Goal: Information Seeking & Learning: Understand process/instructions

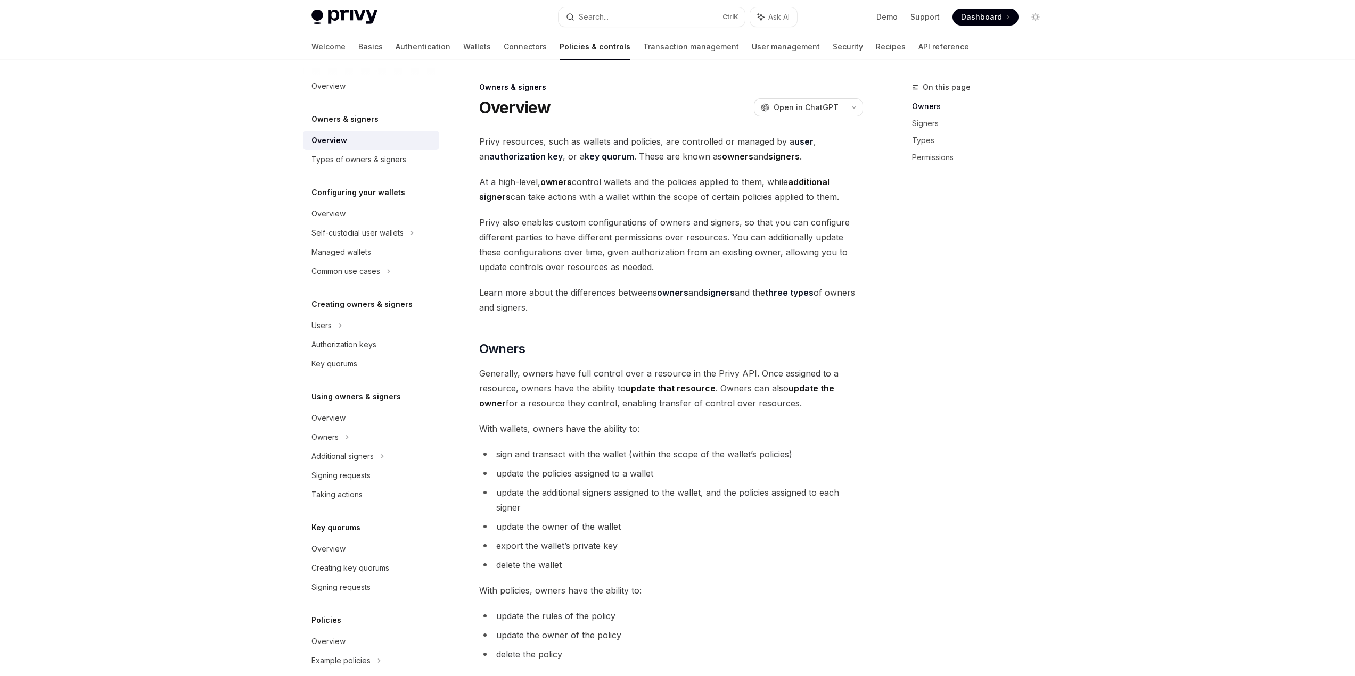
drag, startPoint x: 663, startPoint y: 185, endPoint x: 803, endPoint y: 187, distance: 140.0
click at [803, 187] on span "At a high-level, owners control wallets and the policies applied to them, while…" at bounding box center [671, 190] width 384 height 30
drag, startPoint x: 563, startPoint y: 195, endPoint x: 682, endPoint y: 200, distance: 118.8
click at [682, 200] on span "At a high-level, owners control wallets and the policies applied to them, while…" at bounding box center [671, 190] width 384 height 30
drag, startPoint x: 538, startPoint y: 224, endPoint x: 618, endPoint y: 222, distance: 80.4
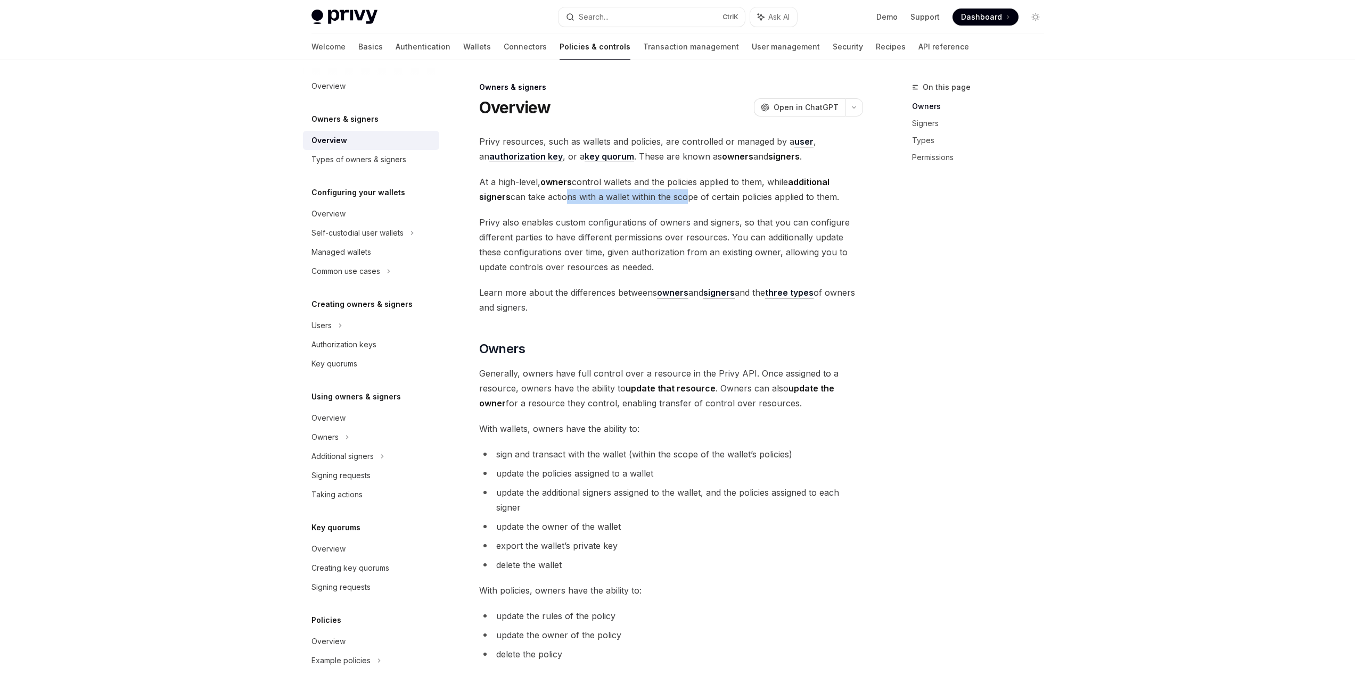
click at [618, 222] on span "Privy also enables custom configurations of owners and signers, so that you can…" at bounding box center [671, 245] width 384 height 60
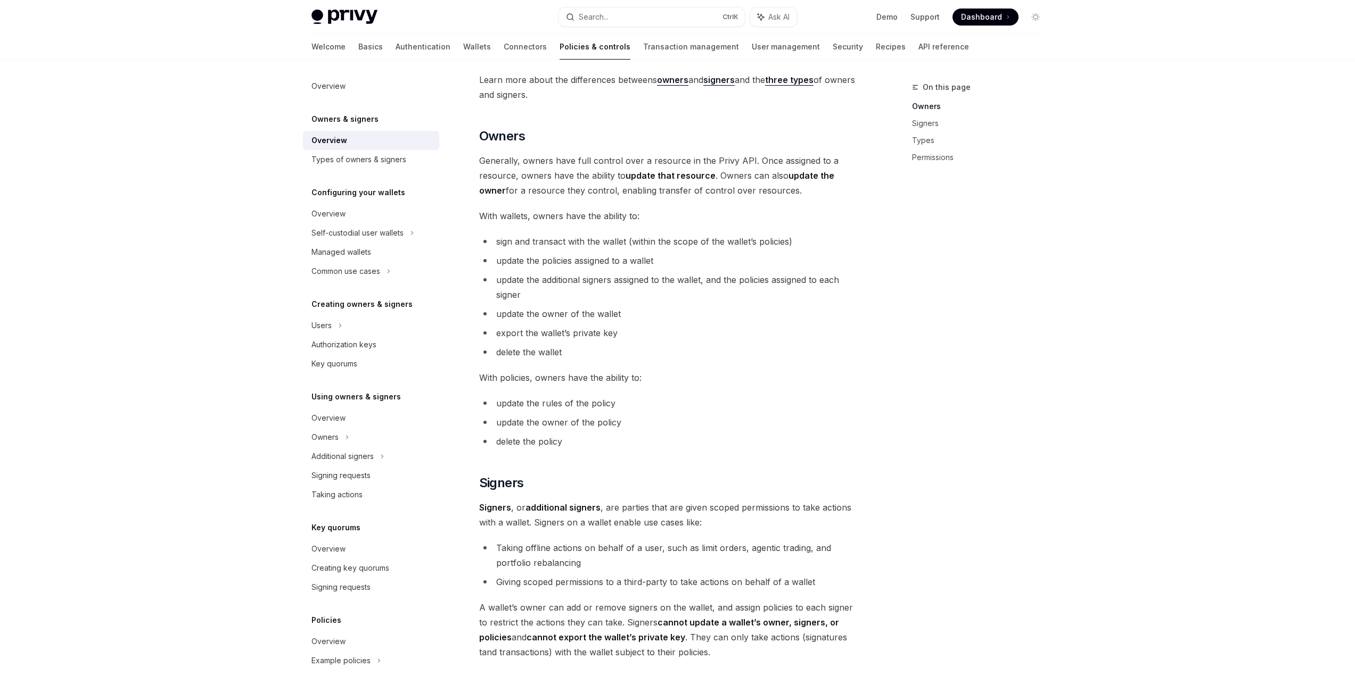
scroll to position [266, 0]
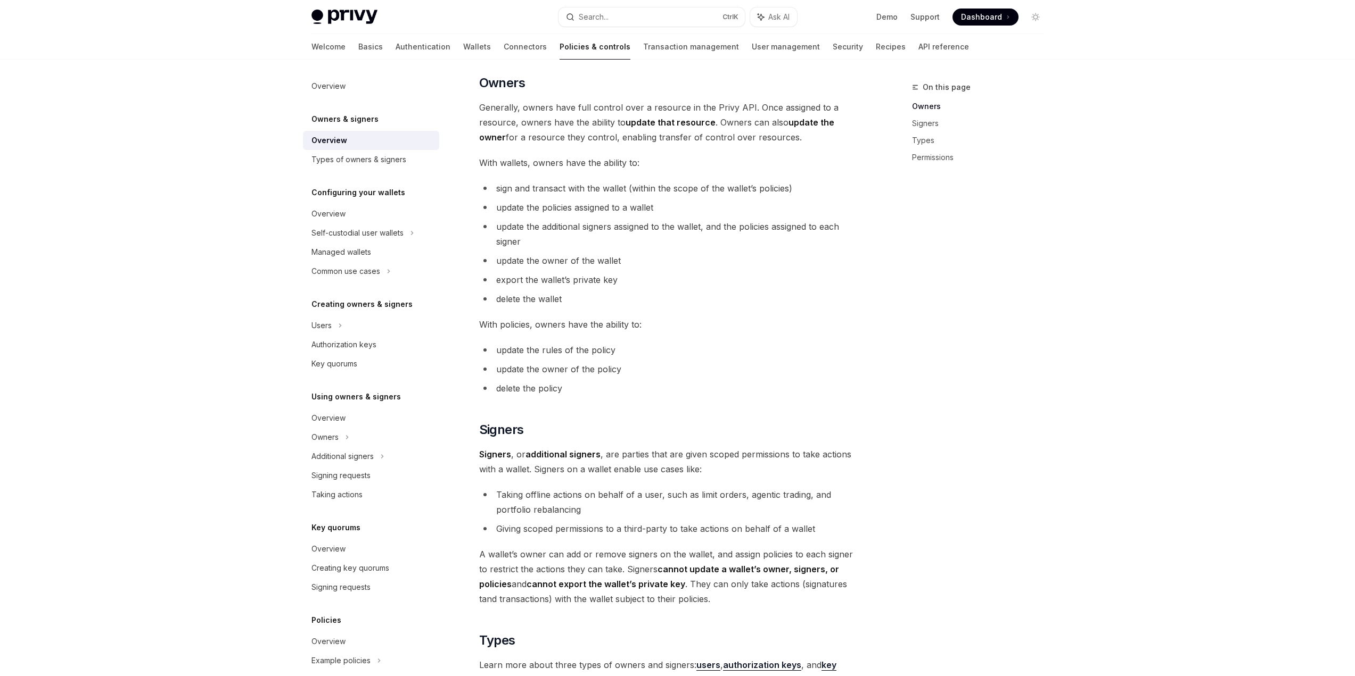
drag, startPoint x: 543, startPoint y: 186, endPoint x: 658, endPoint y: 189, distance: 114.5
click at [658, 189] on span "sign and transact with the wallet (within the scope of the wallet’s policies)" at bounding box center [644, 188] width 296 height 11
drag, startPoint x: 523, startPoint y: 203, endPoint x: 615, endPoint y: 213, distance: 92.2
click at [615, 213] on li "update the policies assigned to a wallet" at bounding box center [671, 207] width 384 height 15
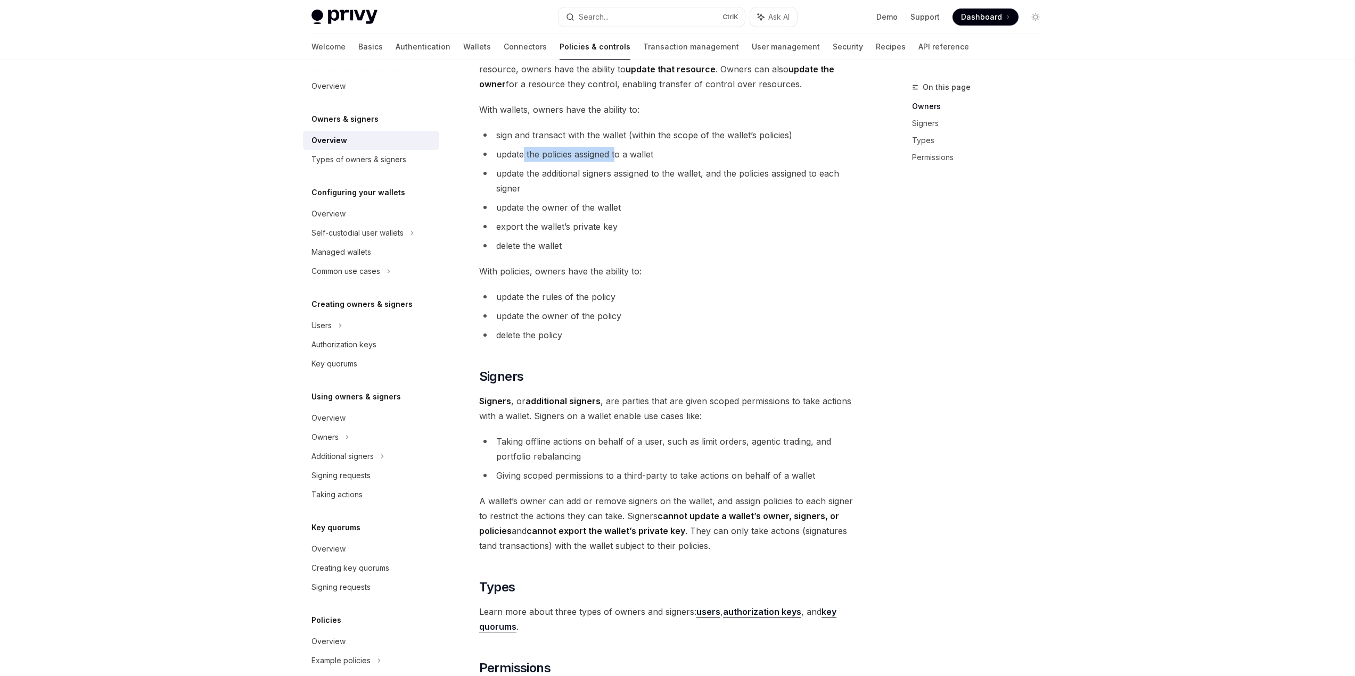
drag, startPoint x: 518, startPoint y: 174, endPoint x: 597, endPoint y: 184, distance: 79.9
click at [597, 184] on li "update the additional signers assigned to the wallet, and the policies assigned…" at bounding box center [671, 181] width 384 height 30
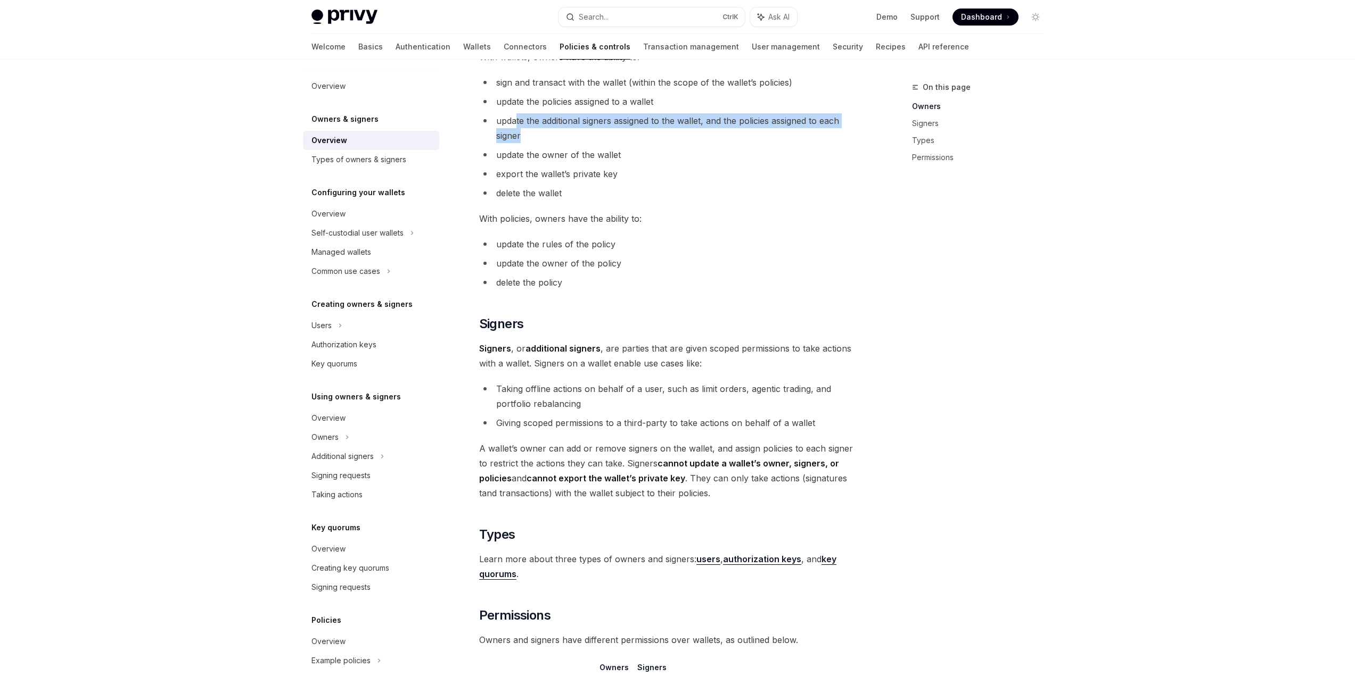
drag, startPoint x: 549, startPoint y: 153, endPoint x: 599, endPoint y: 164, distance: 51.4
click at [599, 164] on ul "sign and transact with the wallet (within the scope of the wallet’s policies) u…" at bounding box center [671, 138] width 384 height 126
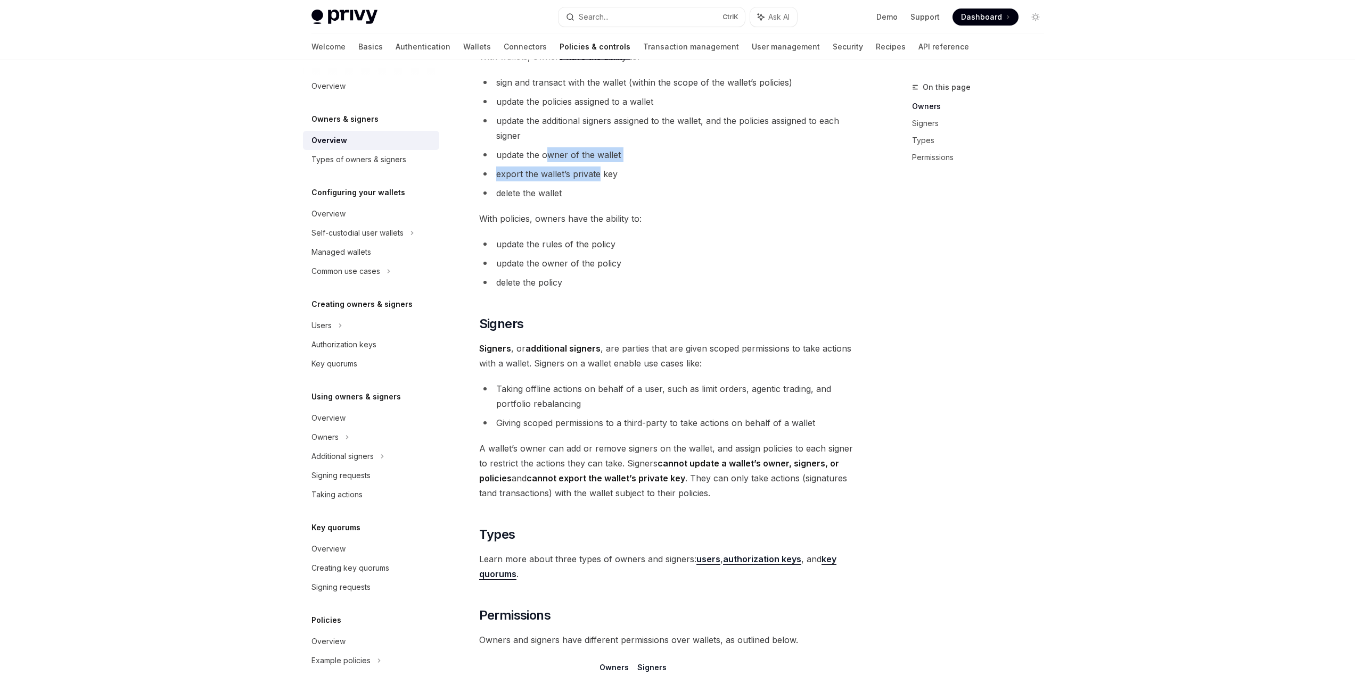
scroll to position [426, 0]
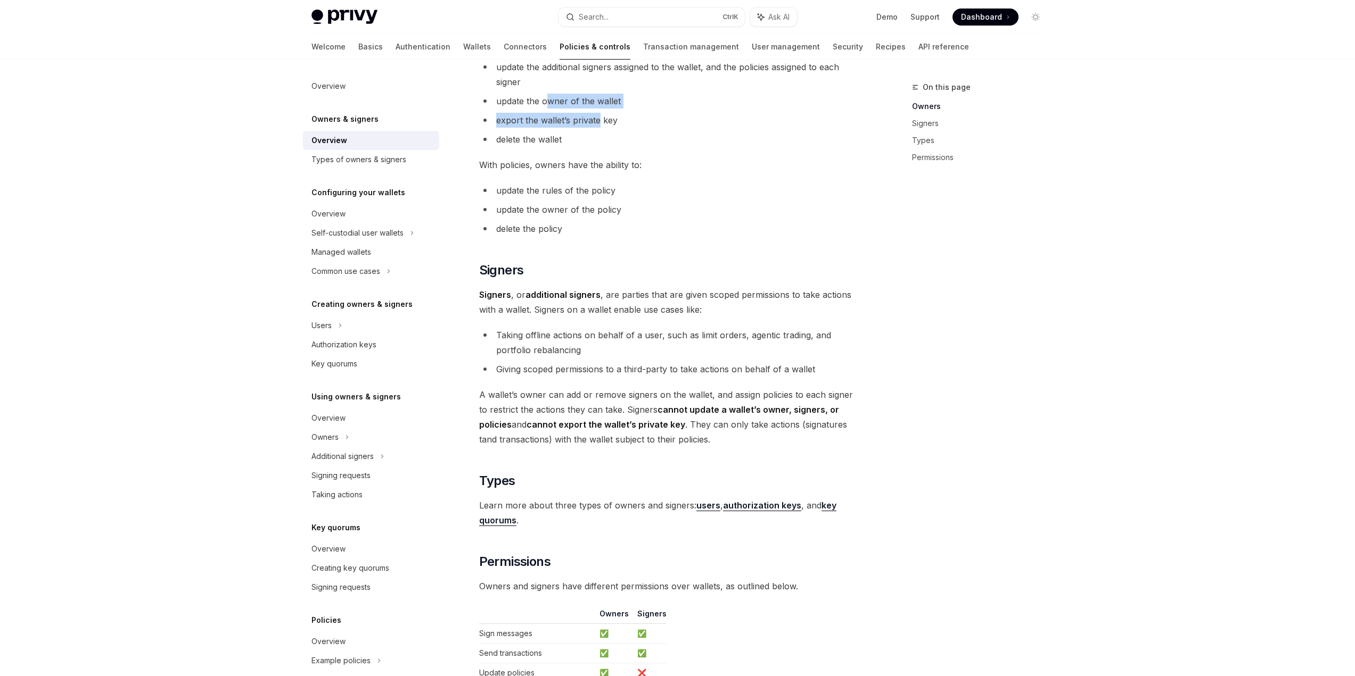
drag, startPoint x: 506, startPoint y: 142, endPoint x: 565, endPoint y: 141, distance: 58.6
click at [565, 141] on li "delete the wallet" at bounding box center [671, 139] width 384 height 15
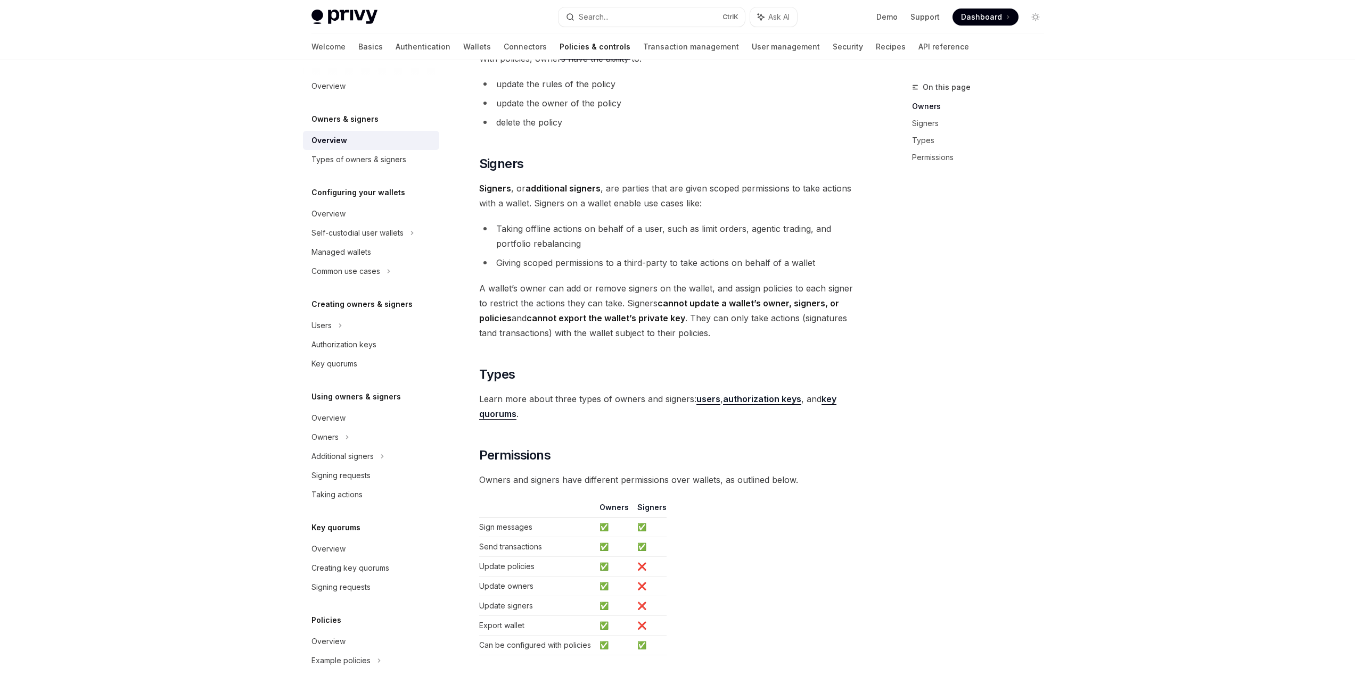
scroll to position [479, 0]
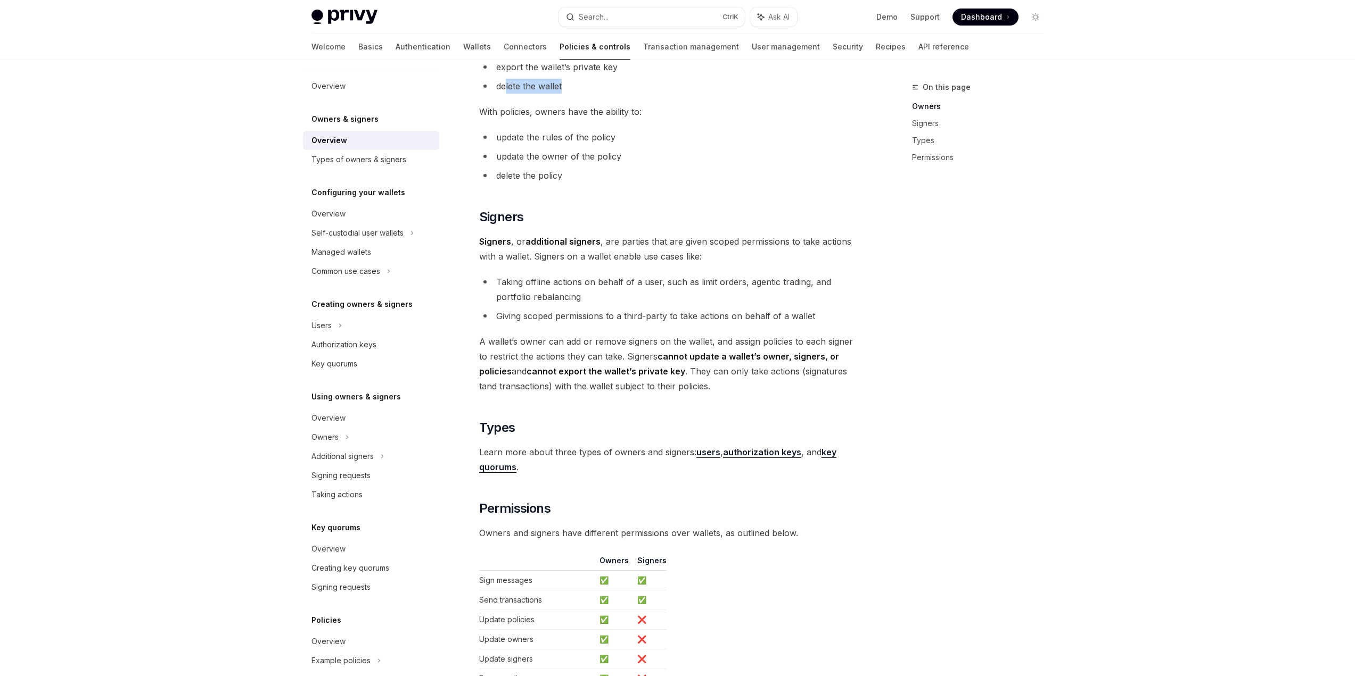
drag, startPoint x: 522, startPoint y: 139, endPoint x: 562, endPoint y: 143, distance: 40.1
click at [562, 143] on li "update the rules of the policy" at bounding box center [671, 137] width 384 height 15
click at [498, 143] on li "update the rules of the policy" at bounding box center [671, 137] width 384 height 15
drag, startPoint x: 499, startPoint y: 143, endPoint x: 608, endPoint y: 150, distance: 108.8
click at [608, 150] on ul "update the rules of the policy update the owner of the policy delete the policy" at bounding box center [671, 156] width 384 height 53
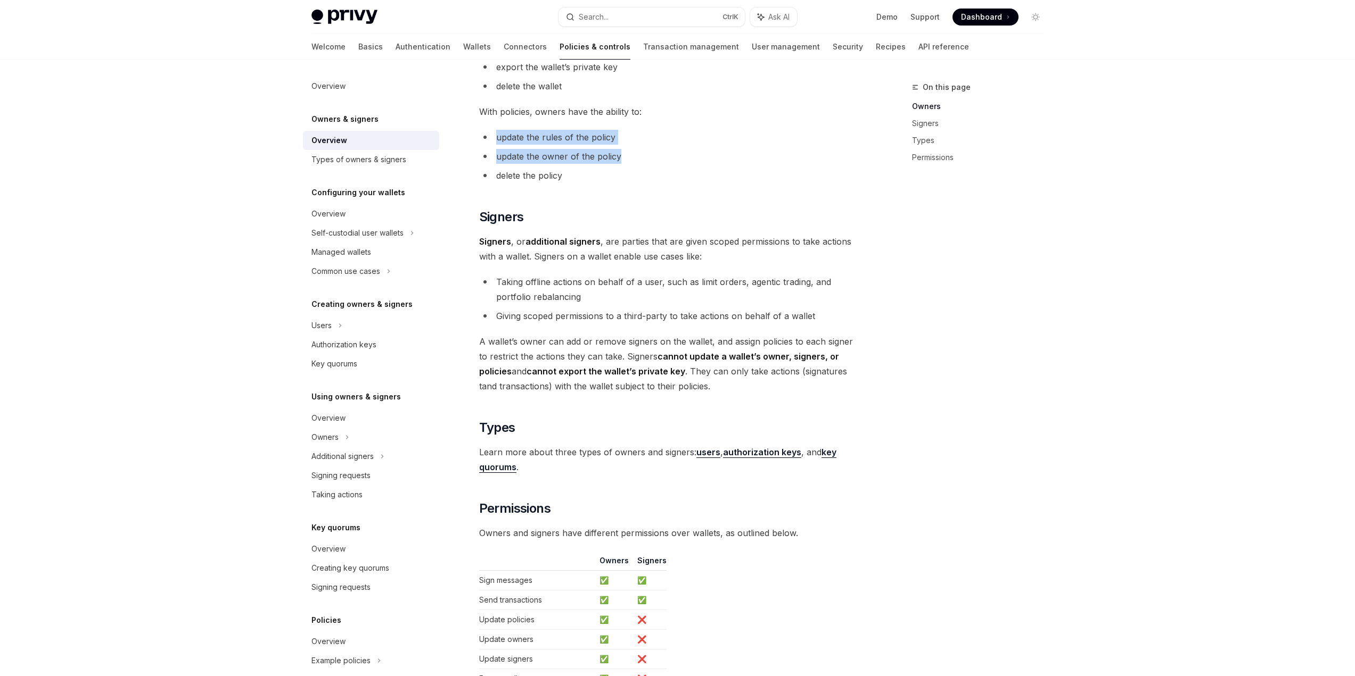
click at [604, 158] on li "update the owner of the policy" at bounding box center [671, 156] width 384 height 15
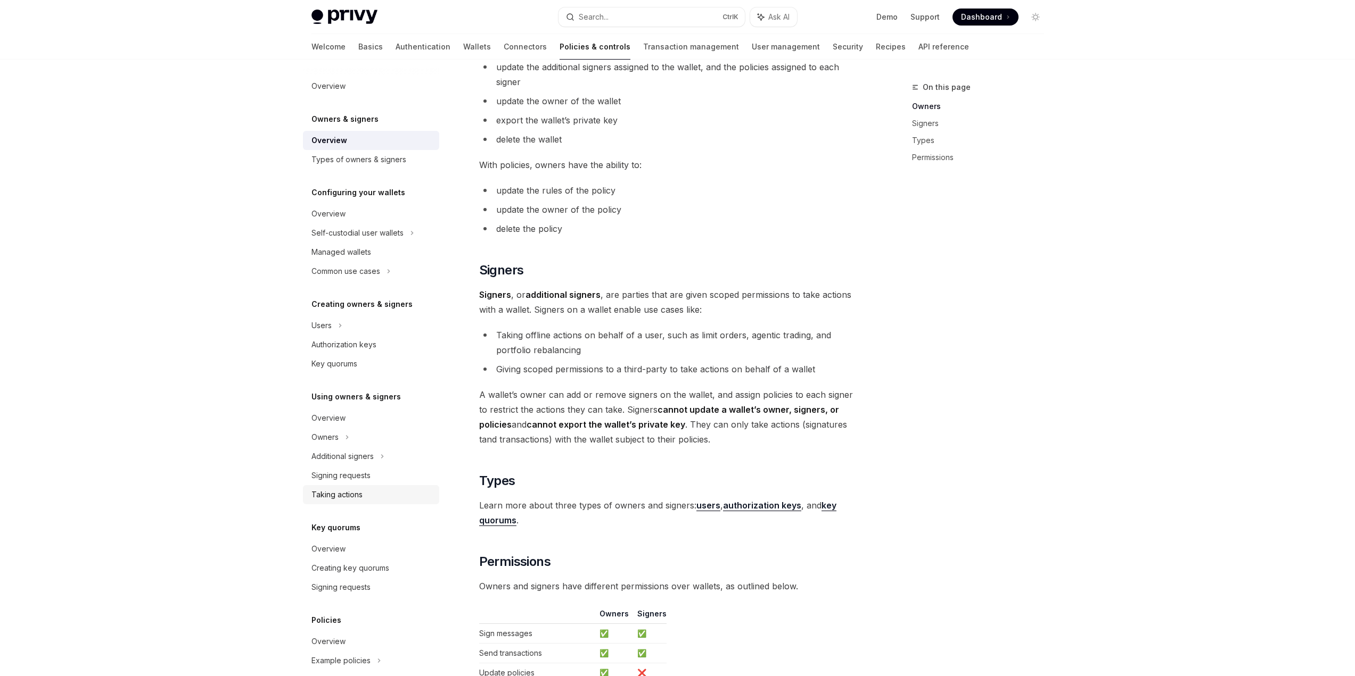
scroll to position [213, 0]
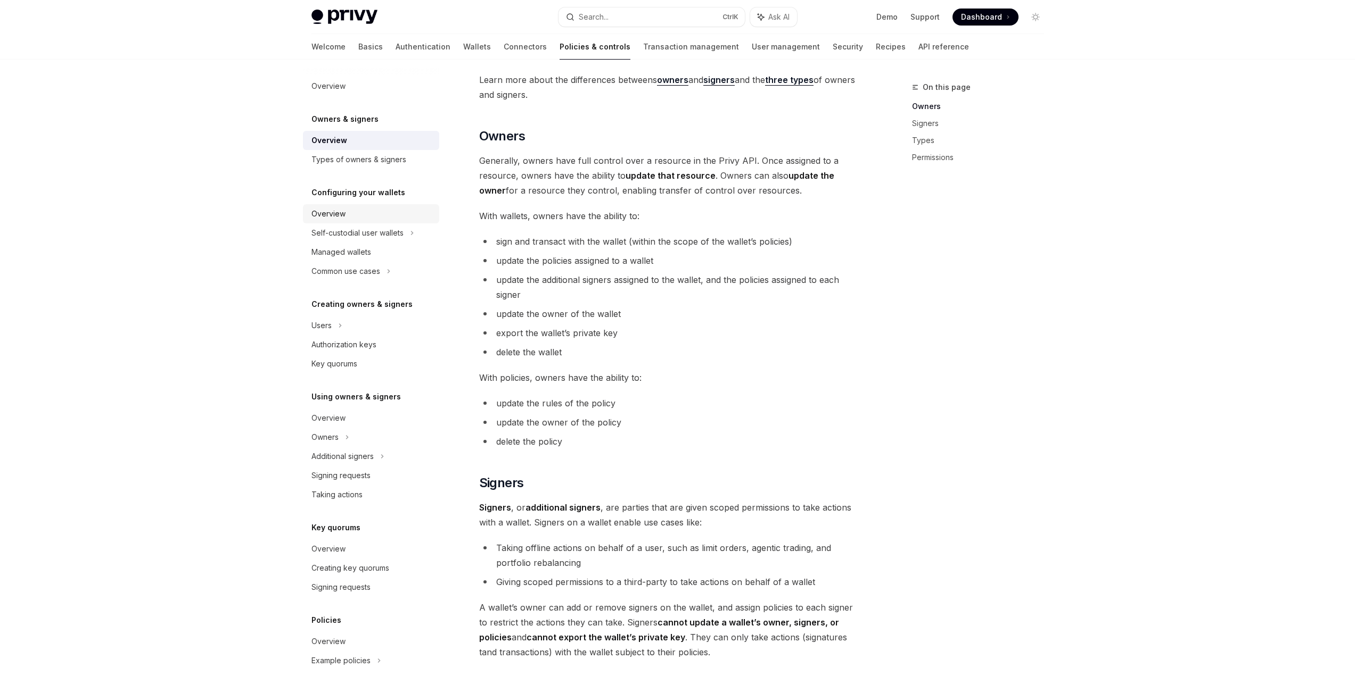
click at [335, 211] on div "Overview" at bounding box center [328, 214] width 34 height 13
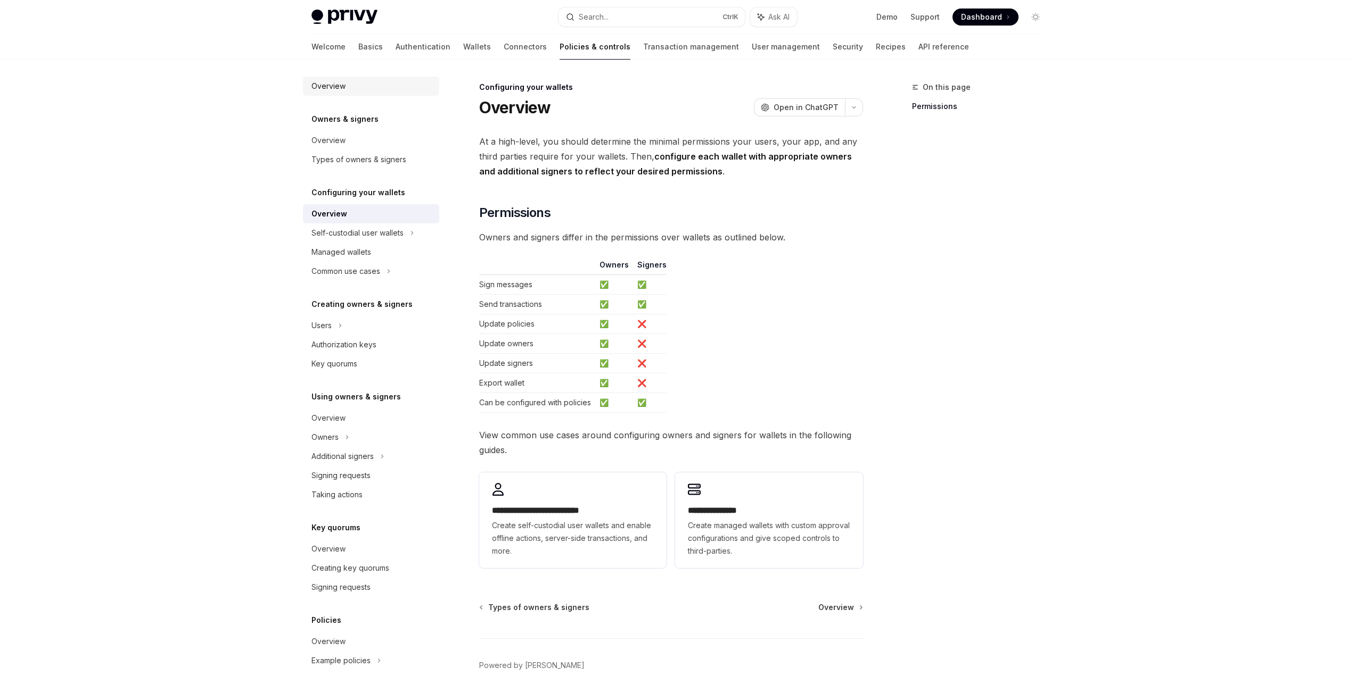
click at [332, 89] on div "Overview" at bounding box center [328, 86] width 34 height 13
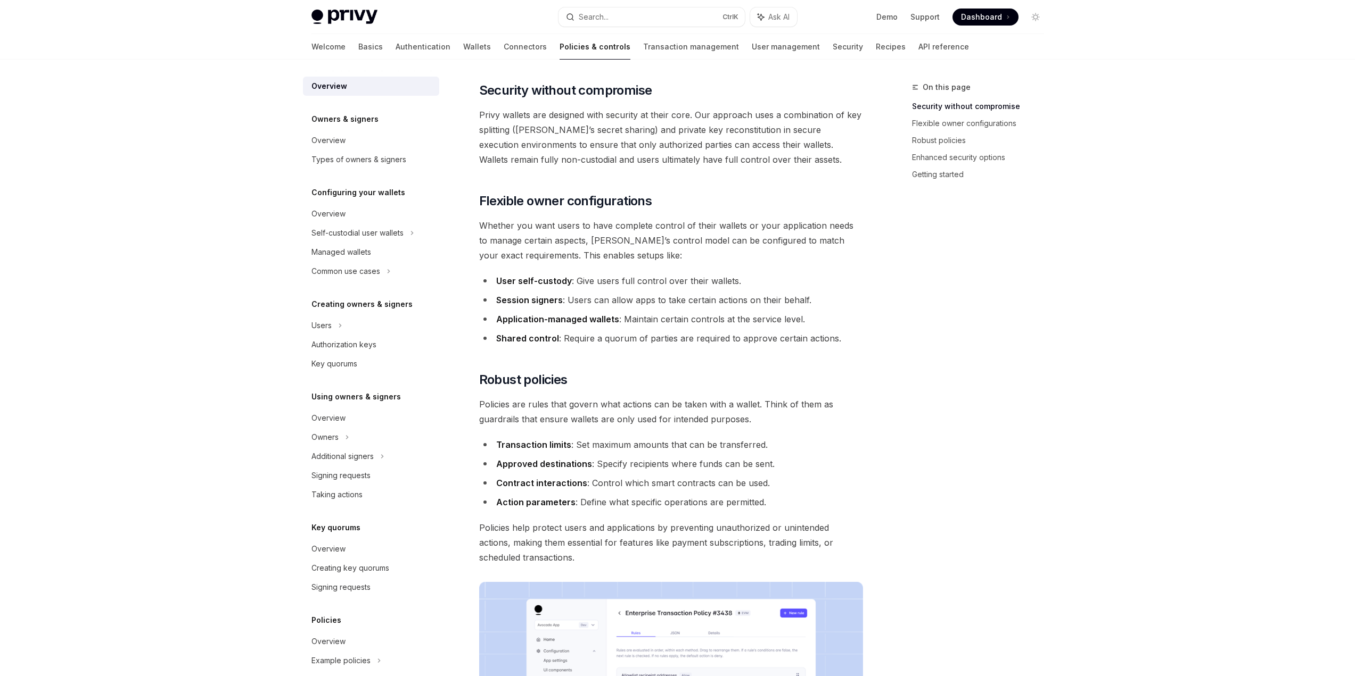
scroll to position [160, 0]
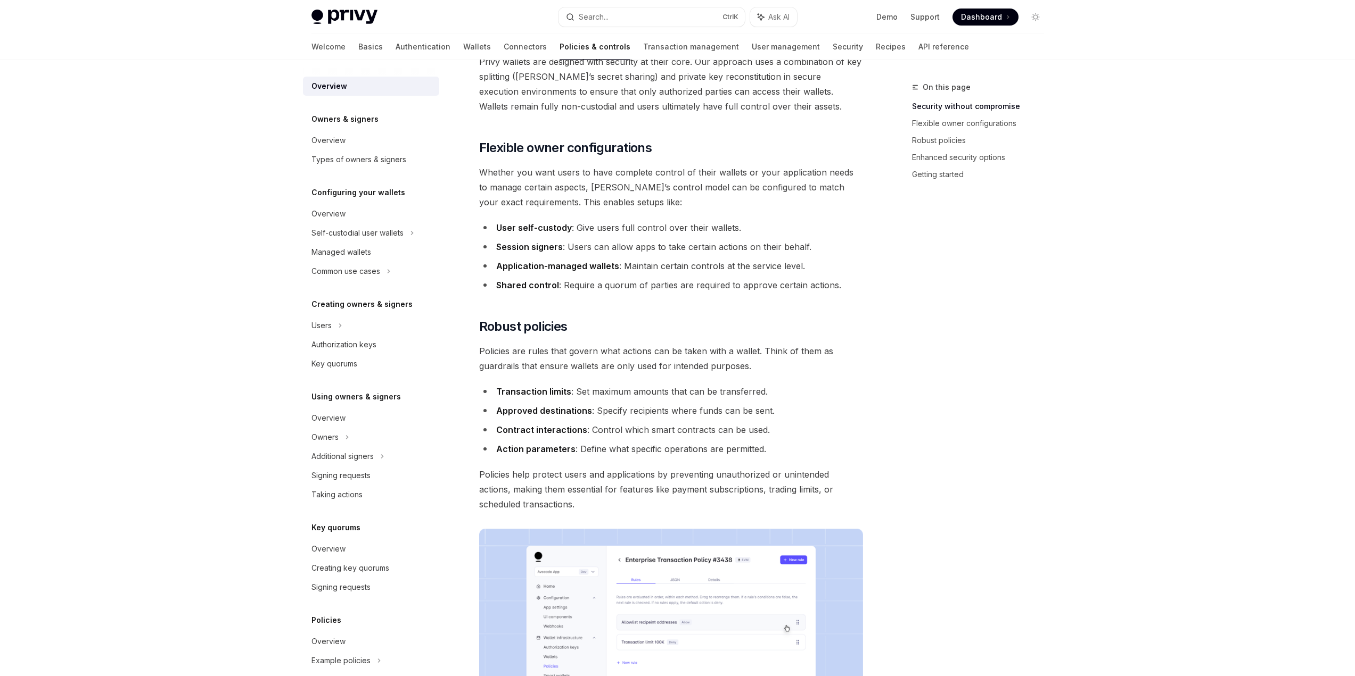
drag, startPoint x: 514, startPoint y: 171, endPoint x: 578, endPoint y: 229, distance: 86.3
click at [578, 229] on div "Privy’s wallet system offers powerful yet flexible control options that determi…" at bounding box center [671, 495] width 384 height 1075
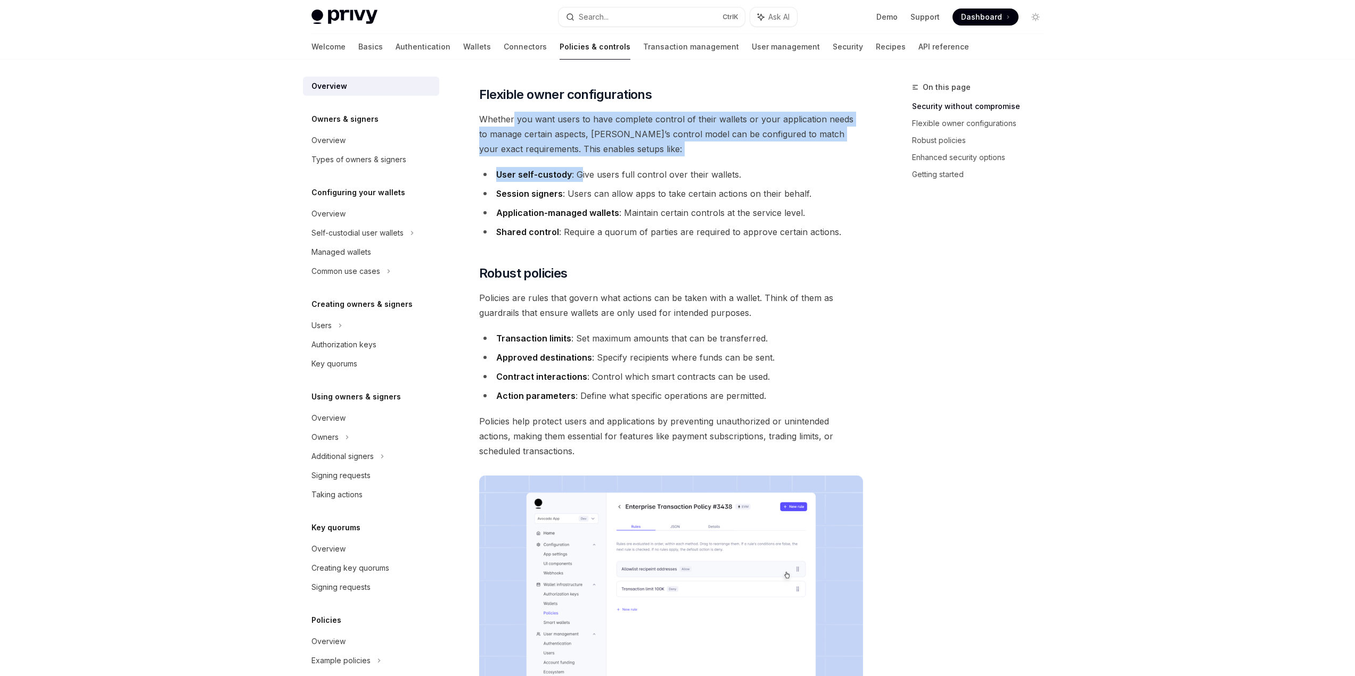
scroll to position [266, 0]
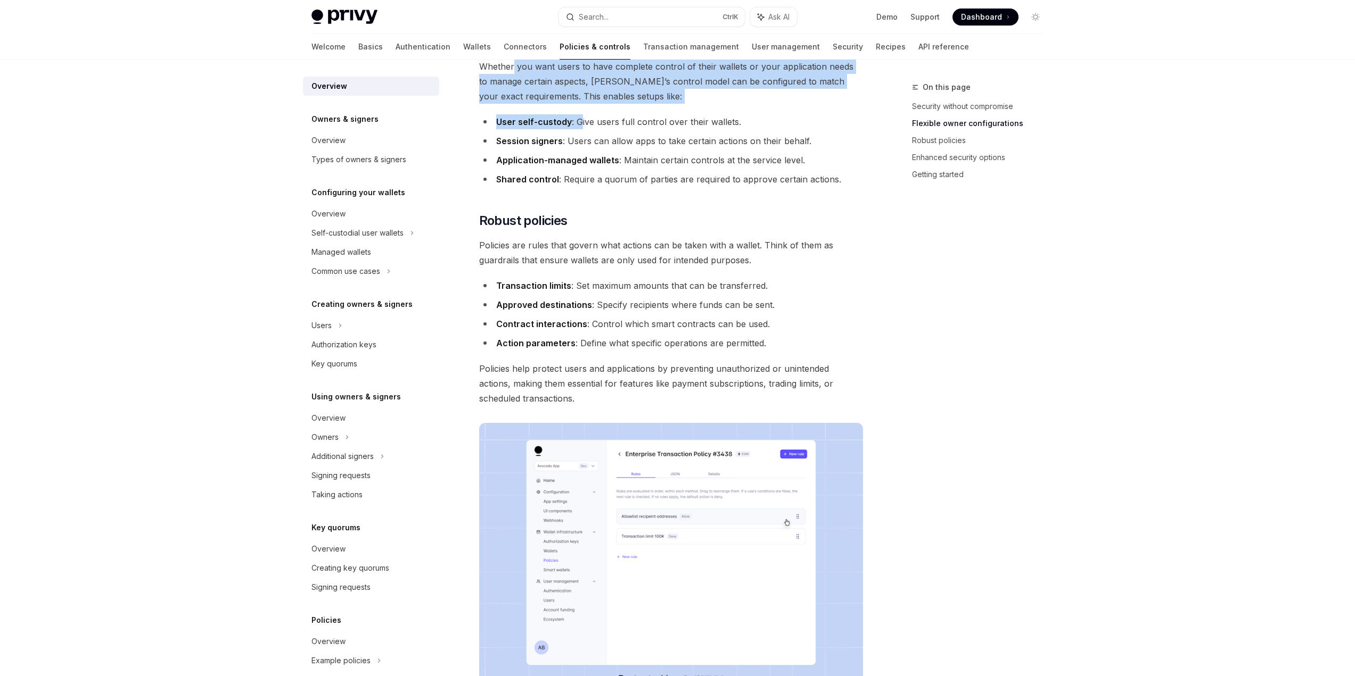
drag, startPoint x: 557, startPoint y: 239, endPoint x: 608, endPoint y: 251, distance: 53.1
click at [608, 251] on span "Policies are rules that govern what actions can be taken with a wallet. Think o…" at bounding box center [671, 253] width 384 height 30
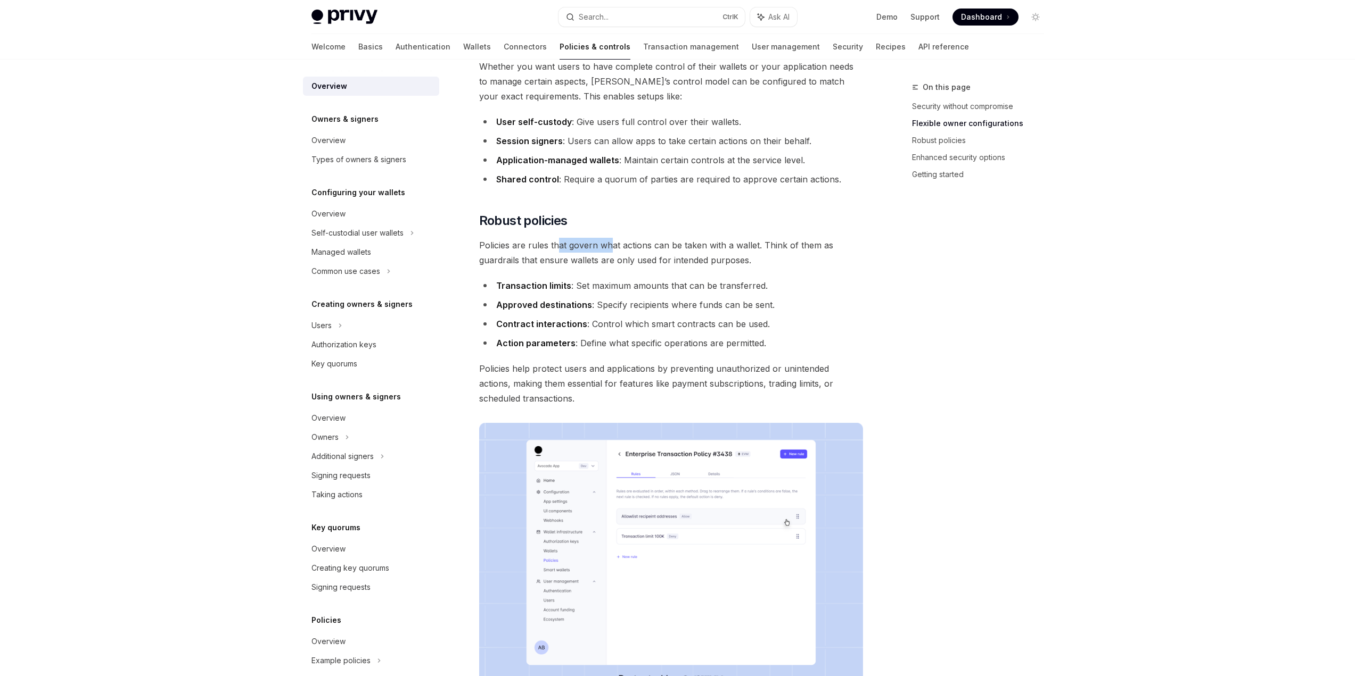
drag, startPoint x: 530, startPoint y: 247, endPoint x: 606, endPoint y: 253, distance: 76.3
click at [606, 253] on span "Policies are rules that govern what actions can be taken with a wallet. Think o…" at bounding box center [671, 253] width 384 height 30
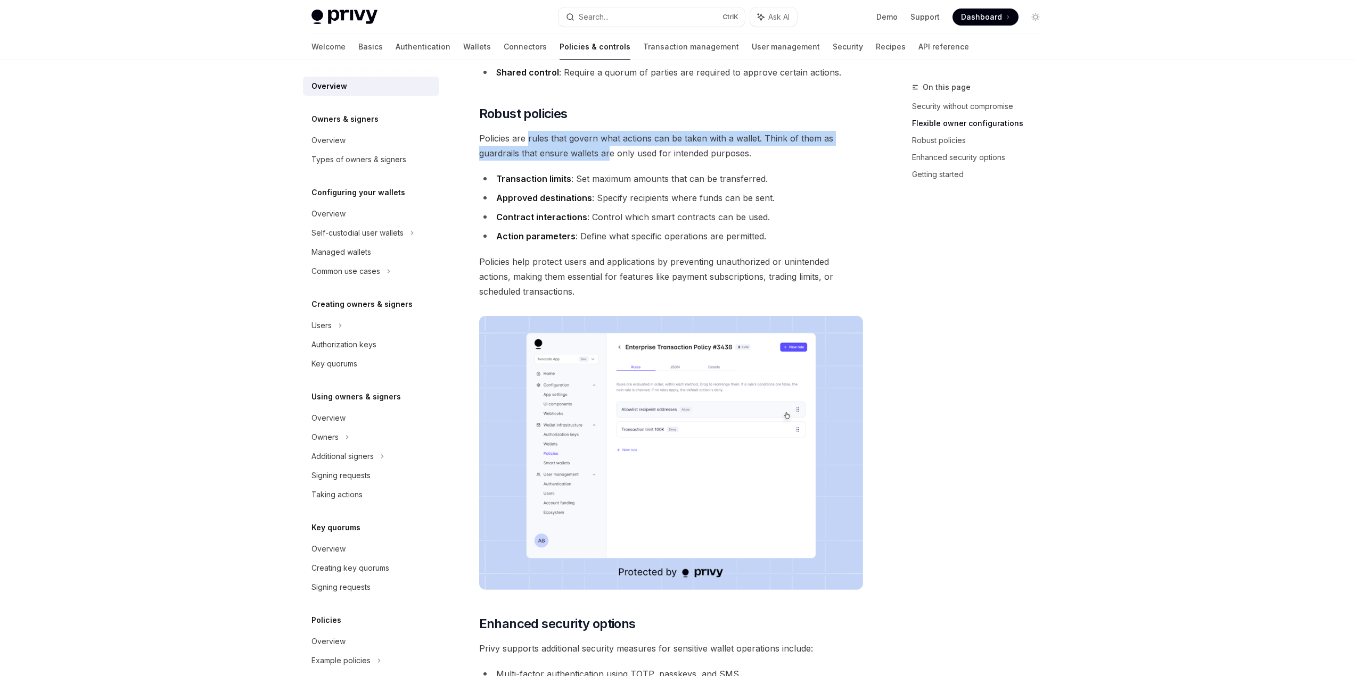
drag, startPoint x: 621, startPoint y: 221, endPoint x: 773, endPoint y: 225, distance: 152.3
click at [773, 225] on ul "Transaction limits : Set maximum amounts that can be transferred. Approved dest…" at bounding box center [671, 207] width 384 height 72
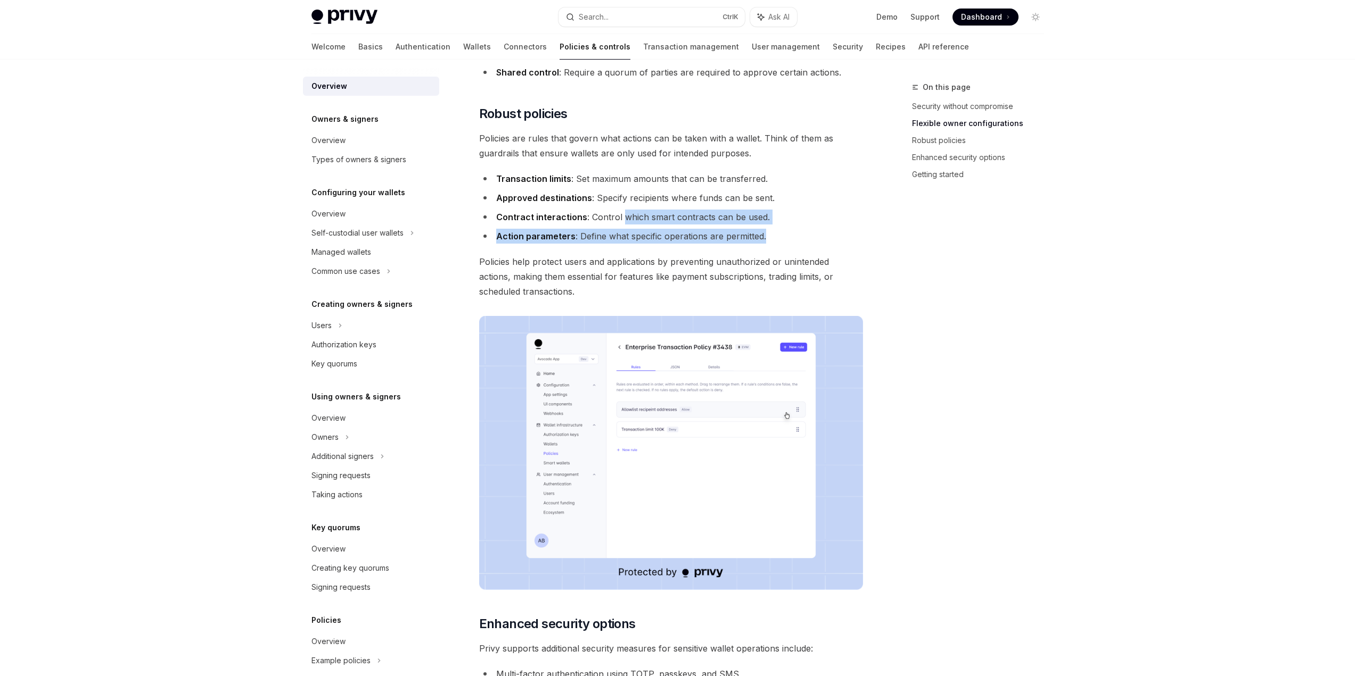
drag, startPoint x: 556, startPoint y: 266, endPoint x: 682, endPoint y: 268, distance: 126.7
click at [682, 268] on span "Policies help protect users and applications by preventing unauthorized or unin…" at bounding box center [671, 276] width 384 height 45
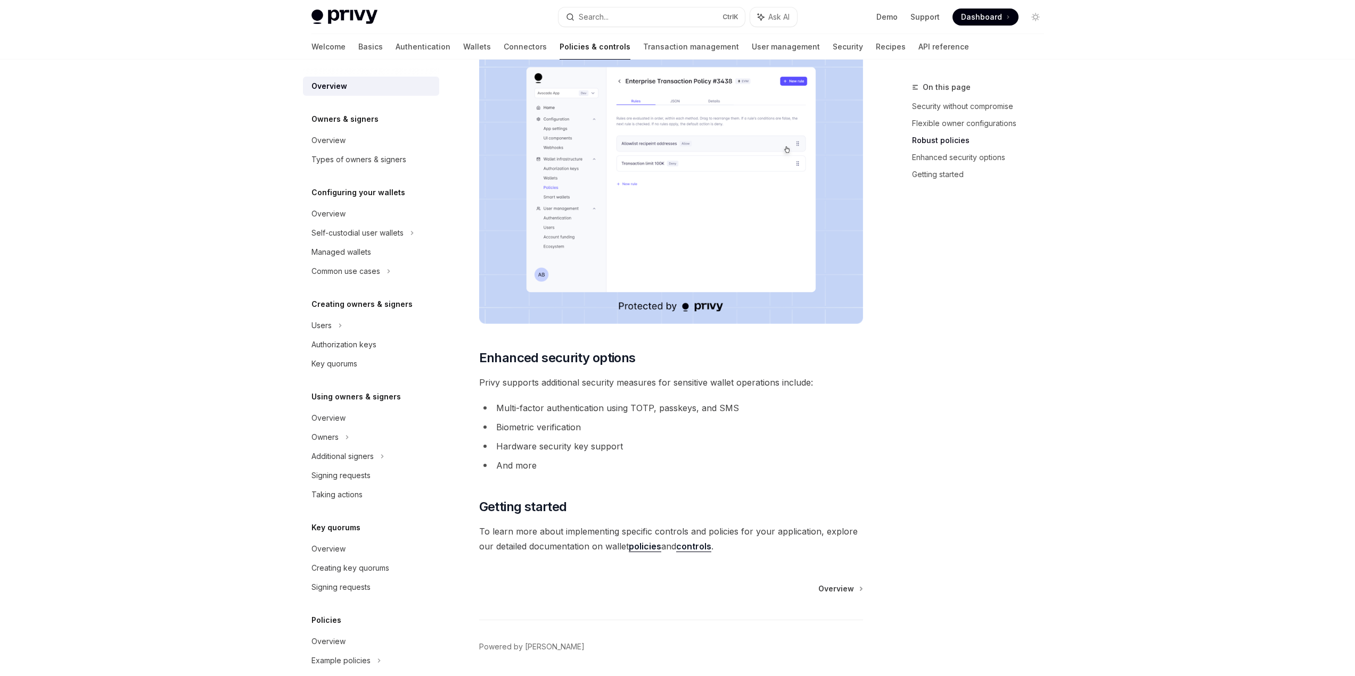
scroll to position [674, 0]
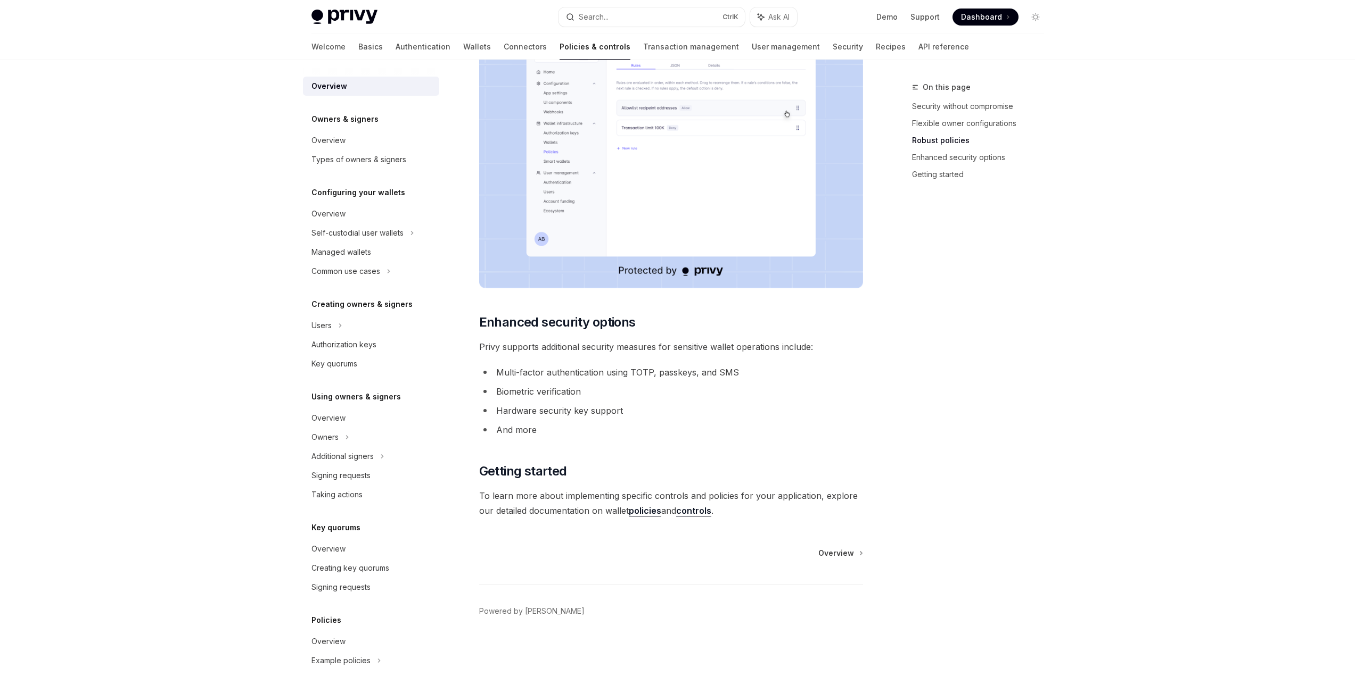
drag, startPoint x: 576, startPoint y: 406, endPoint x: 613, endPoint y: 411, distance: 36.6
click at [613, 411] on li "Hardware security key support" at bounding box center [671, 410] width 384 height 15
click at [832, 553] on span "Overview" at bounding box center [836, 553] width 36 height 11
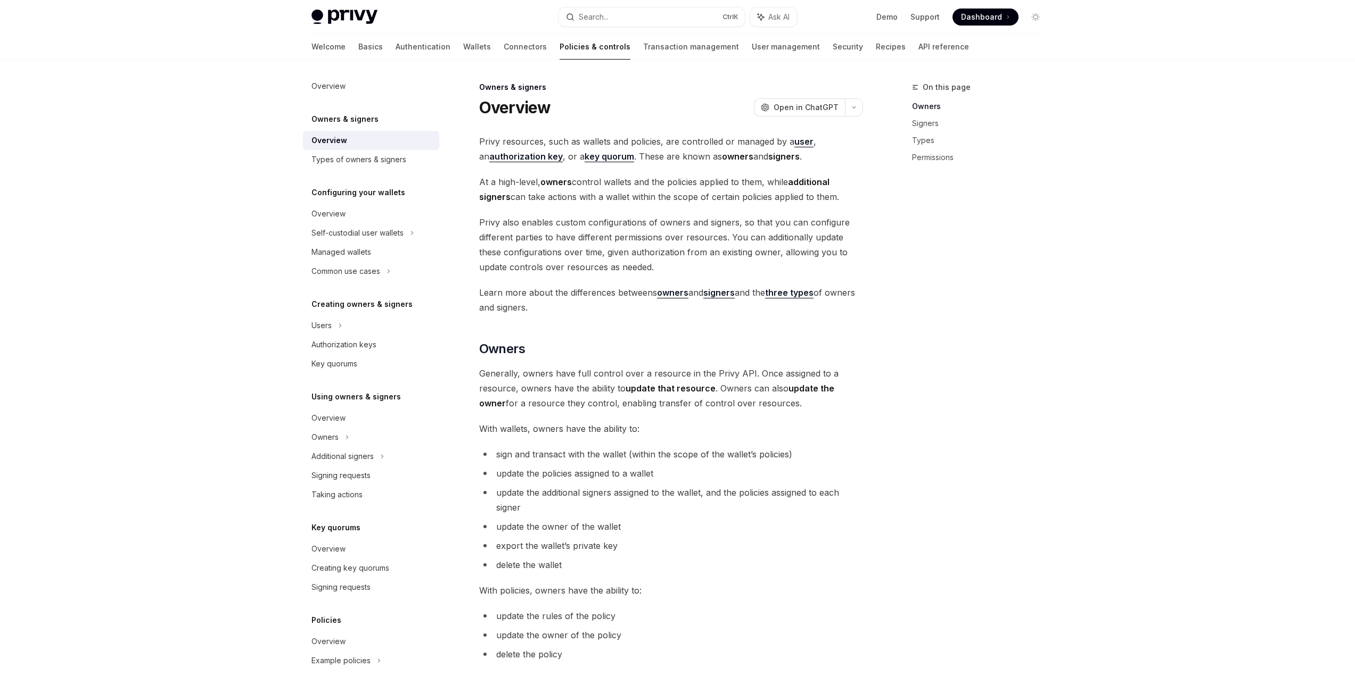
type textarea "*"
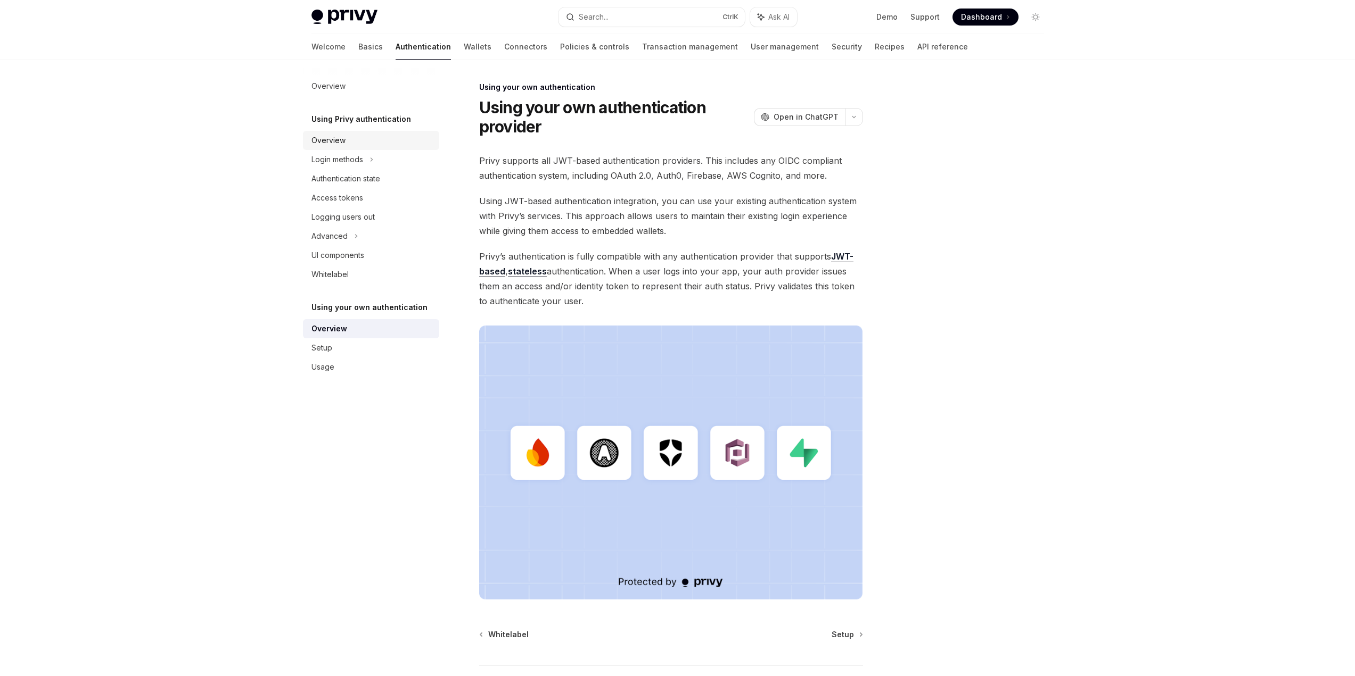
click at [326, 146] on div "Overview" at bounding box center [328, 140] width 34 height 13
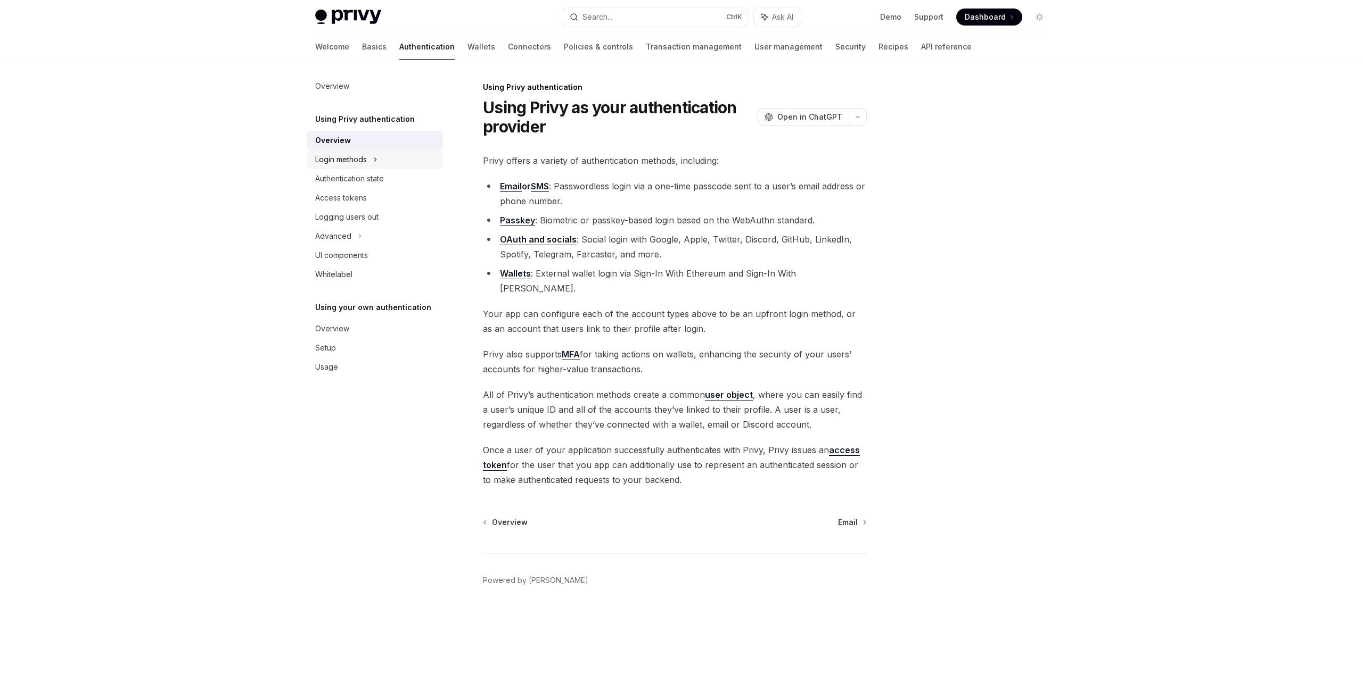
click at [344, 160] on div "Login methods" at bounding box center [341, 159] width 52 height 13
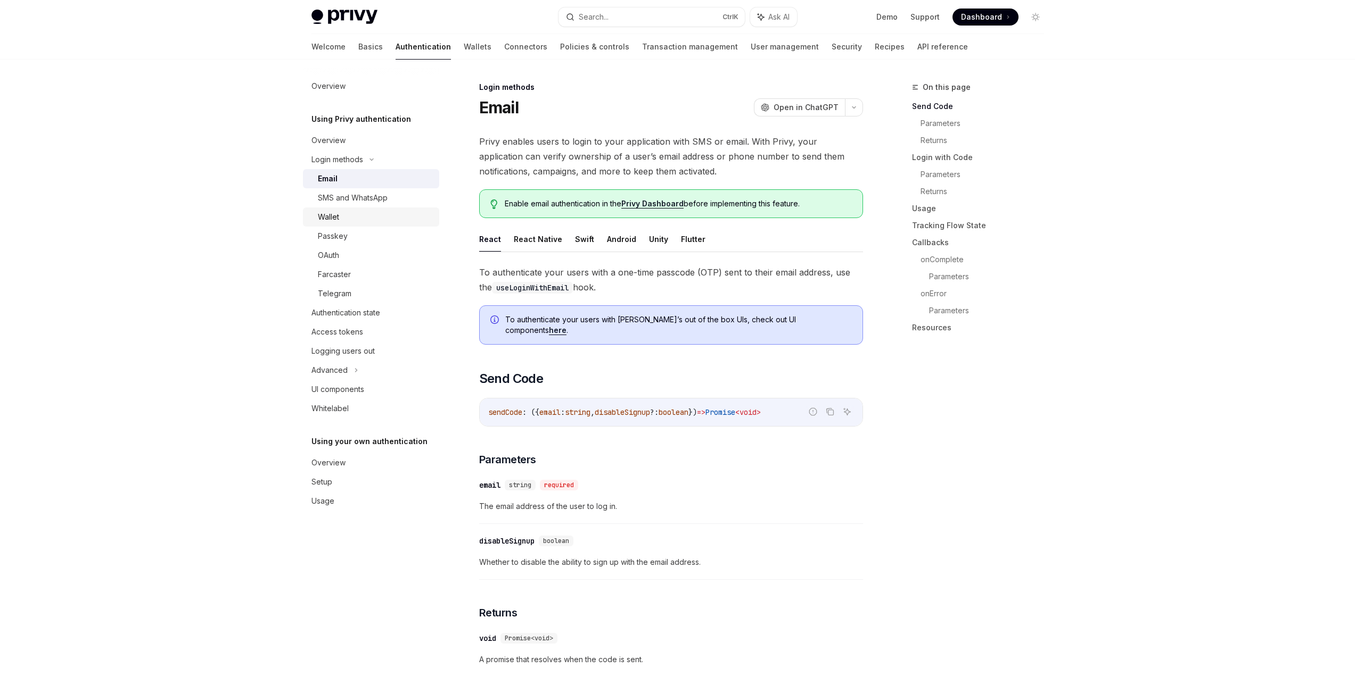
click at [342, 219] on div "Wallet" at bounding box center [375, 217] width 115 height 13
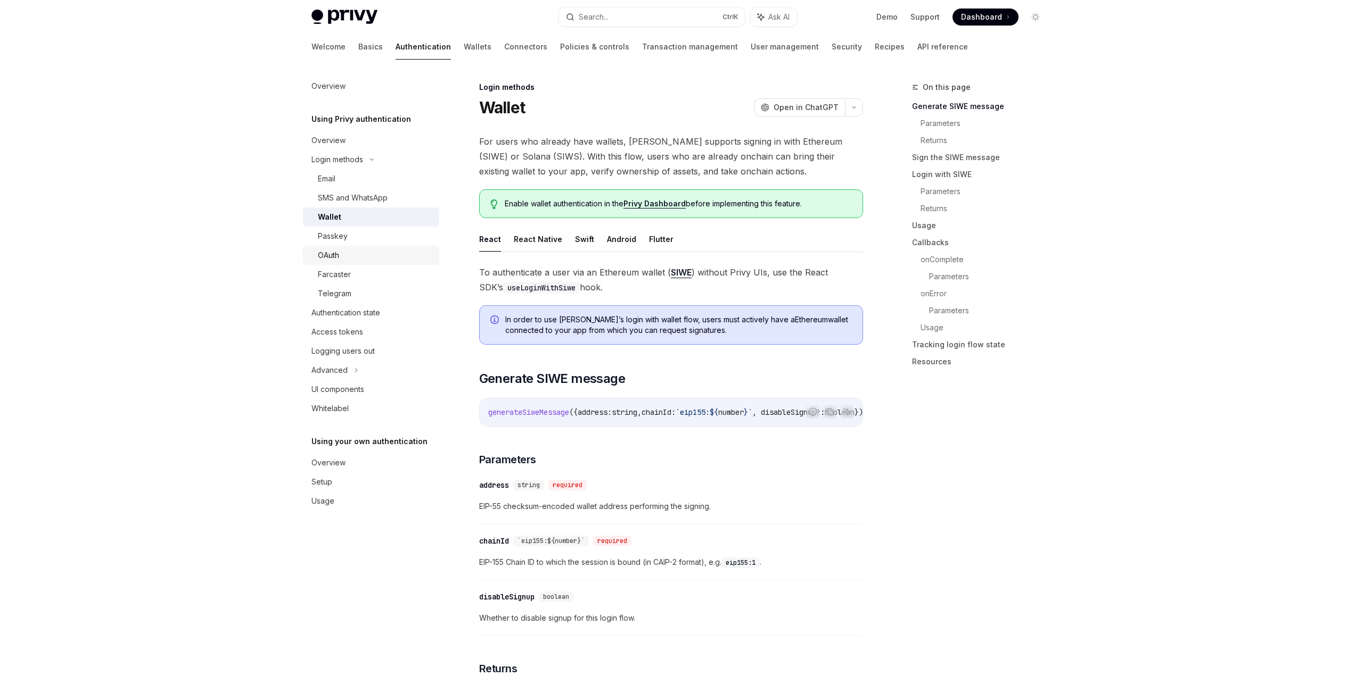
click at [334, 261] on div "OAuth" at bounding box center [328, 255] width 21 height 13
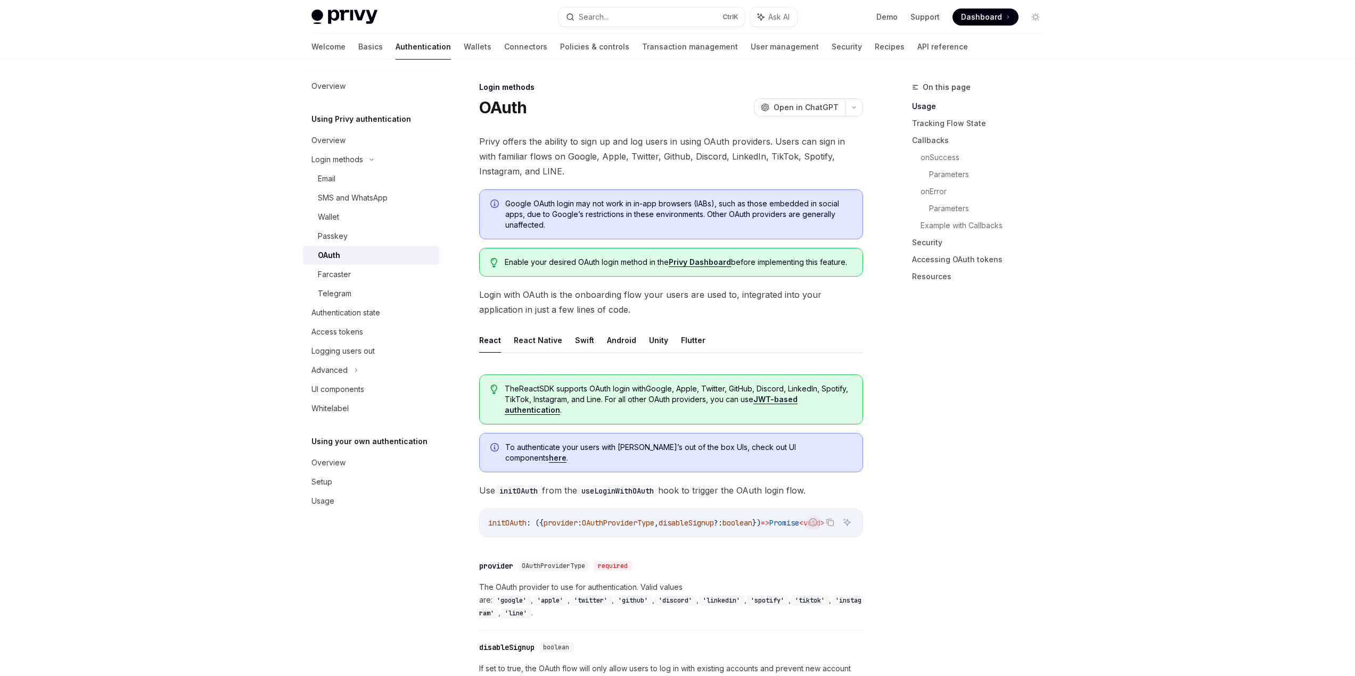
scroll to position [106, 0]
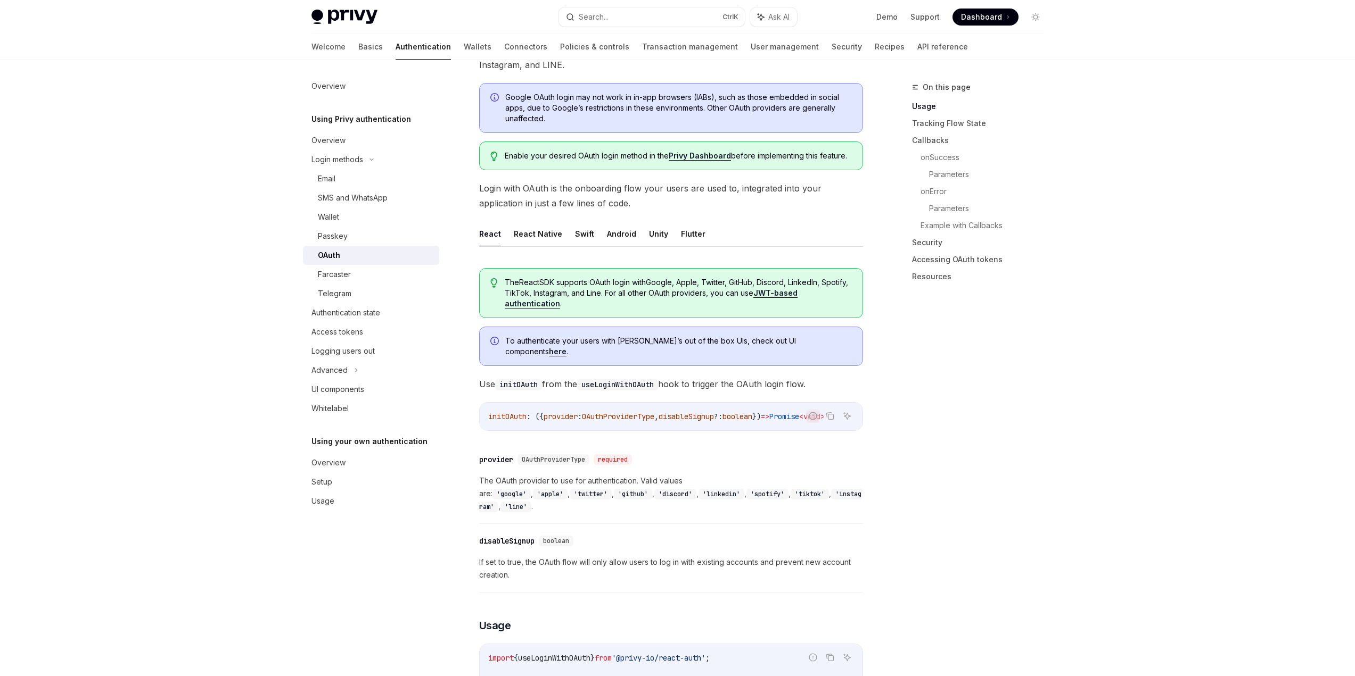
click at [614, 491] on code "'github'" at bounding box center [633, 494] width 38 height 11
click at [353, 316] on div "Authentication state" at bounding box center [345, 313] width 69 height 13
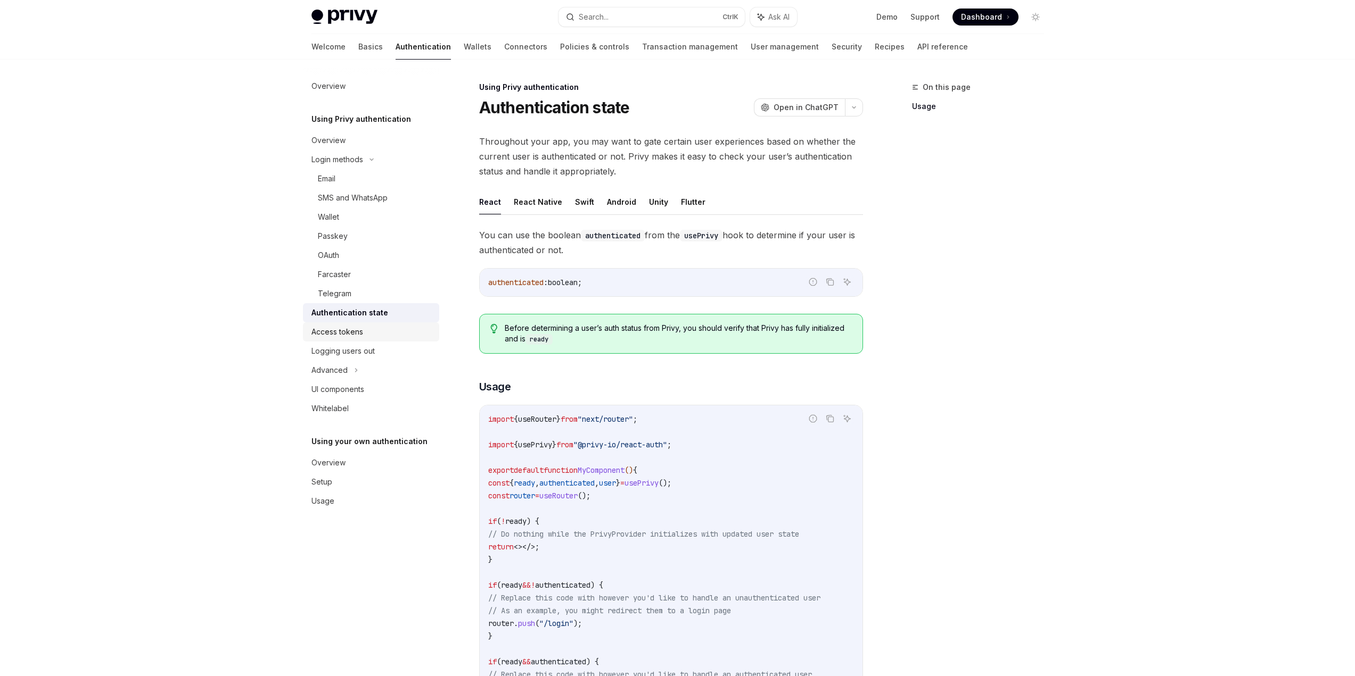
click at [351, 335] on div "Access tokens" at bounding box center [337, 332] width 52 height 13
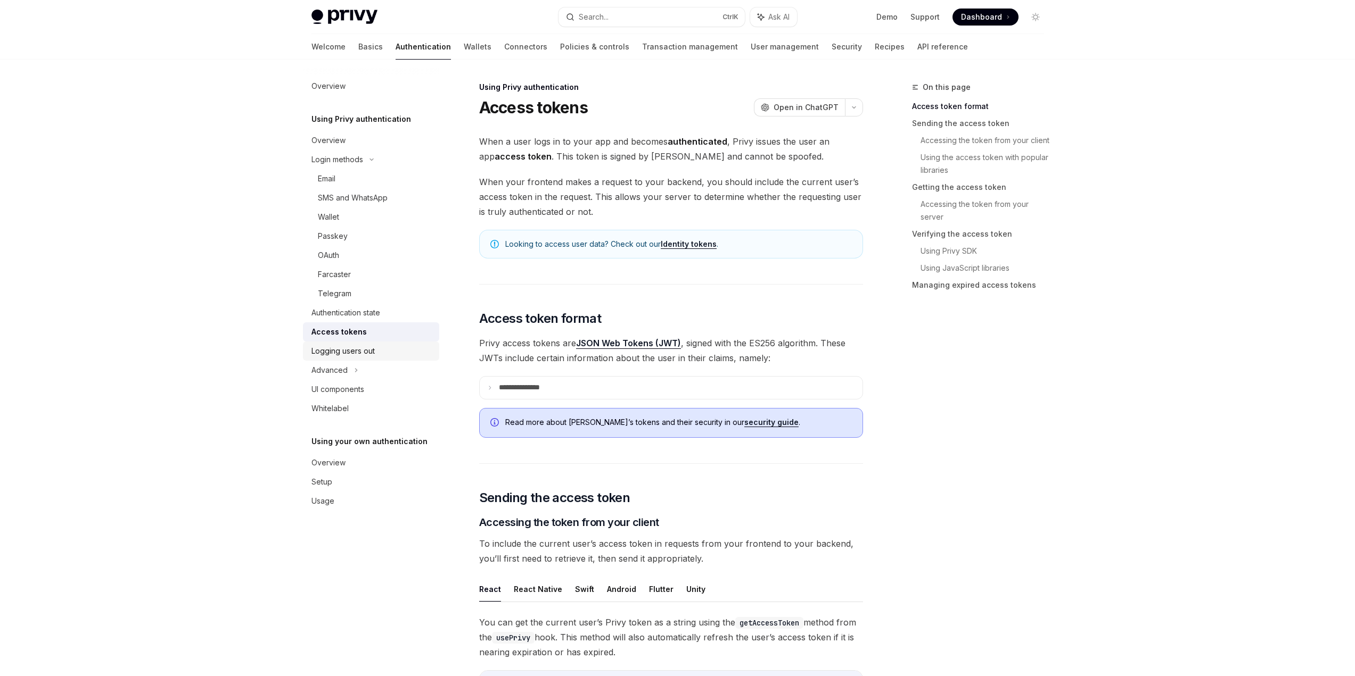
click at [352, 352] on div "Logging users out" at bounding box center [342, 351] width 63 height 13
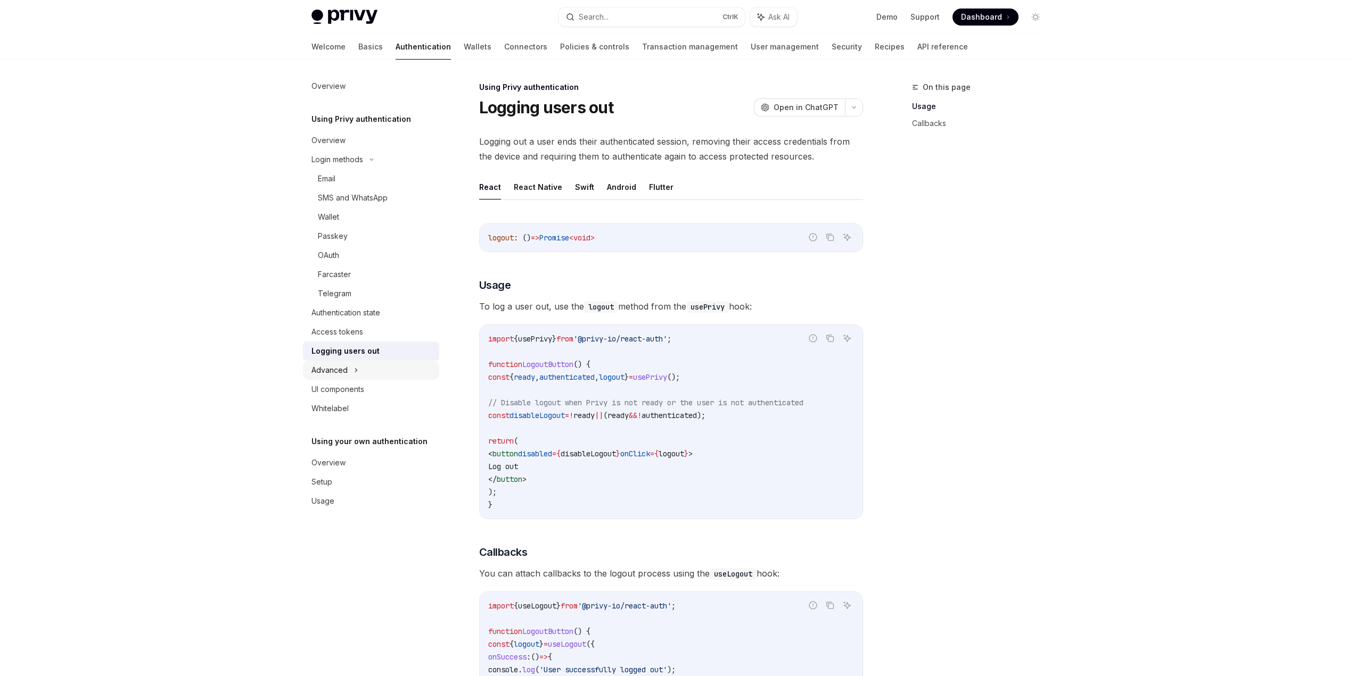
click at [337, 368] on div "Advanced" at bounding box center [329, 370] width 36 height 13
click at [335, 389] on div "MFA" at bounding box center [371, 389] width 136 height 19
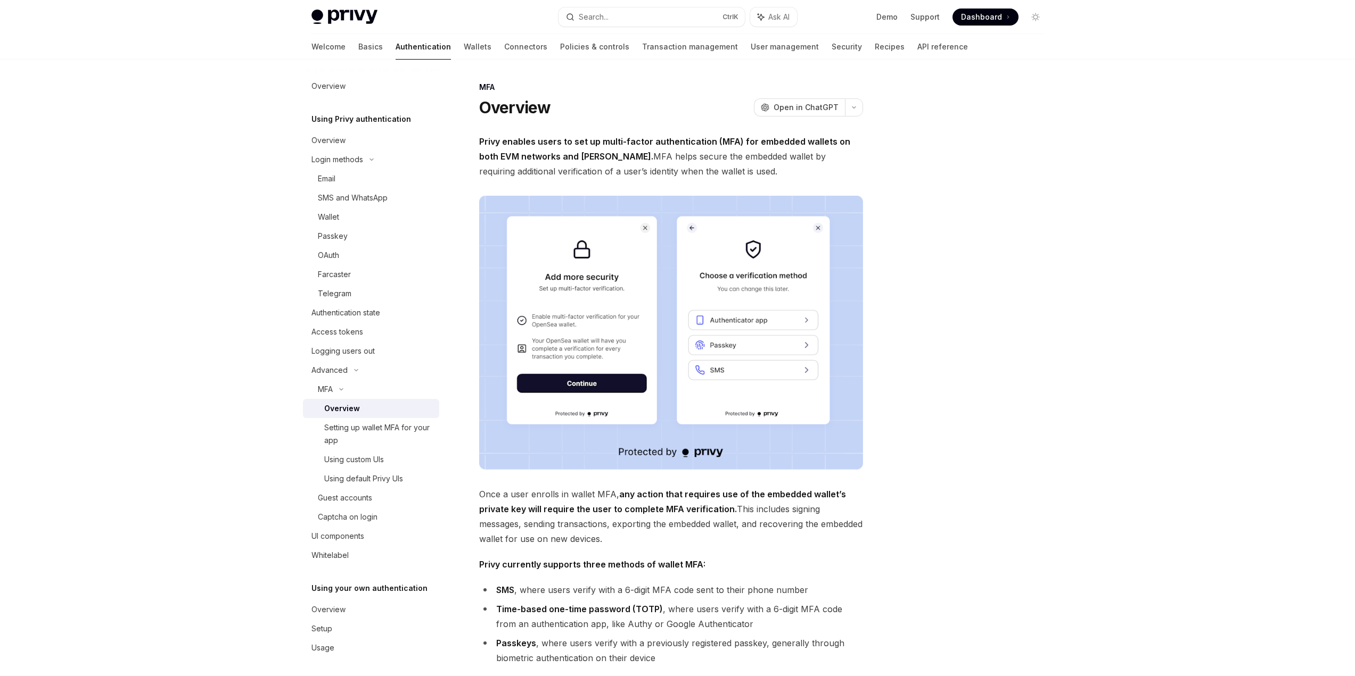
scroll to position [3, 0]
click at [367, 428] on div "Setting up wallet MFA for your app" at bounding box center [378, 432] width 109 height 26
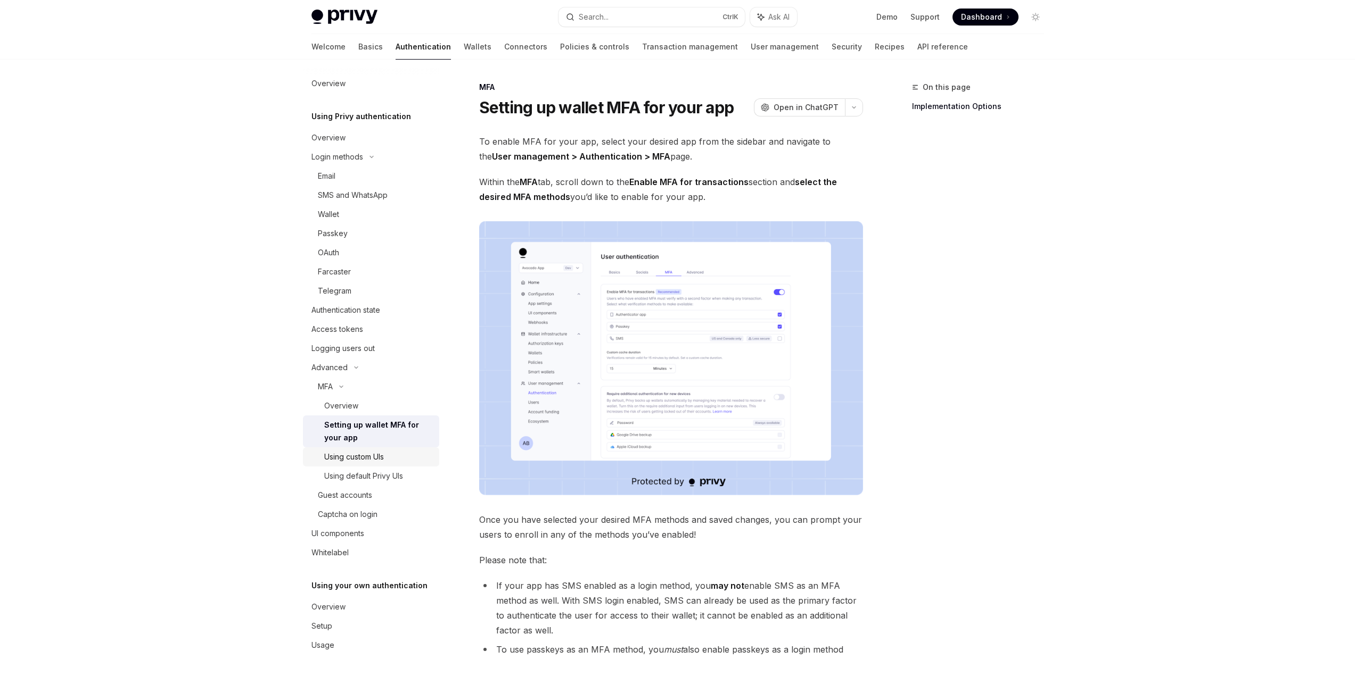
click at [354, 456] on div "Using custom UIs" at bounding box center [354, 457] width 60 height 13
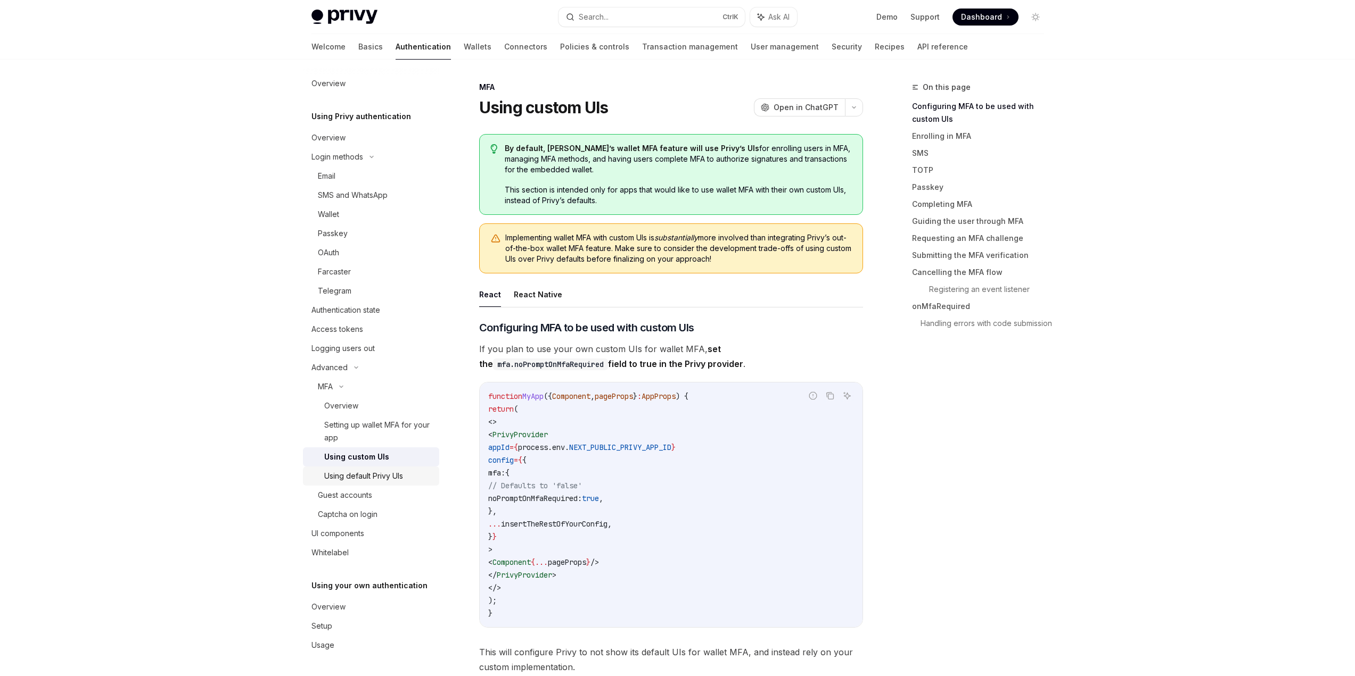
click at [367, 475] on div "Using default Privy UIs" at bounding box center [363, 476] width 79 height 13
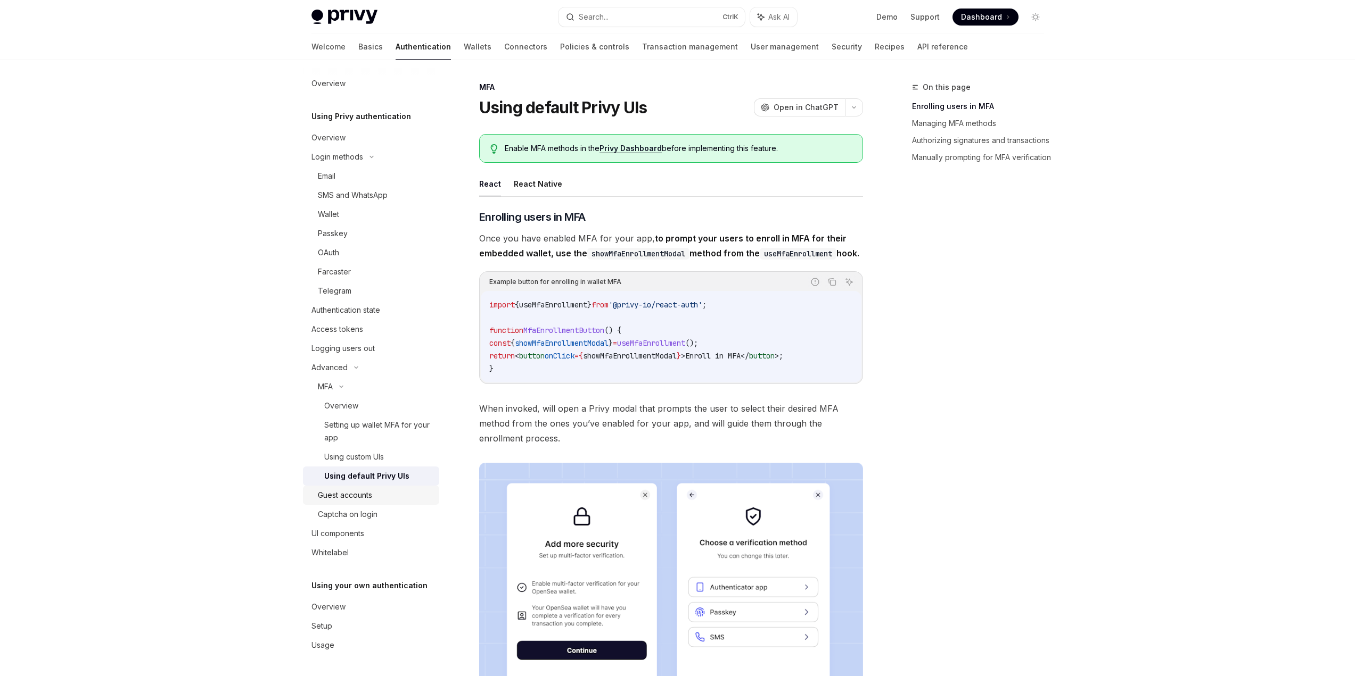
click at [359, 490] on div "Guest accounts" at bounding box center [345, 495] width 54 height 13
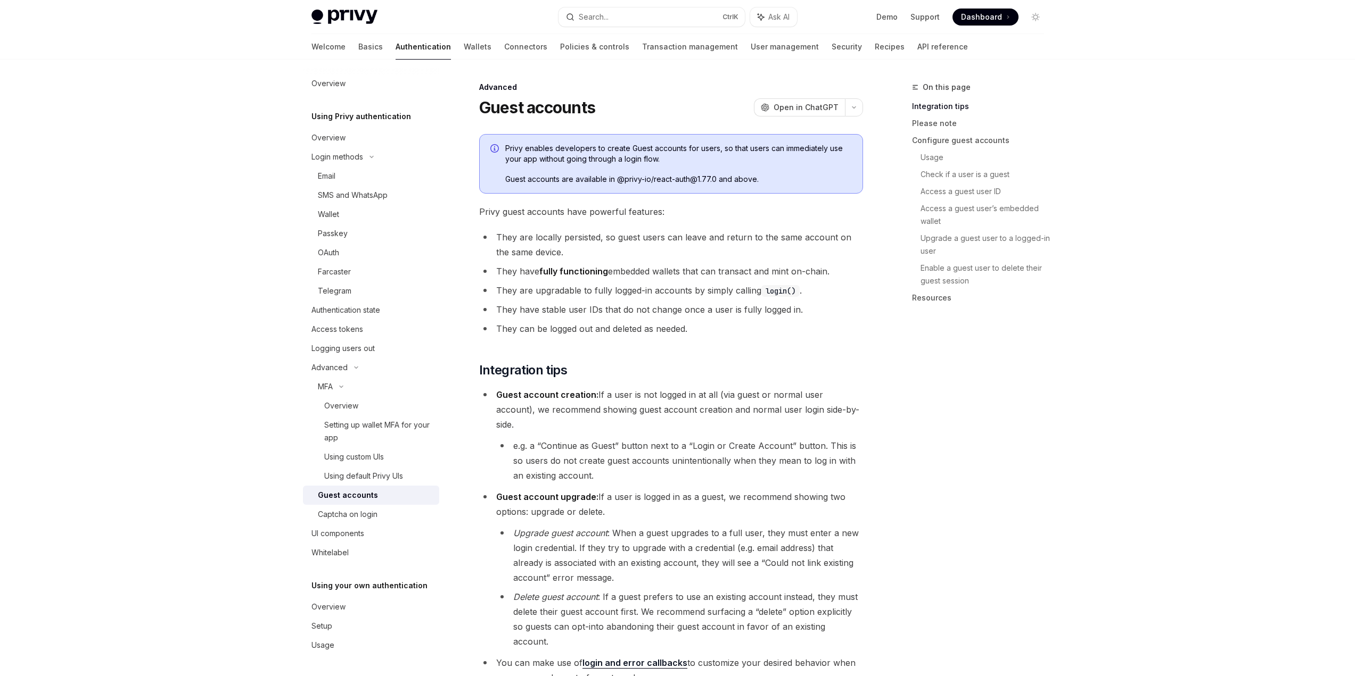
scroll to position [106, 0]
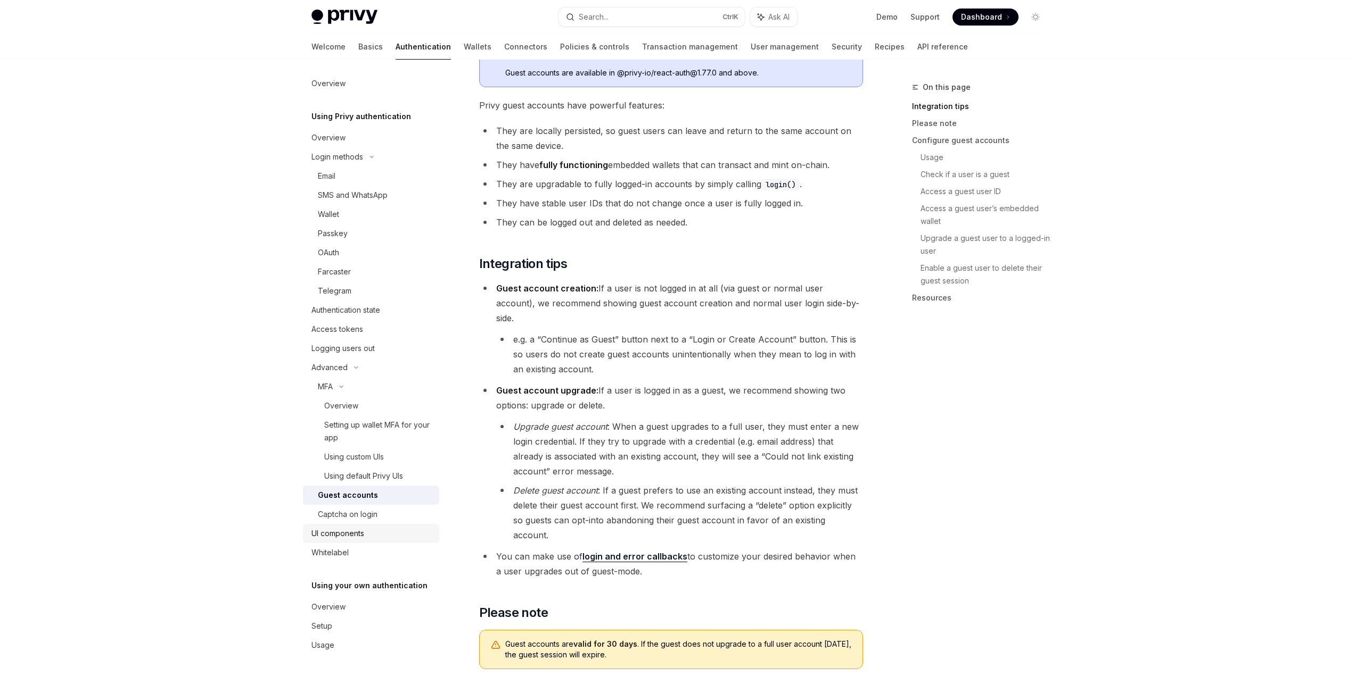
click at [345, 542] on link "UI components" at bounding box center [371, 533] width 136 height 19
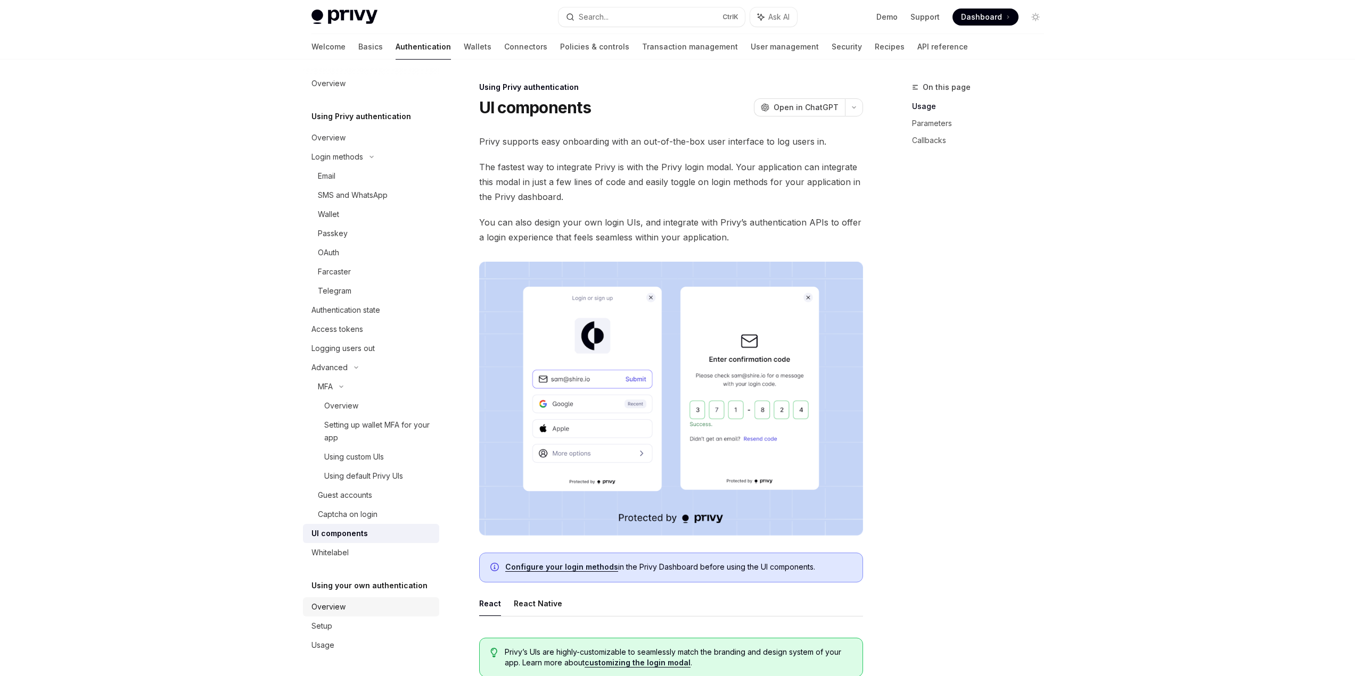
click at [331, 609] on div "Overview" at bounding box center [328, 607] width 34 height 13
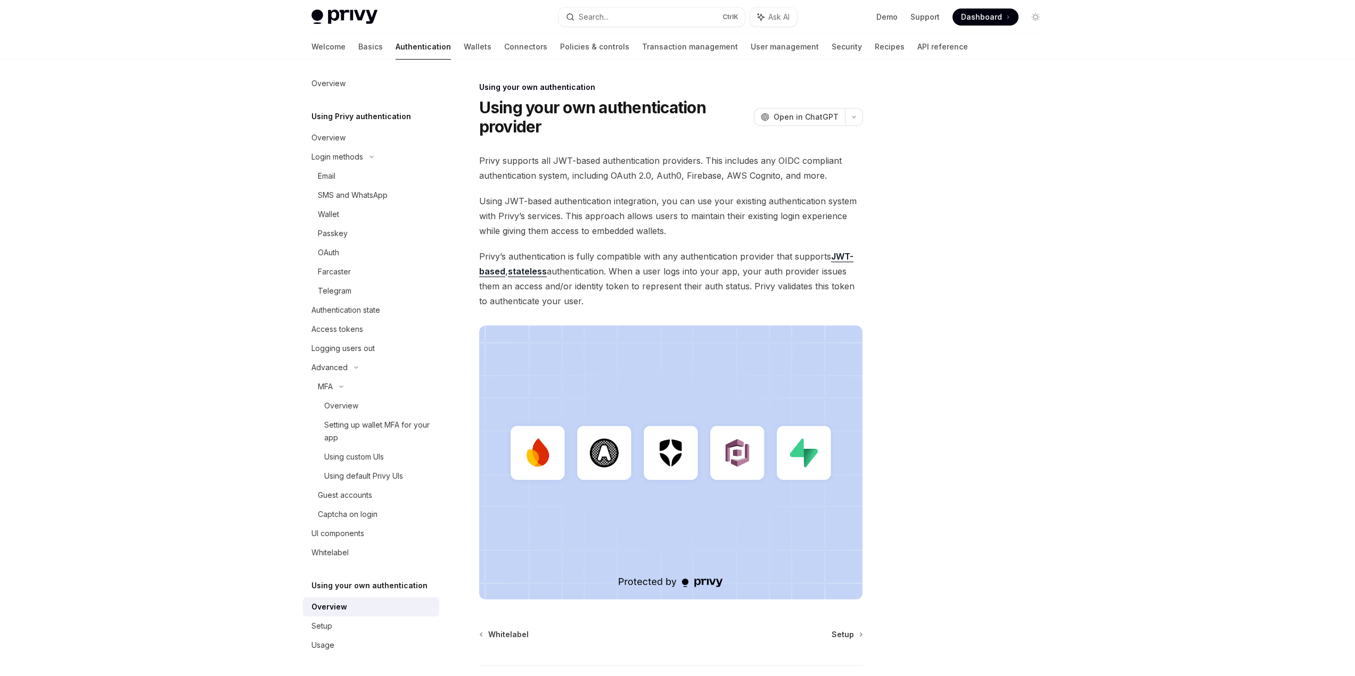
scroll to position [81, 0]
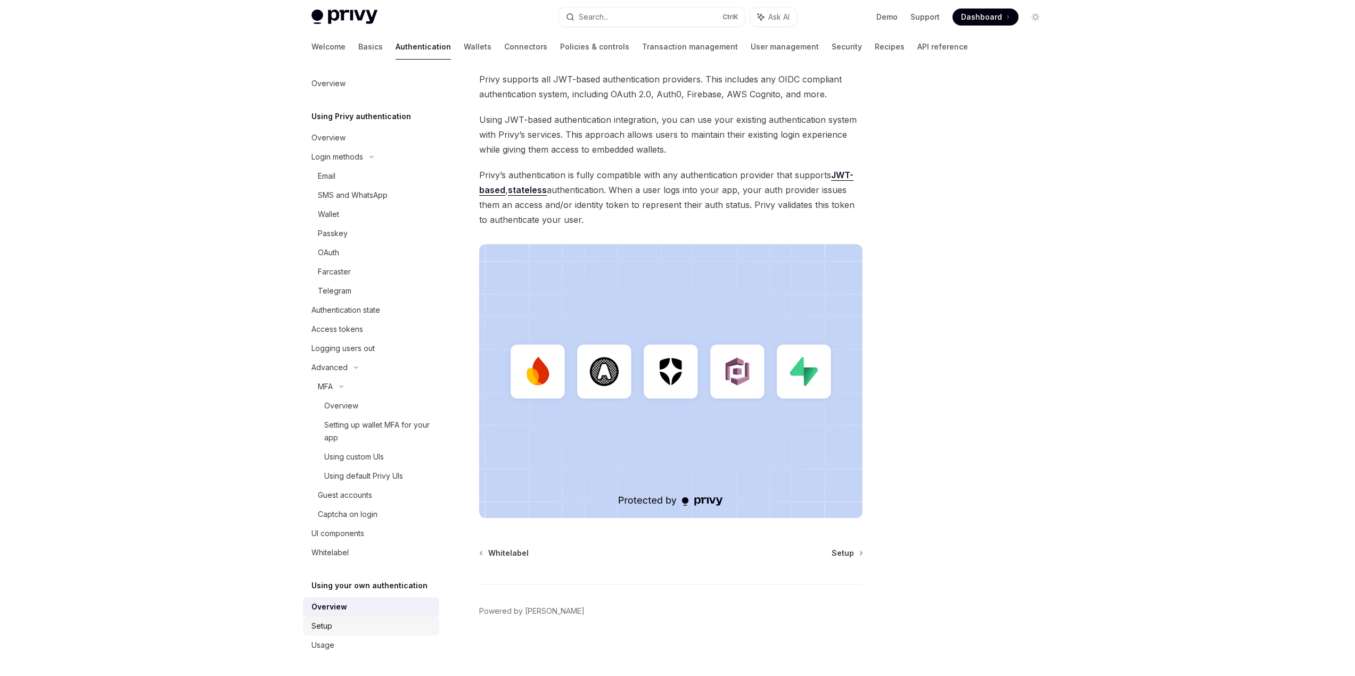
click at [323, 627] on div "Setup" at bounding box center [321, 626] width 21 height 13
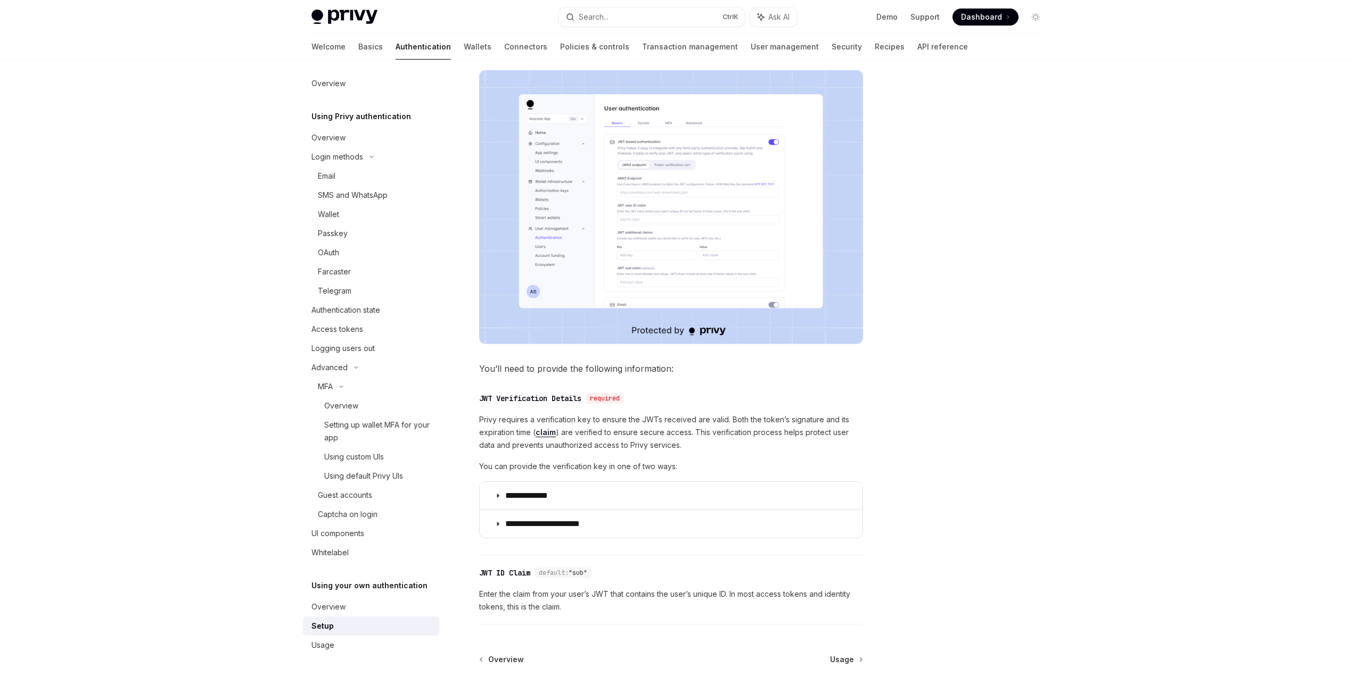
scroll to position [266, 0]
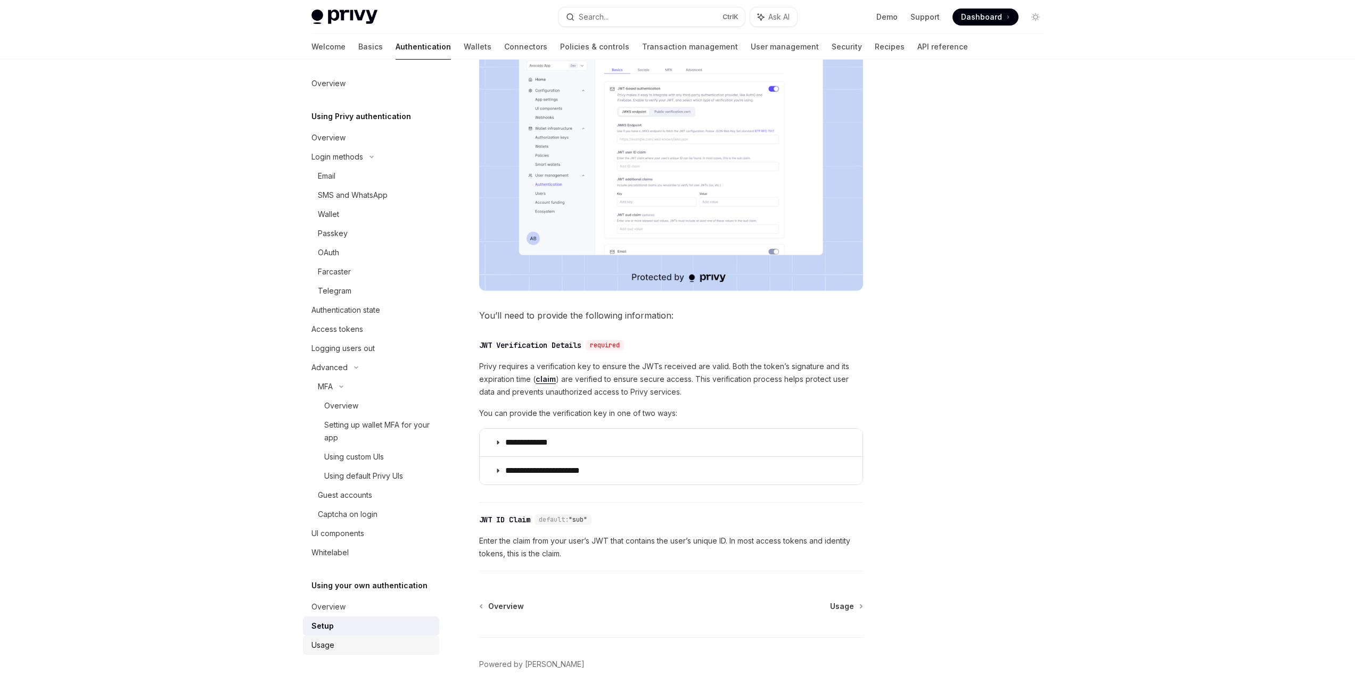
click at [323, 641] on div "Usage" at bounding box center [322, 645] width 23 height 13
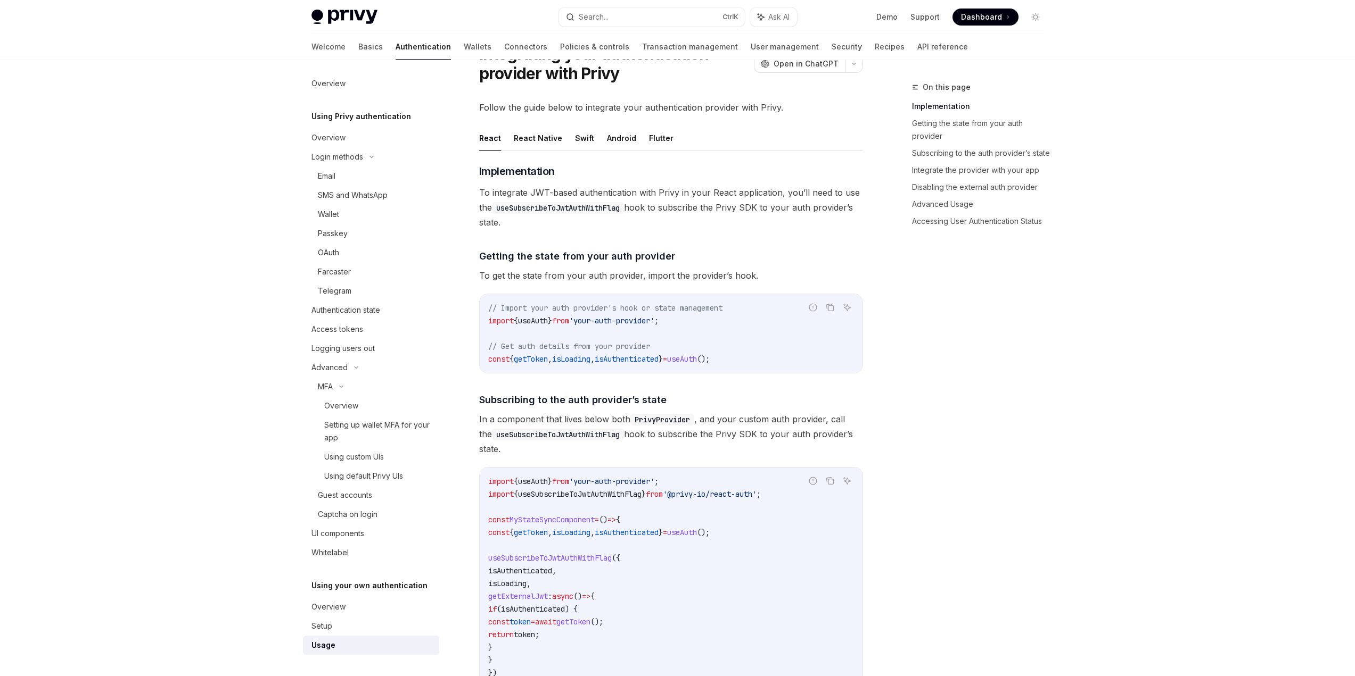
scroll to position [160, 0]
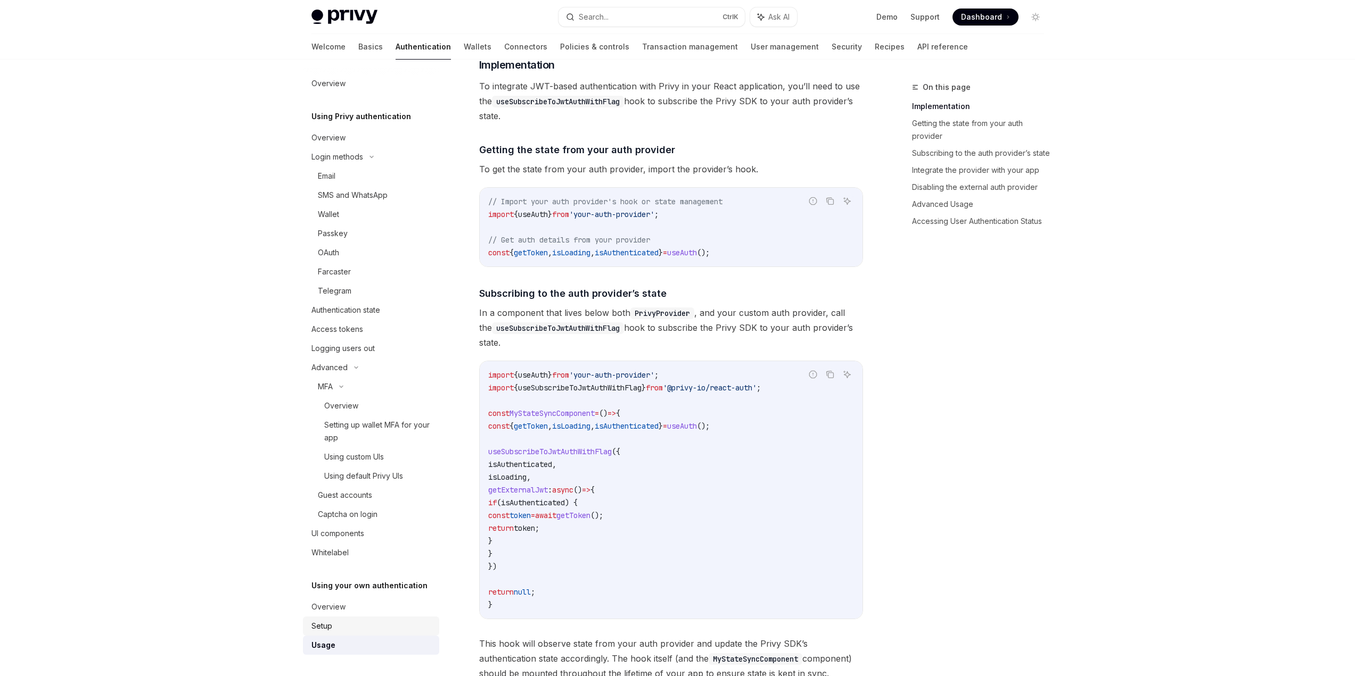
click at [330, 625] on div "Setup" at bounding box center [321, 626] width 21 height 13
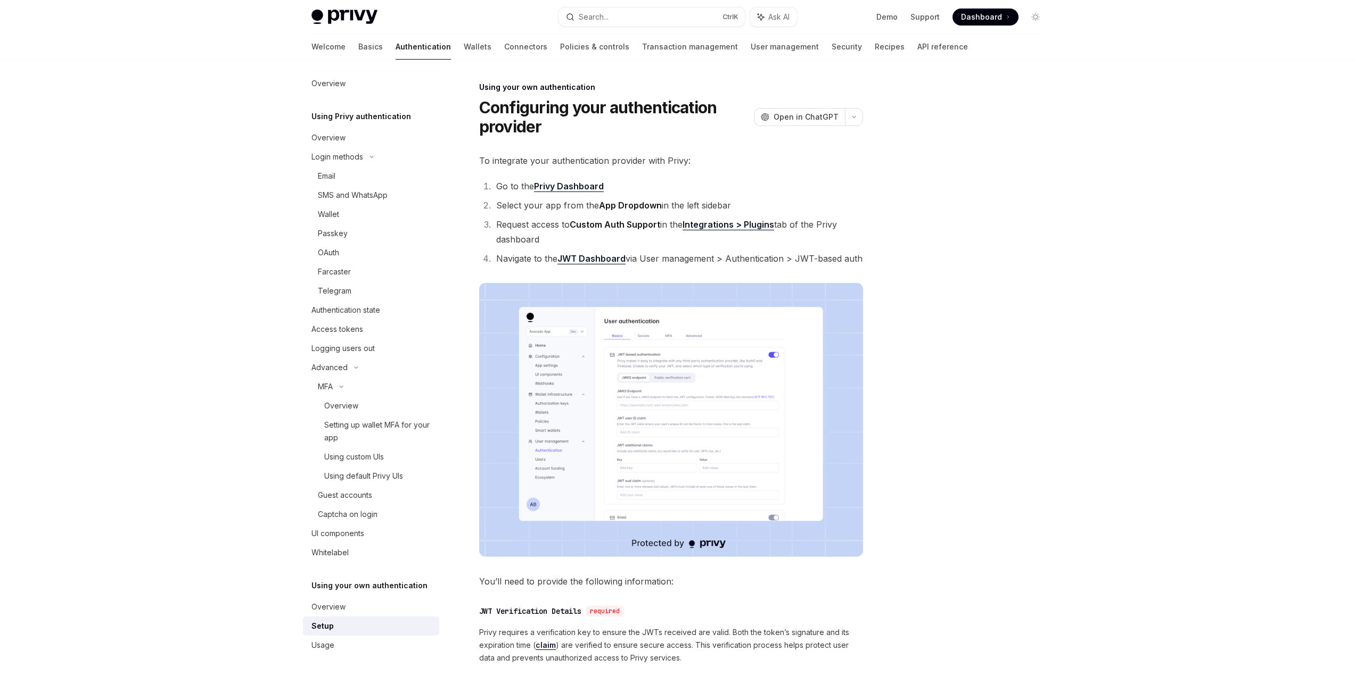
type textarea "*"
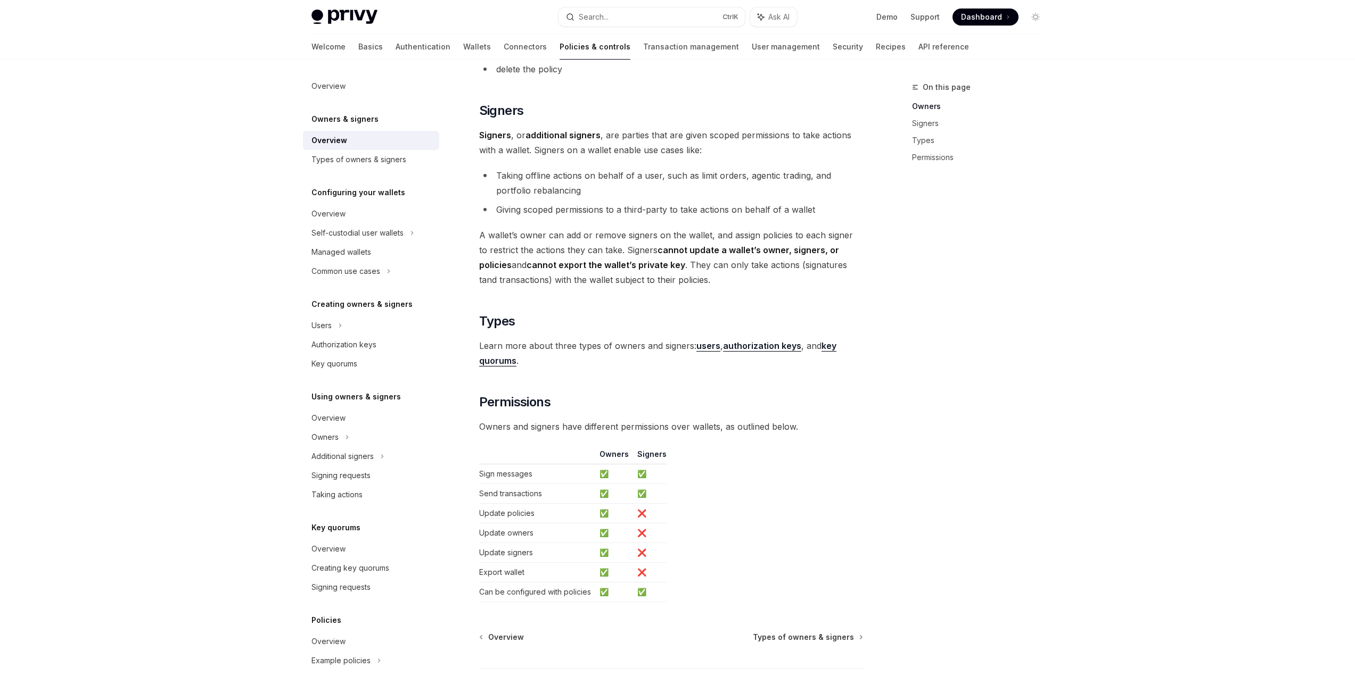
scroll to position [670, 0]
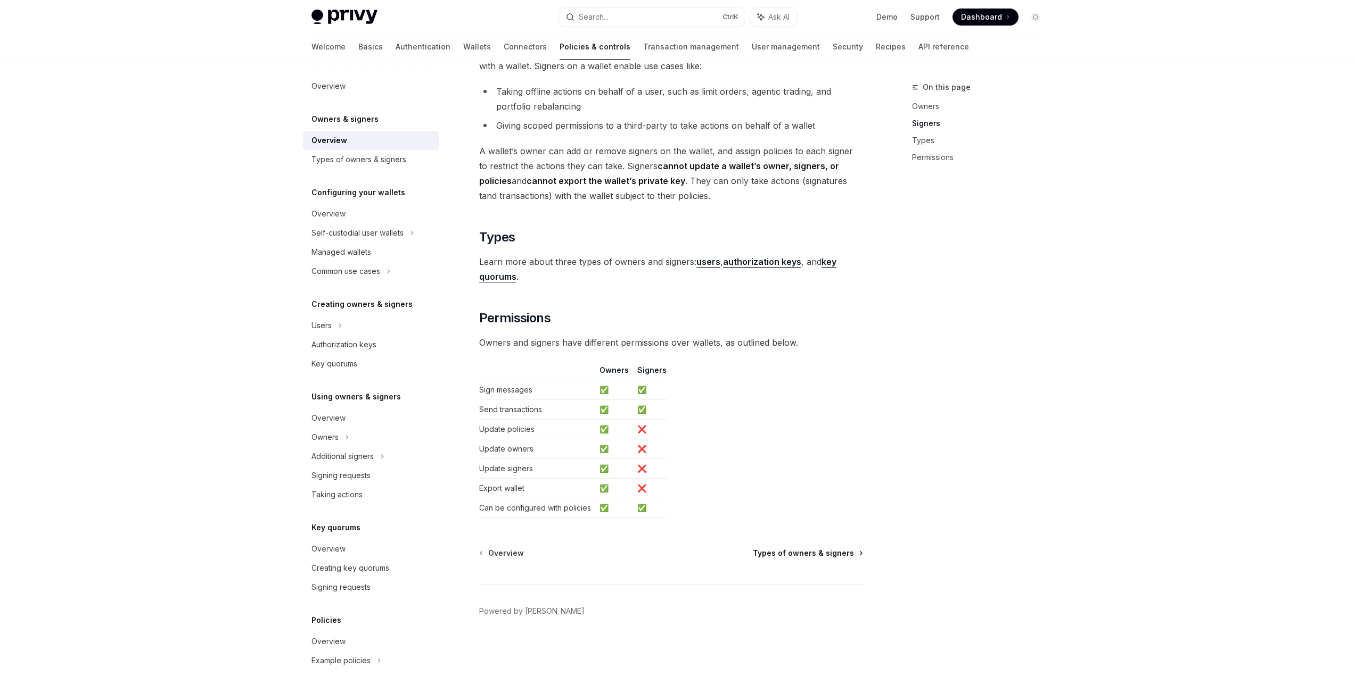
click at [815, 555] on span "Types of owners & signers" at bounding box center [803, 553] width 101 height 11
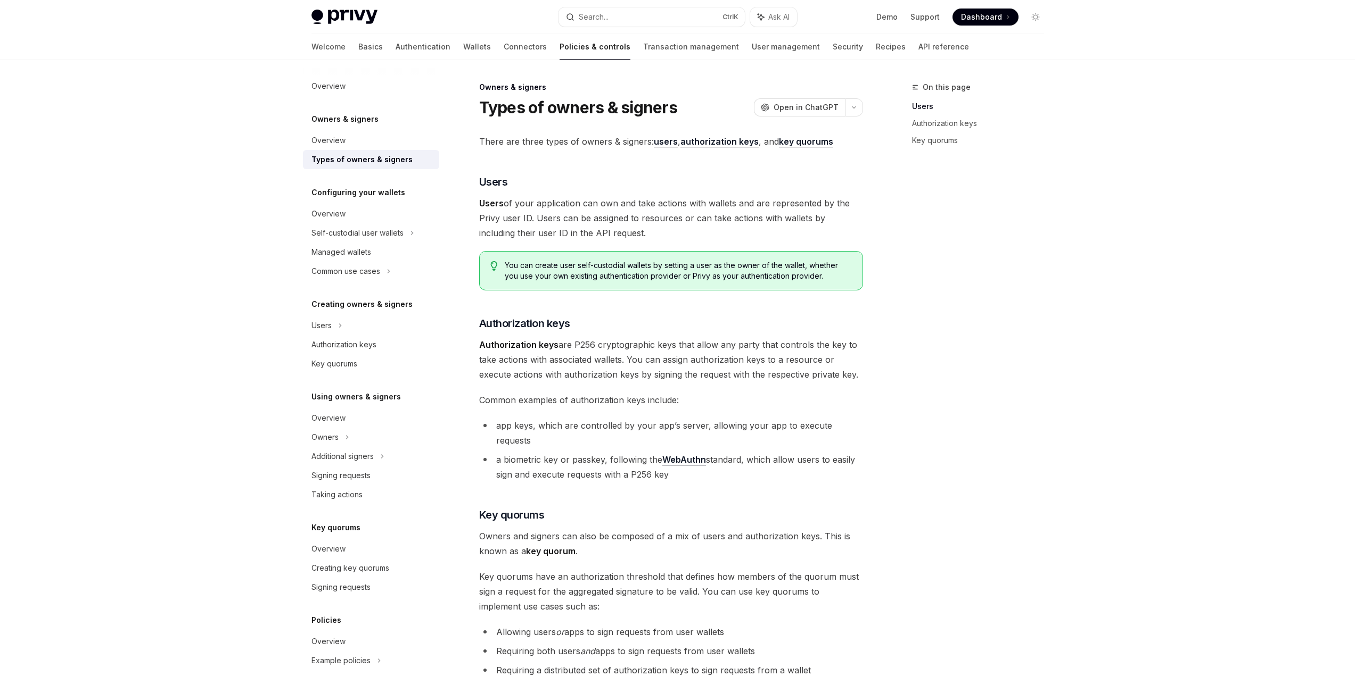
click at [1016, 220] on div "On this page Users Authorization keys Key quorums" at bounding box center [971, 379] width 162 height 596
click at [1129, 335] on div "Privy Docs home page Search... Ctrl K Ask AI Demo Support Dashboard Dashboard S…" at bounding box center [677, 443] width 1355 height 886
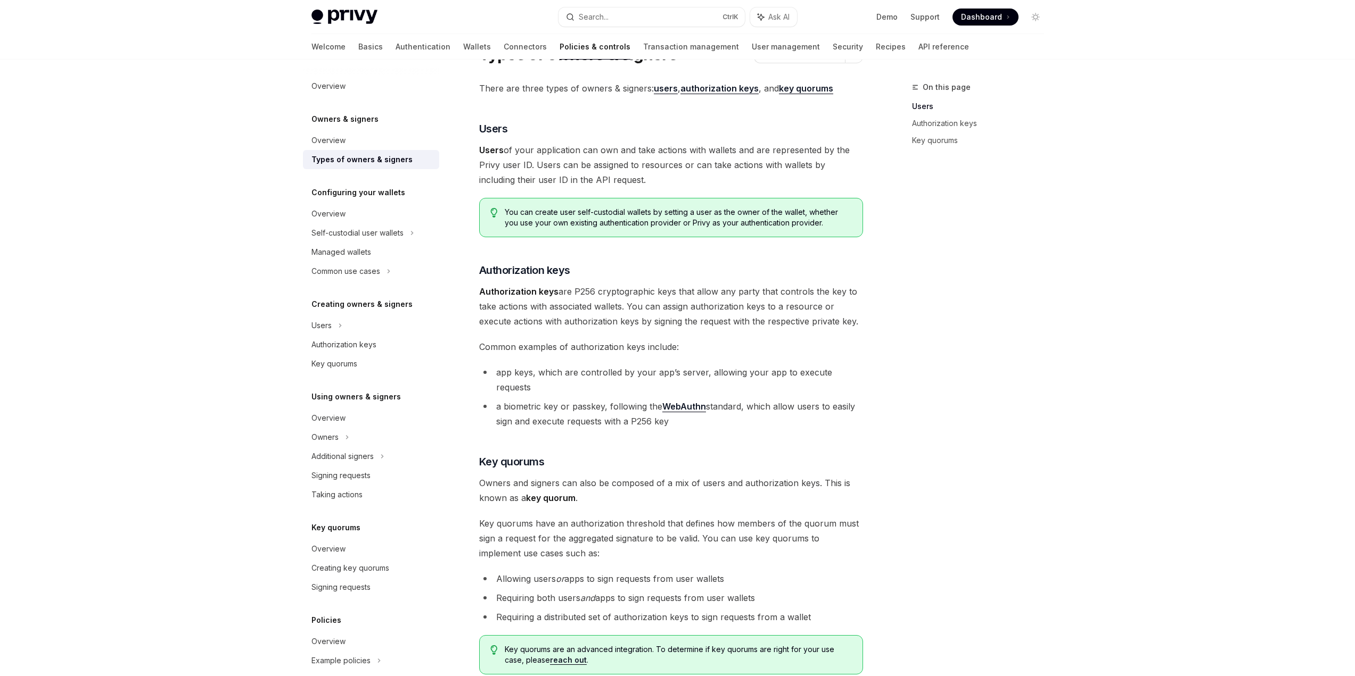
drag, startPoint x: 575, startPoint y: 294, endPoint x: 643, endPoint y: 294, distance: 68.1
click at [643, 294] on span "Authorization keys are P256 cryptographic keys that allow any party that contro…" at bounding box center [671, 306] width 384 height 45
drag, startPoint x: 581, startPoint y: 309, endPoint x: 610, endPoint y: 309, distance: 28.7
click at [610, 309] on span "Authorization keys are P256 cryptographic keys that allow any party that contro…" at bounding box center [671, 306] width 384 height 45
drag, startPoint x: 598, startPoint y: 325, endPoint x: 651, endPoint y: 328, distance: 53.4
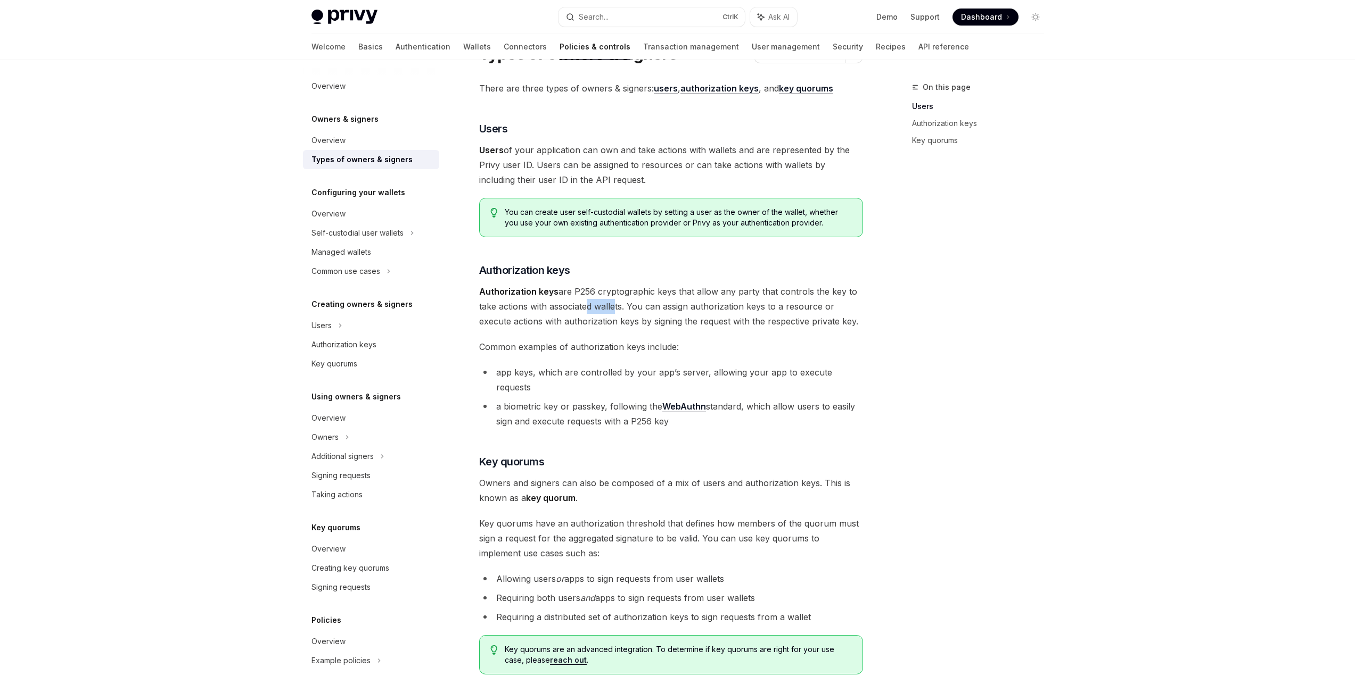
click at [651, 328] on span "Authorization keys are P256 cryptographic keys that allow any party that contro…" at bounding box center [671, 306] width 384 height 45
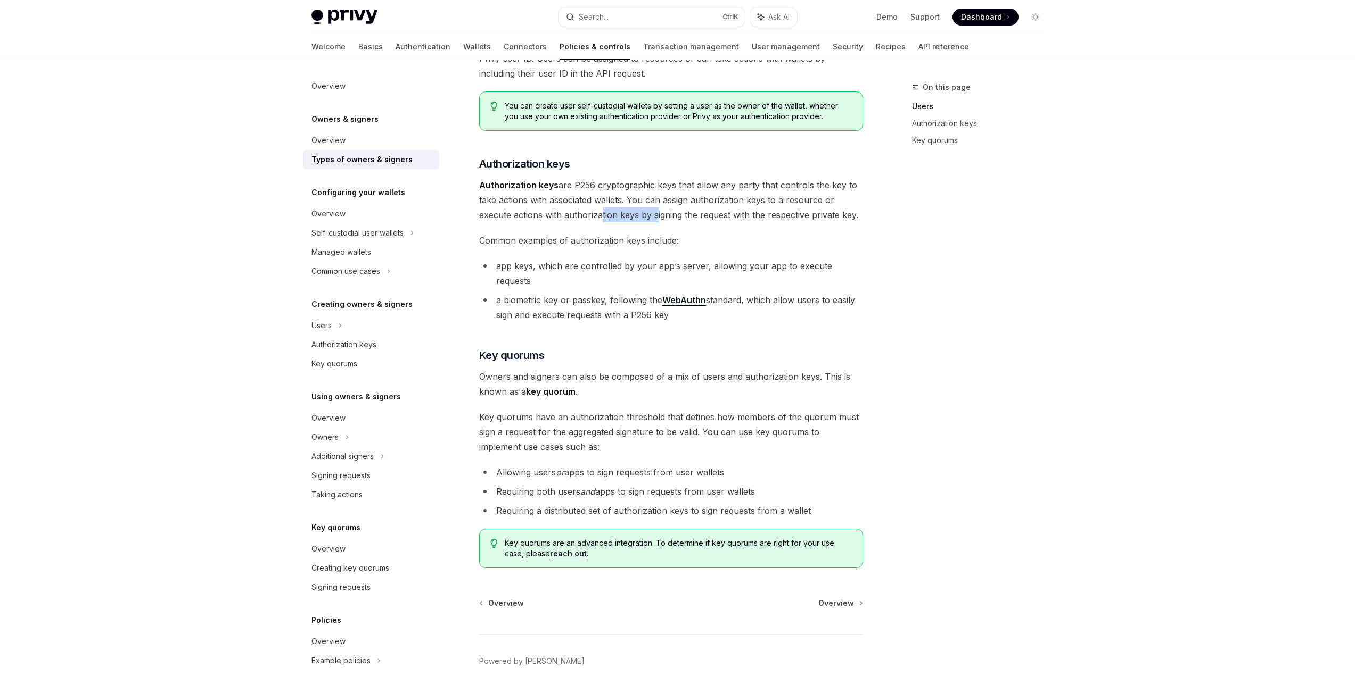
scroll to position [195, 0]
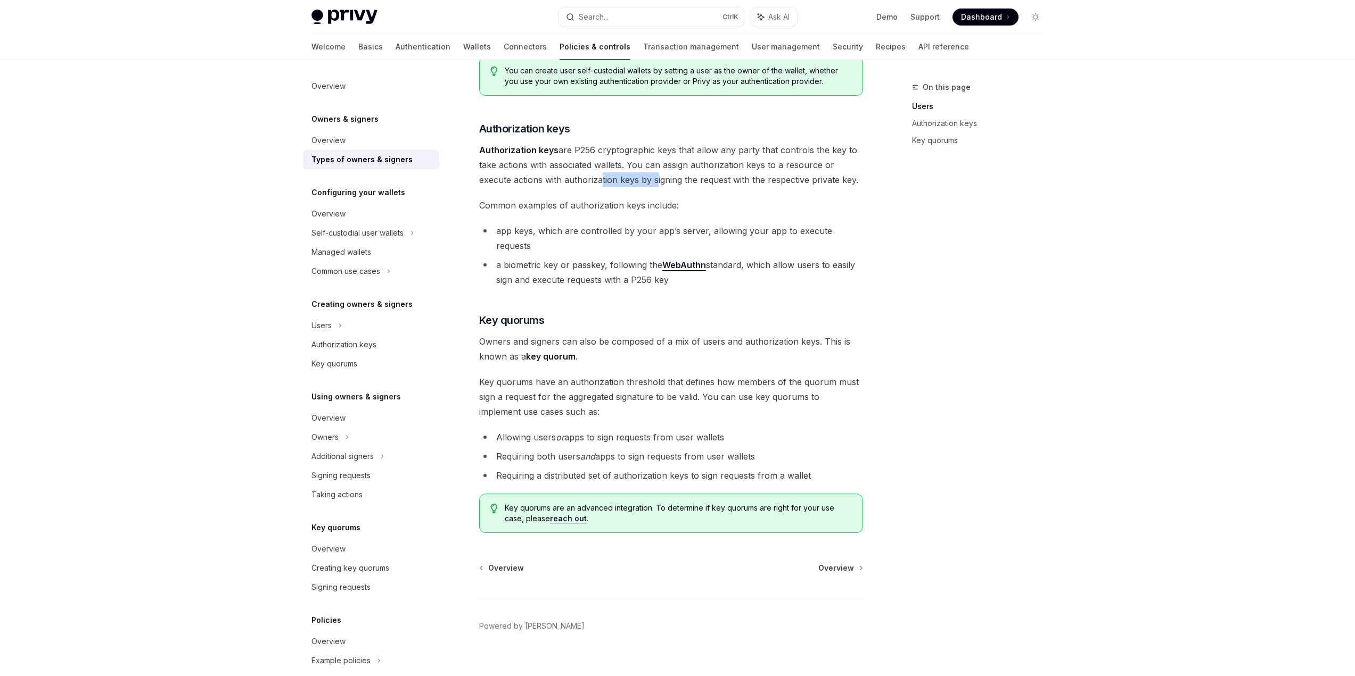
drag, startPoint x: 603, startPoint y: 331, endPoint x: 662, endPoint y: 331, distance: 58.5
click at [662, 334] on span "Owners and signers can also be composed of a mix of users and authorization key…" at bounding box center [671, 349] width 384 height 30
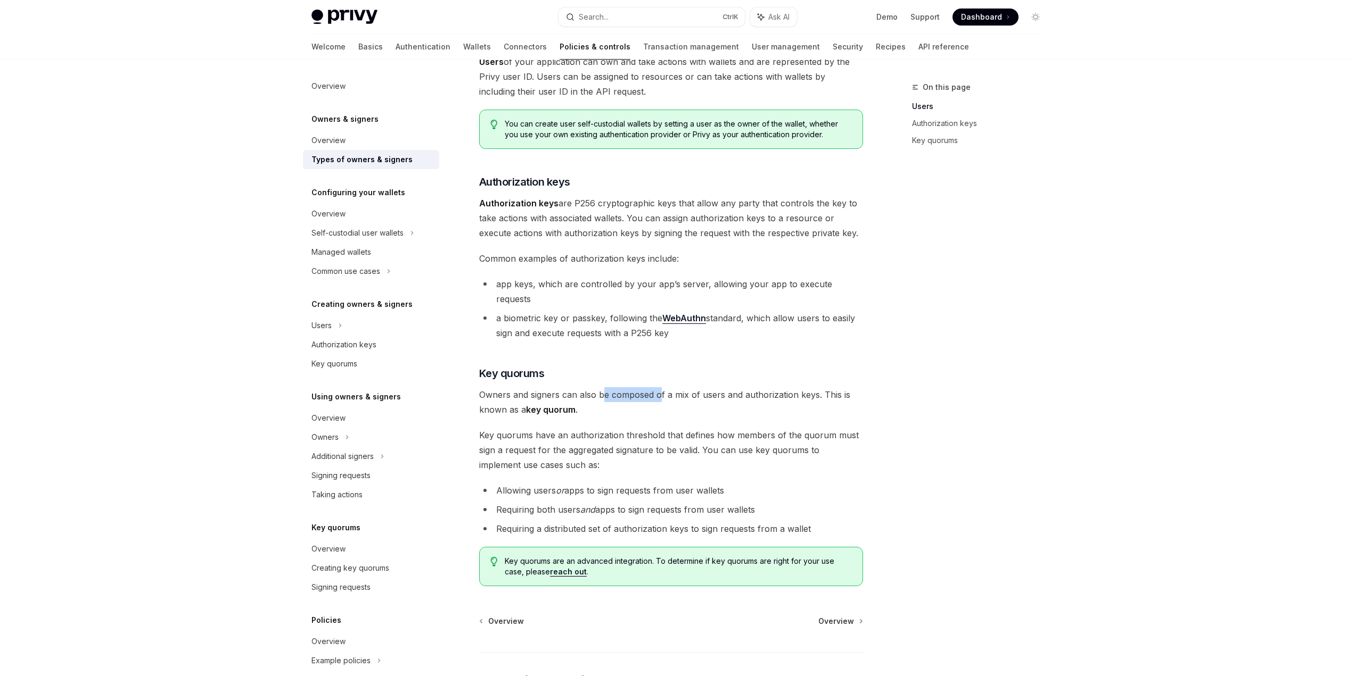
scroll to position [35, 0]
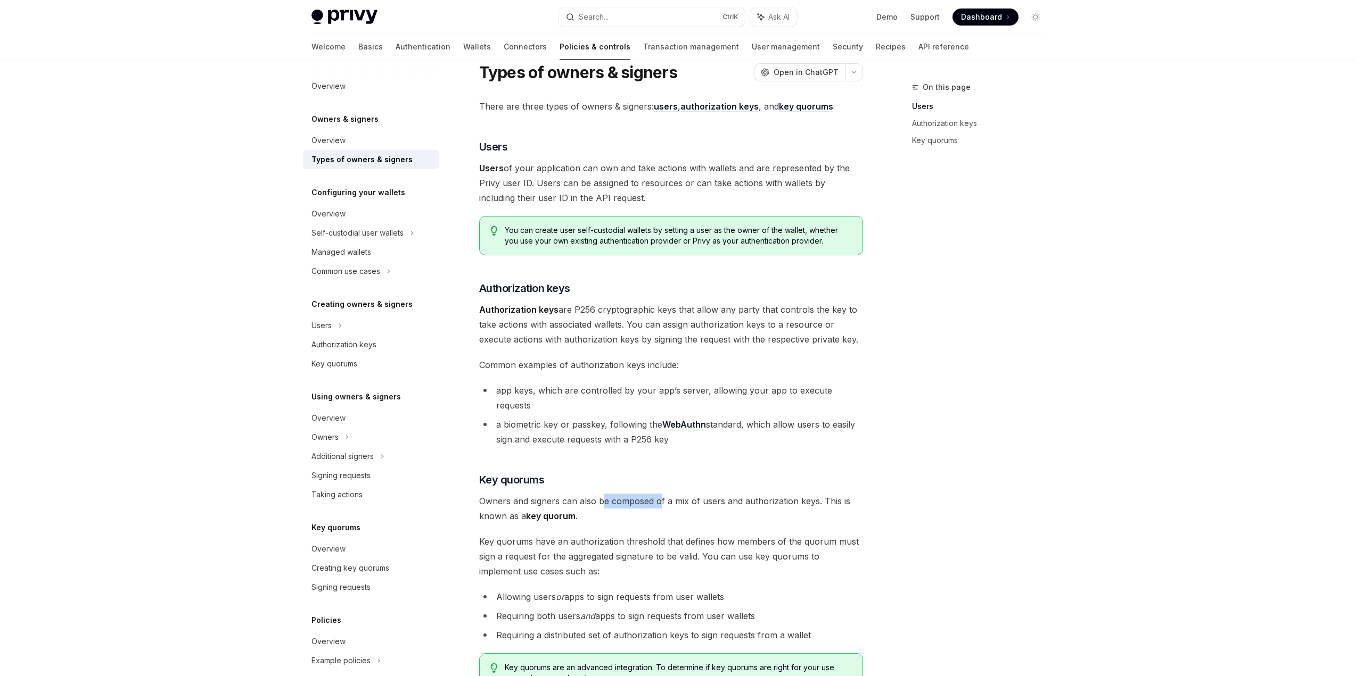
drag, startPoint x: 571, startPoint y: 166, endPoint x: 676, endPoint y: 170, distance: 106.0
click at [676, 170] on span "Users of your application can own and take actions with wallets and are represe…" at bounding box center [671, 183] width 384 height 45
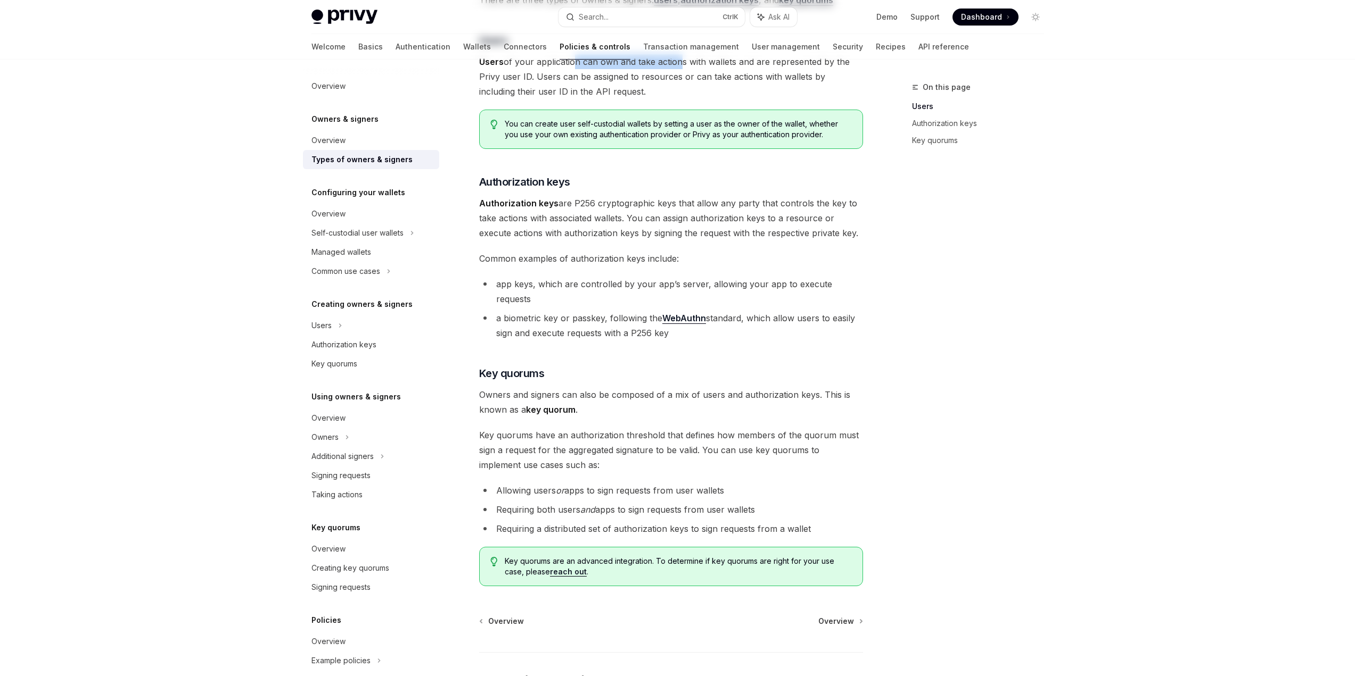
scroll to position [0, 0]
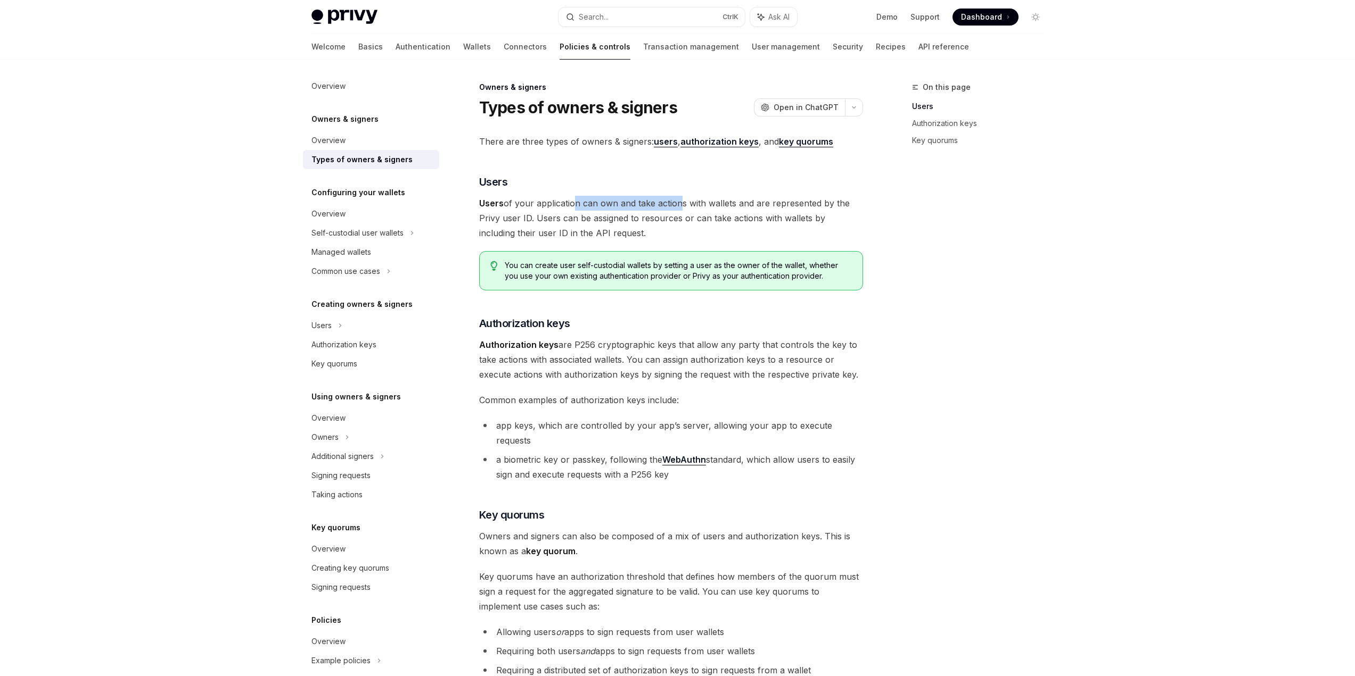
drag, startPoint x: 610, startPoint y: 220, endPoint x: 726, endPoint y: 222, distance: 115.5
click at [726, 222] on span "Users of your application can own and take actions with wallets and are represe…" at bounding box center [671, 218] width 384 height 45
click at [334, 233] on div "Self-custodial user wallets" at bounding box center [357, 233] width 92 height 13
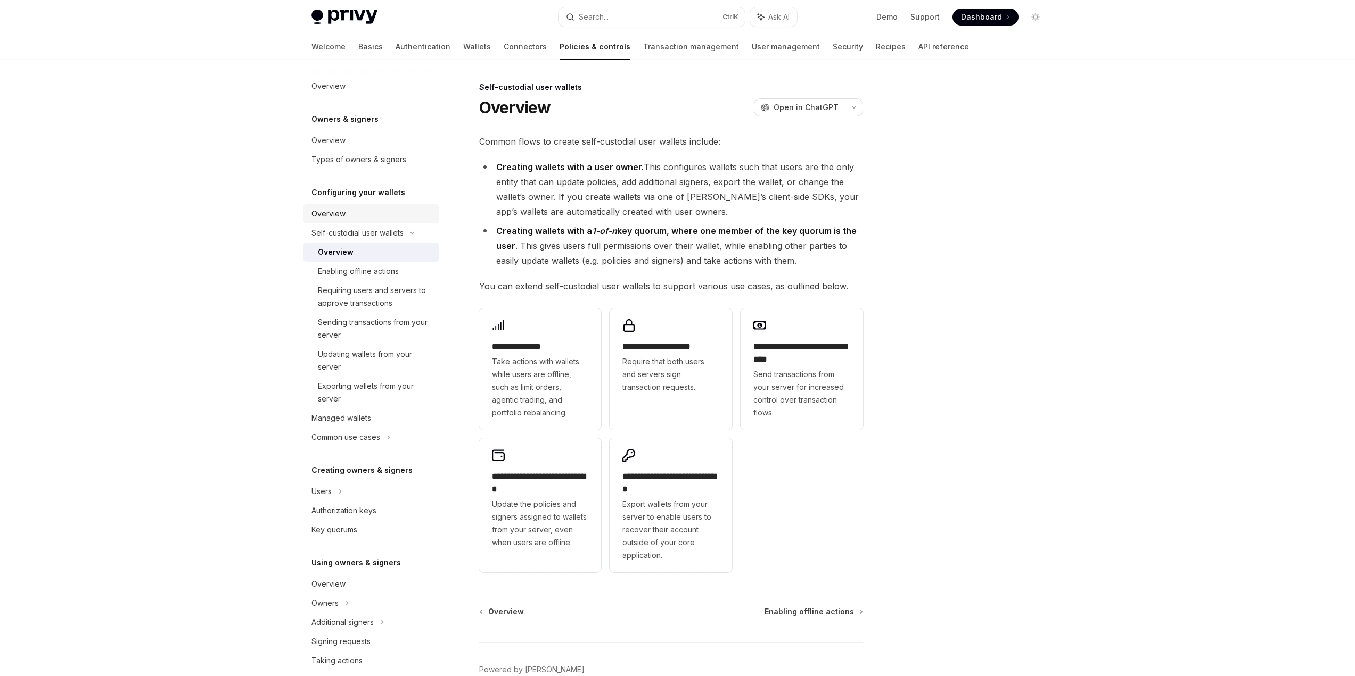
click at [335, 216] on div "Overview" at bounding box center [328, 214] width 34 height 13
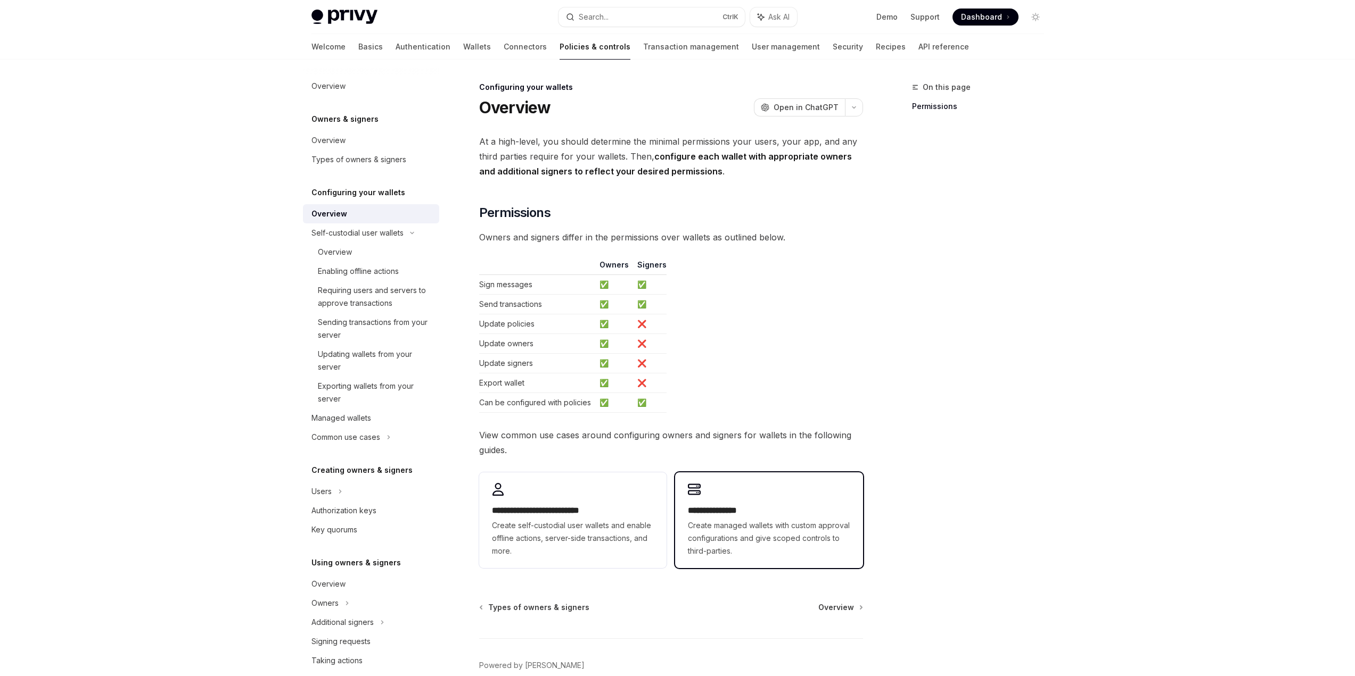
click at [735, 544] on span "Create managed wallets with custom approval configurations and give scoped cont…" at bounding box center [769, 538] width 162 height 38
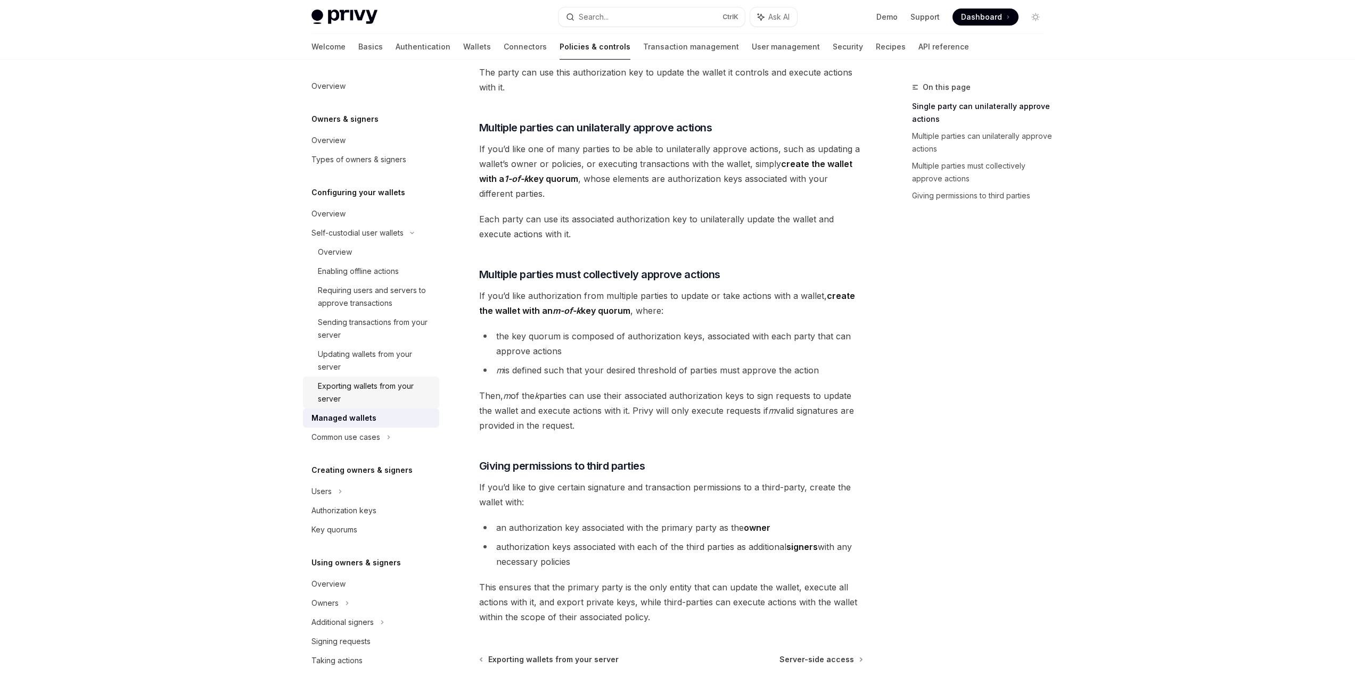
scroll to position [148, 0]
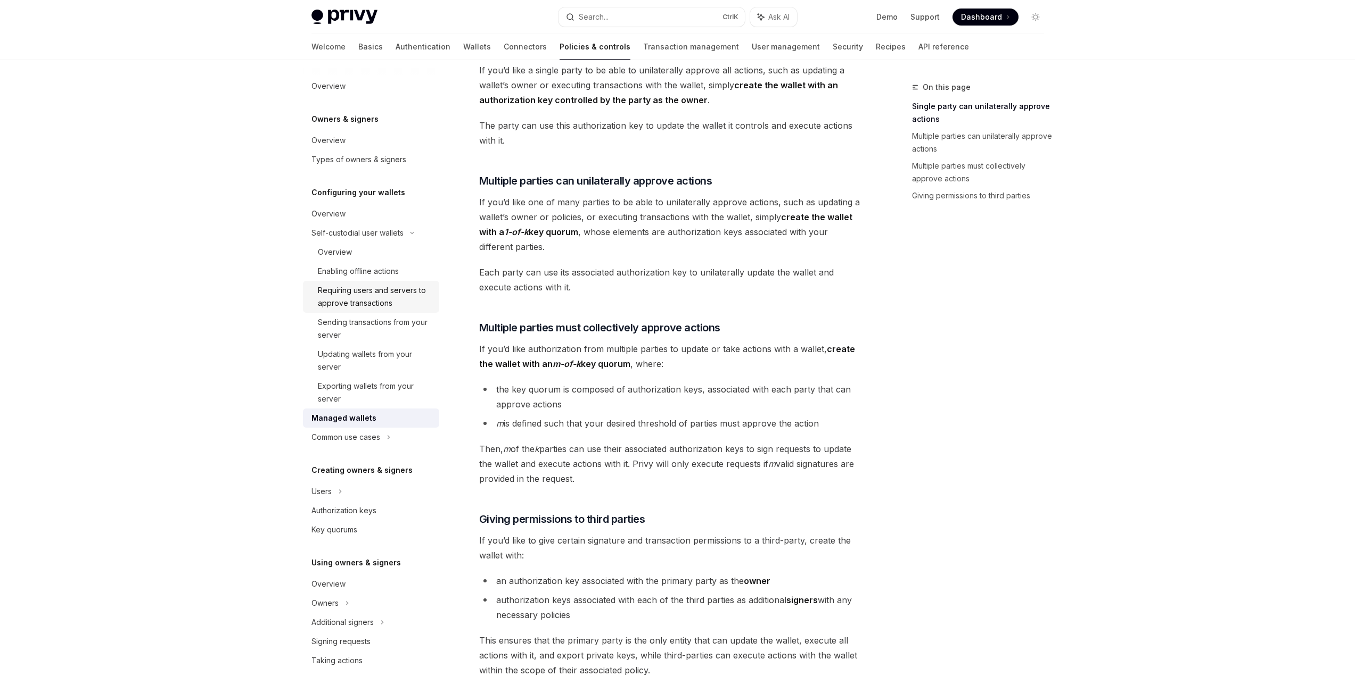
click at [383, 297] on div "Requiring users and servers to approve transactions" at bounding box center [375, 297] width 115 height 26
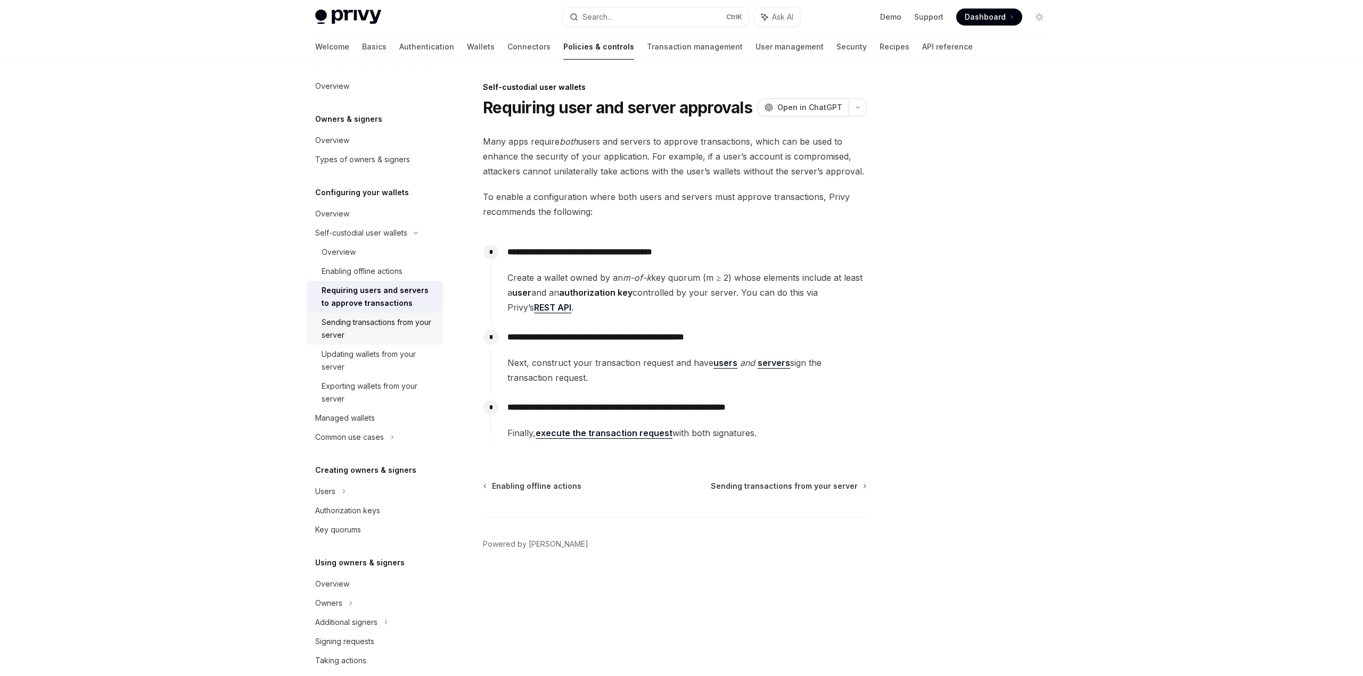
click at [397, 323] on div "Sending transactions from your server" at bounding box center [378, 329] width 115 height 26
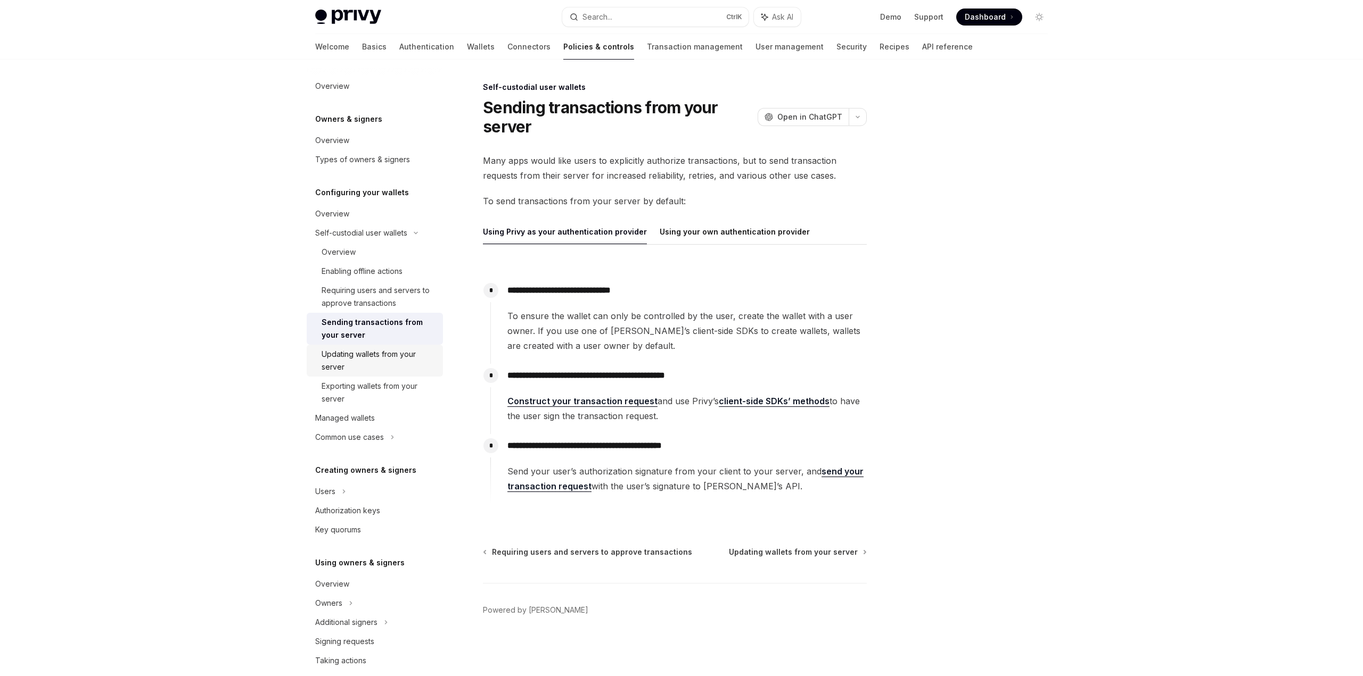
click at [405, 357] on div "Updating wallets from your server" at bounding box center [378, 361] width 115 height 26
type textarea "*"
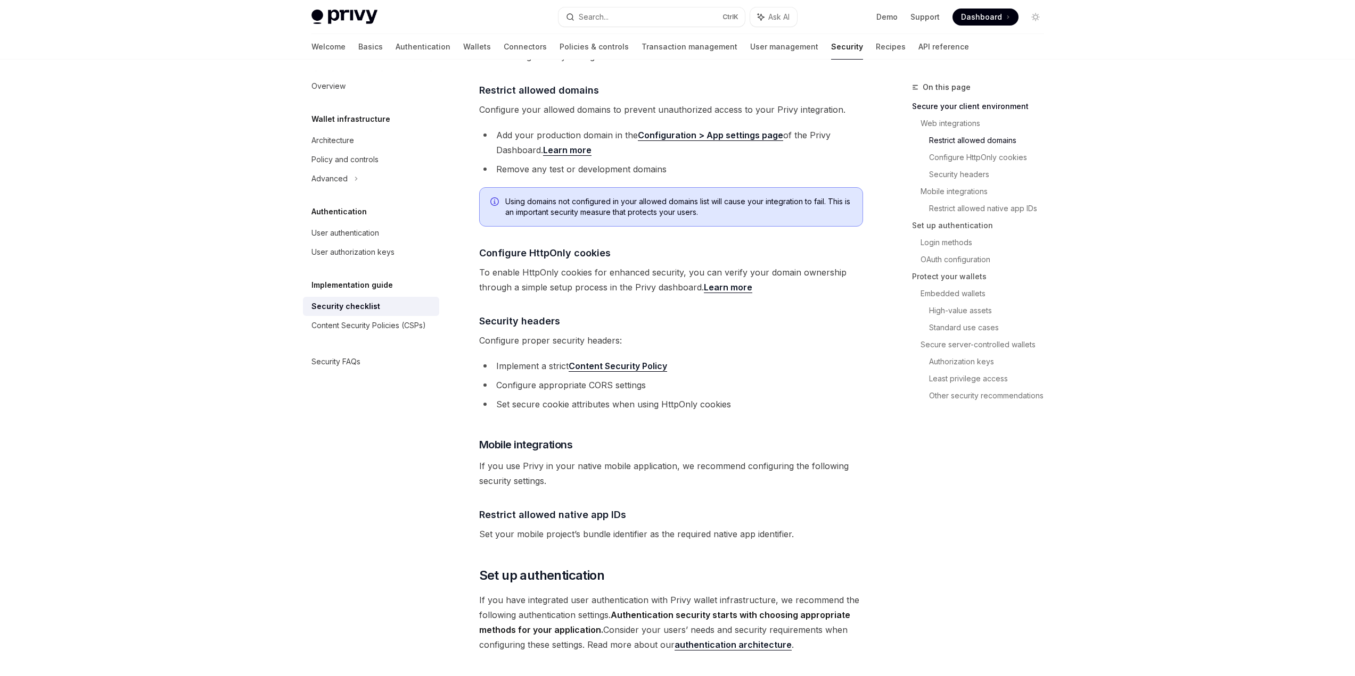
scroll to position [426, 0]
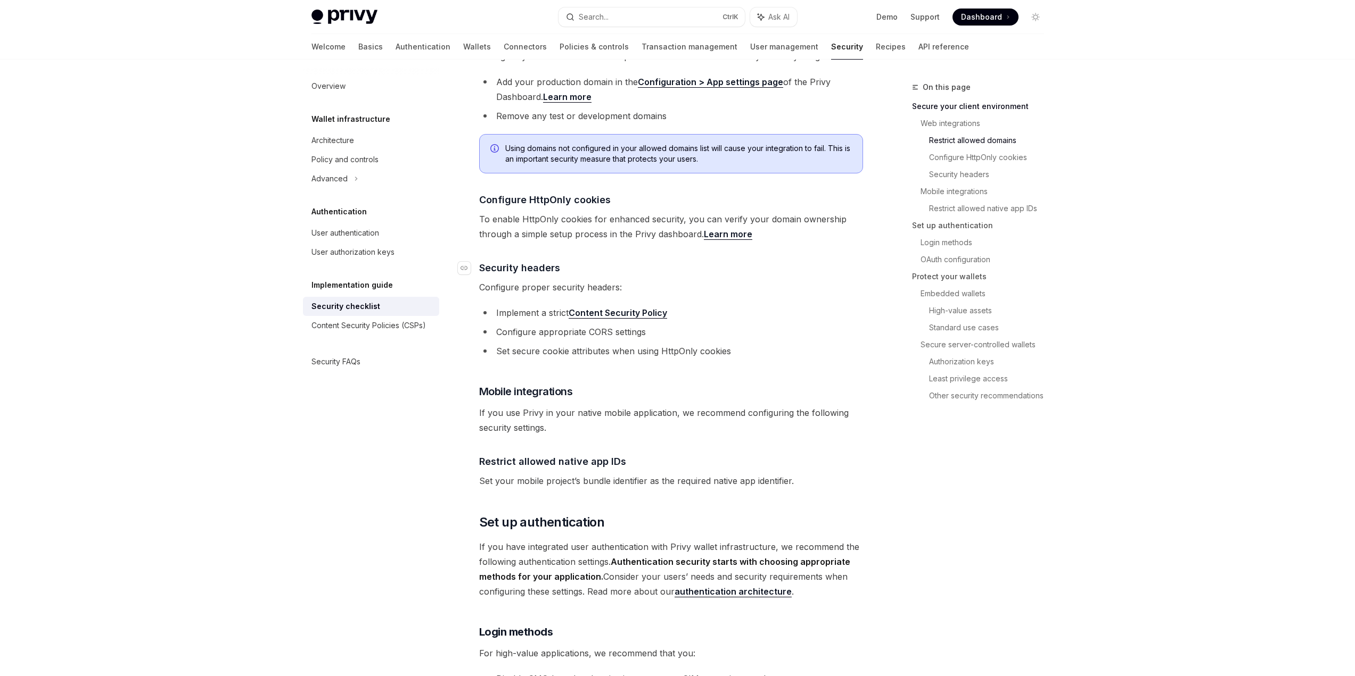
drag, startPoint x: 521, startPoint y: 202, endPoint x: 562, endPoint y: 249, distance: 62.6
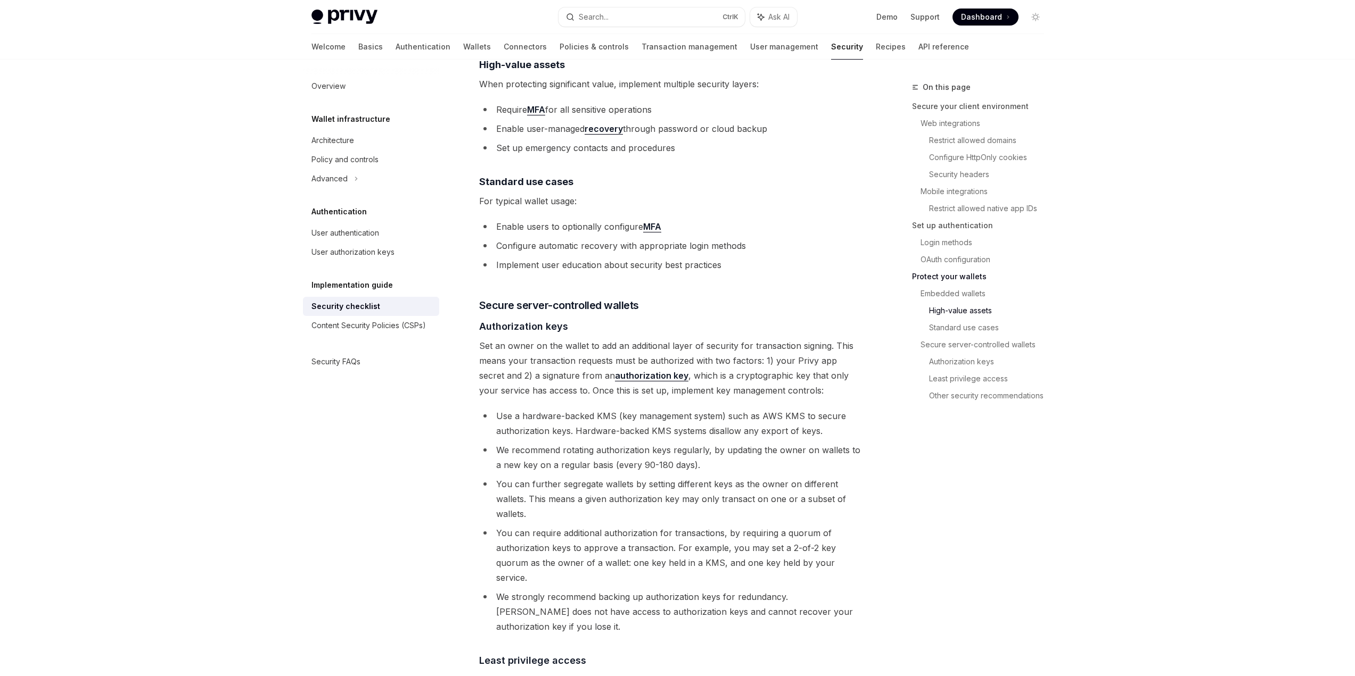
scroll to position [1597, 0]
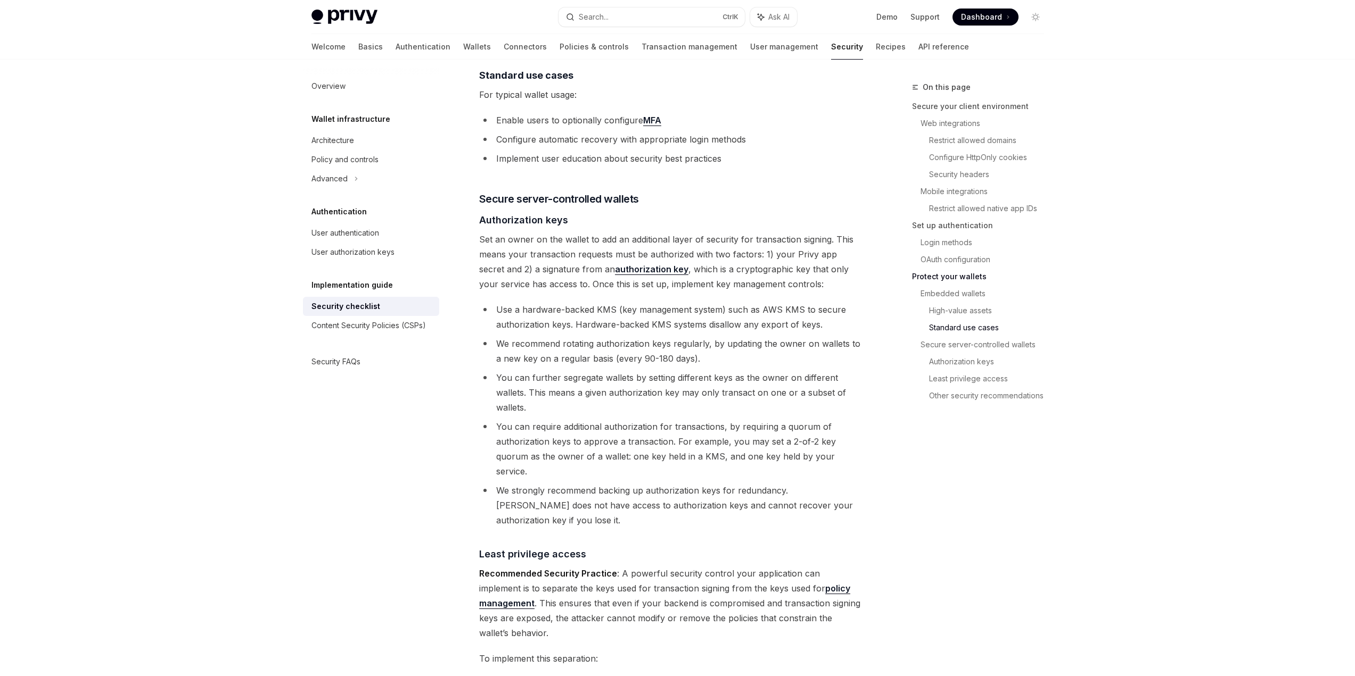
drag, startPoint x: 507, startPoint y: 221, endPoint x: 618, endPoint y: 223, distance: 111.2
click at [618, 232] on span "Set an owner on the wallet to add an additional layer of security for transacti…" at bounding box center [671, 262] width 384 height 60
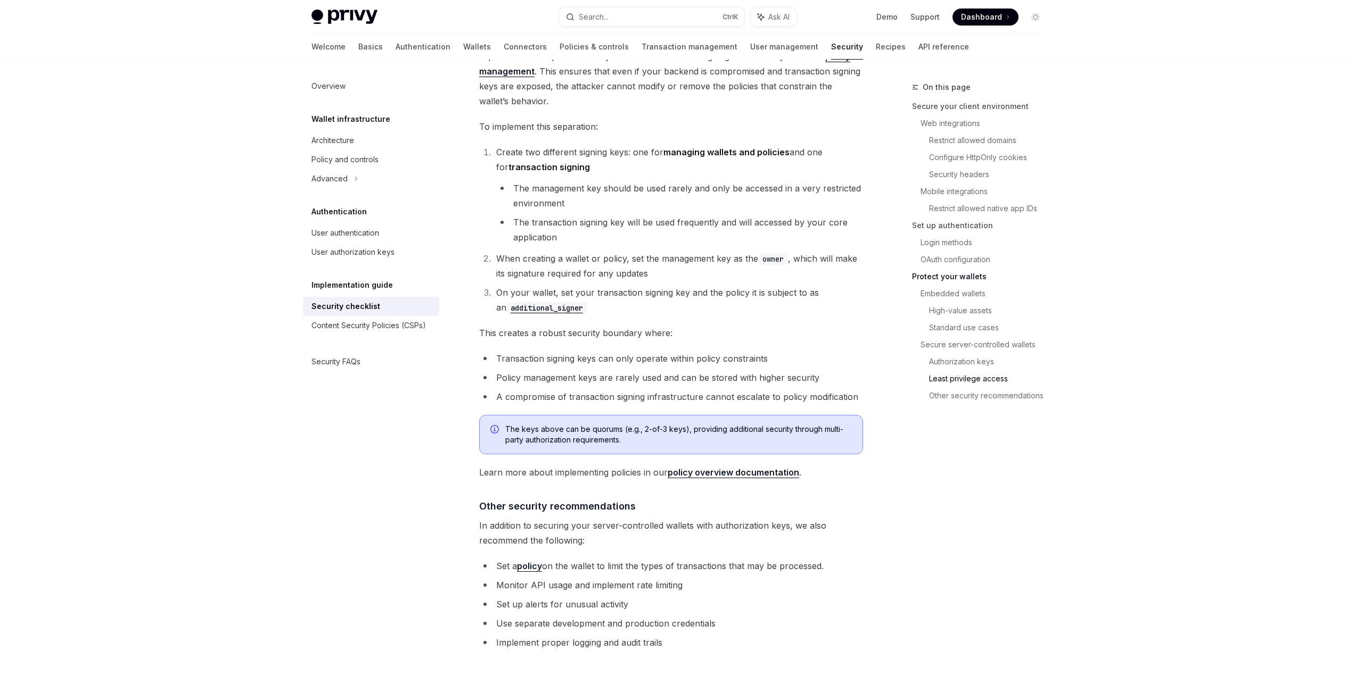
scroll to position [2216, 0]
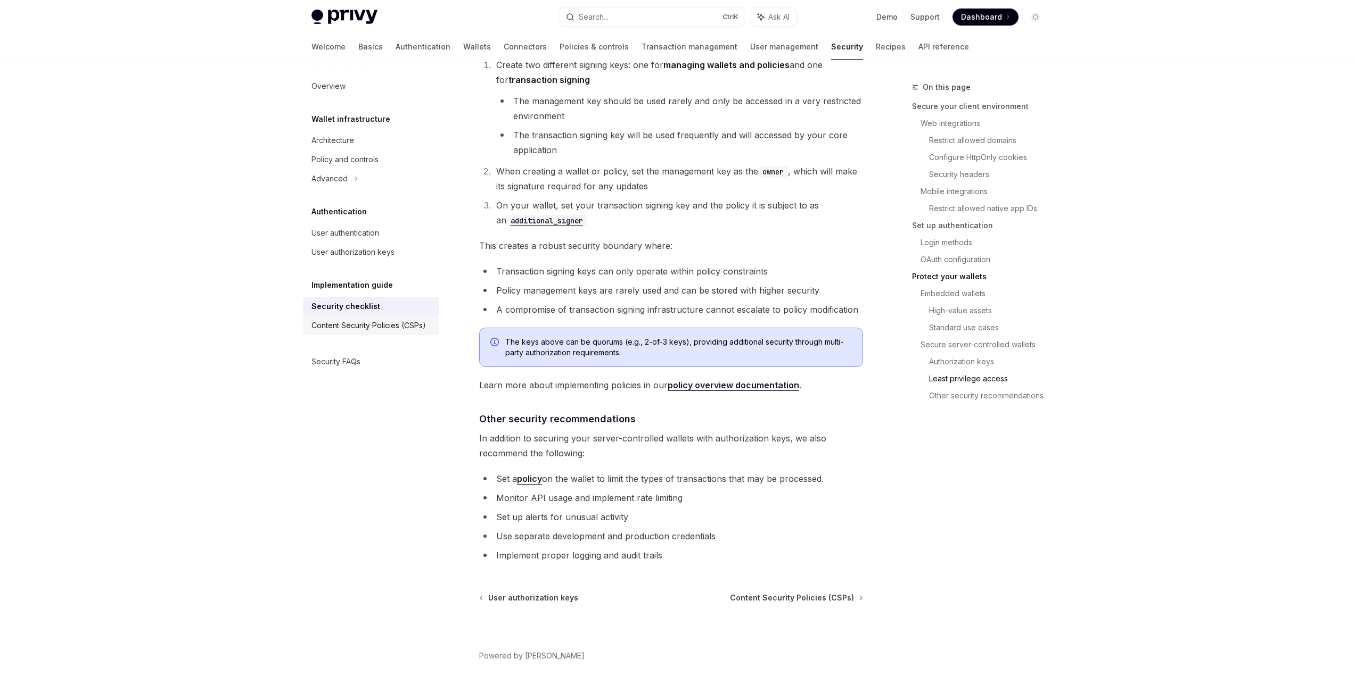
click at [371, 327] on div "Content Security Policies (CSPs)" at bounding box center [368, 325] width 114 height 13
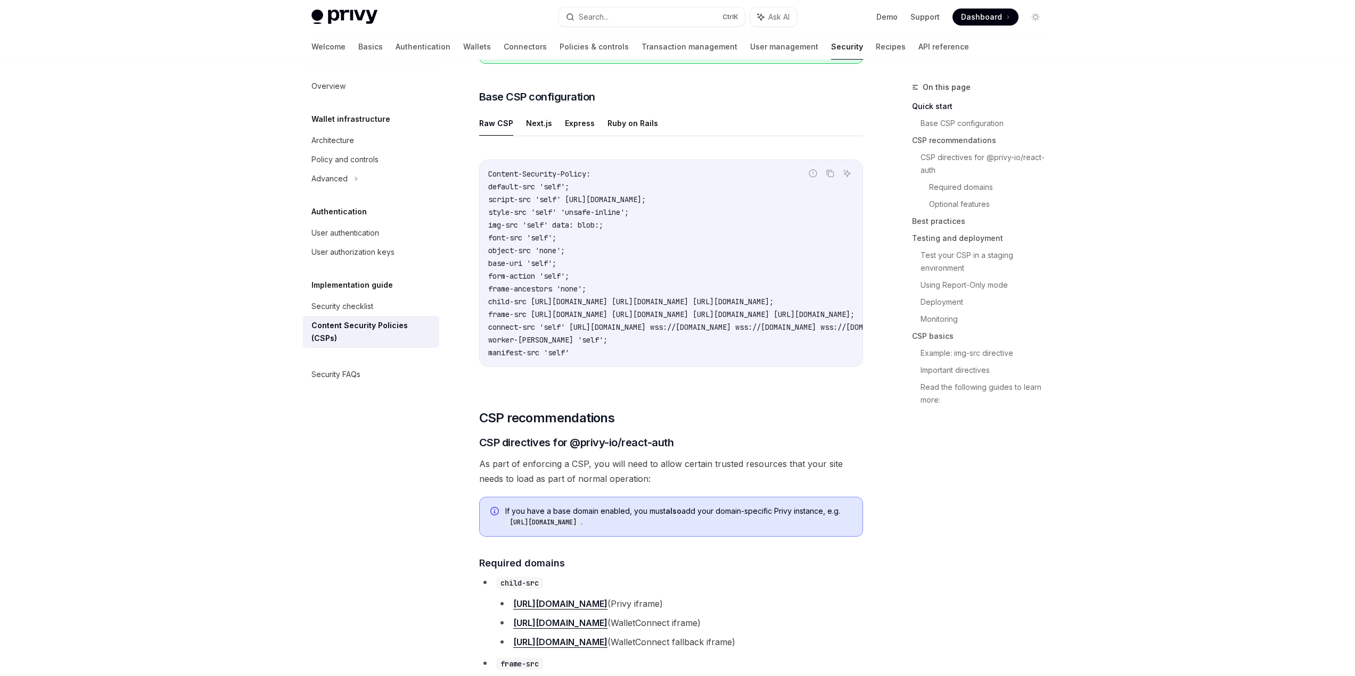
scroll to position [479, 0]
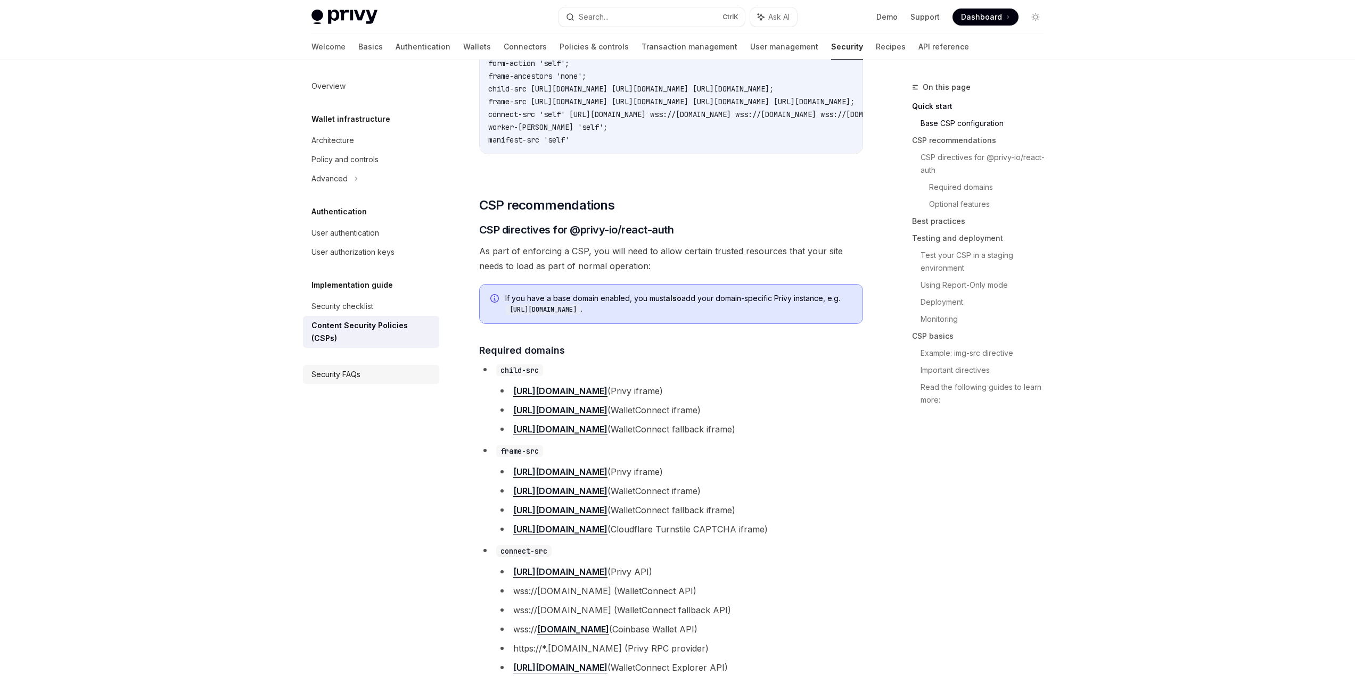
click at [330, 368] on div "Security FAQs" at bounding box center [335, 374] width 49 height 13
type textarea "*"
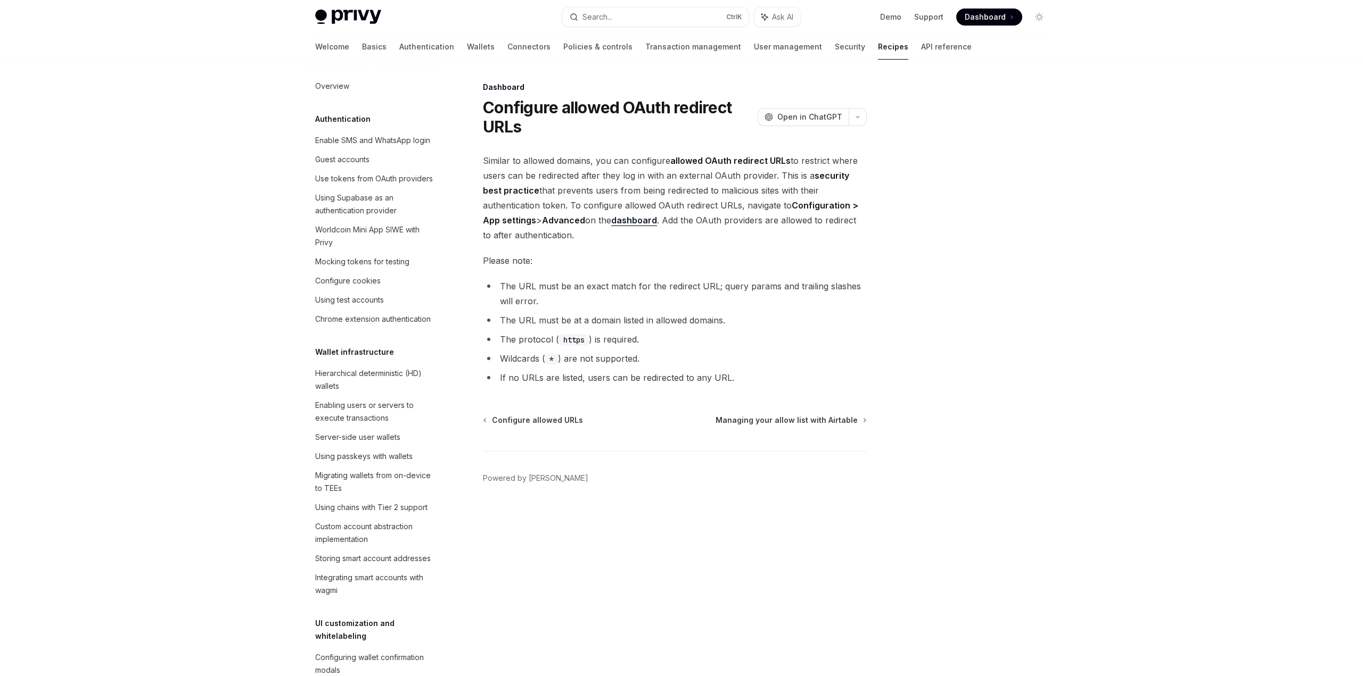
scroll to position [517, 0]
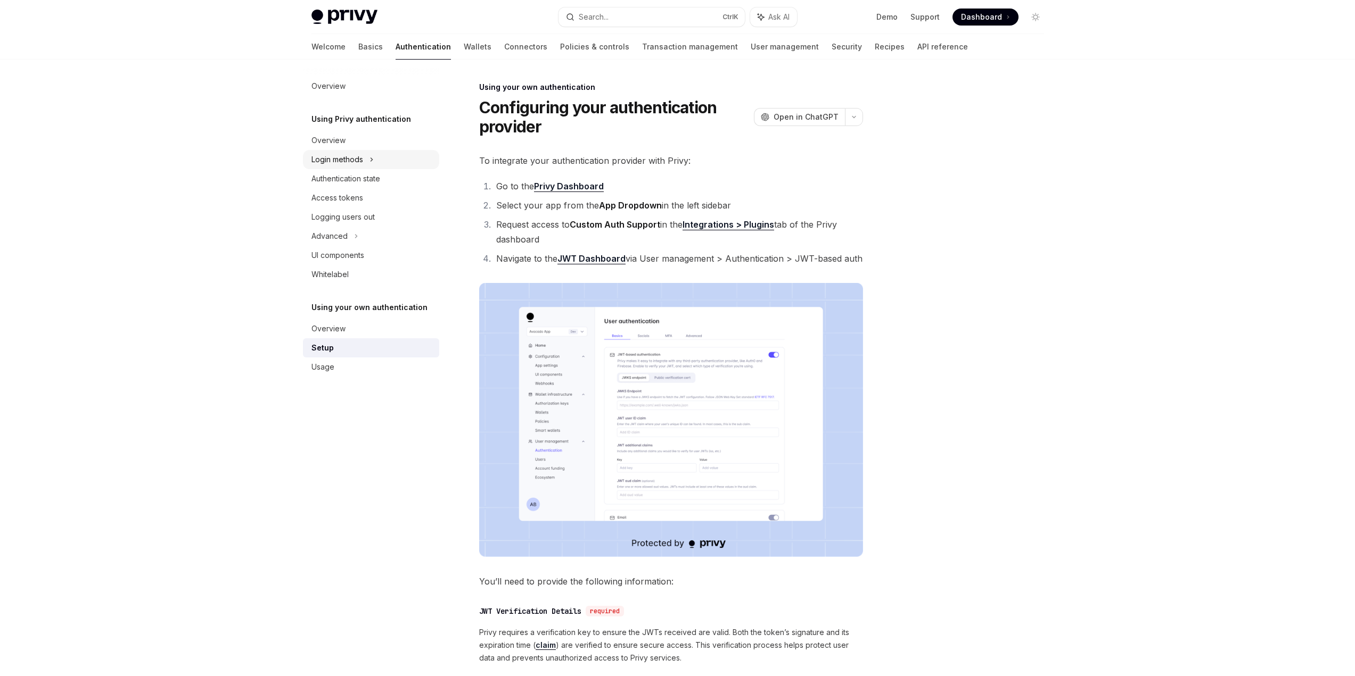
click at [350, 160] on div "Login methods" at bounding box center [337, 159] width 52 height 13
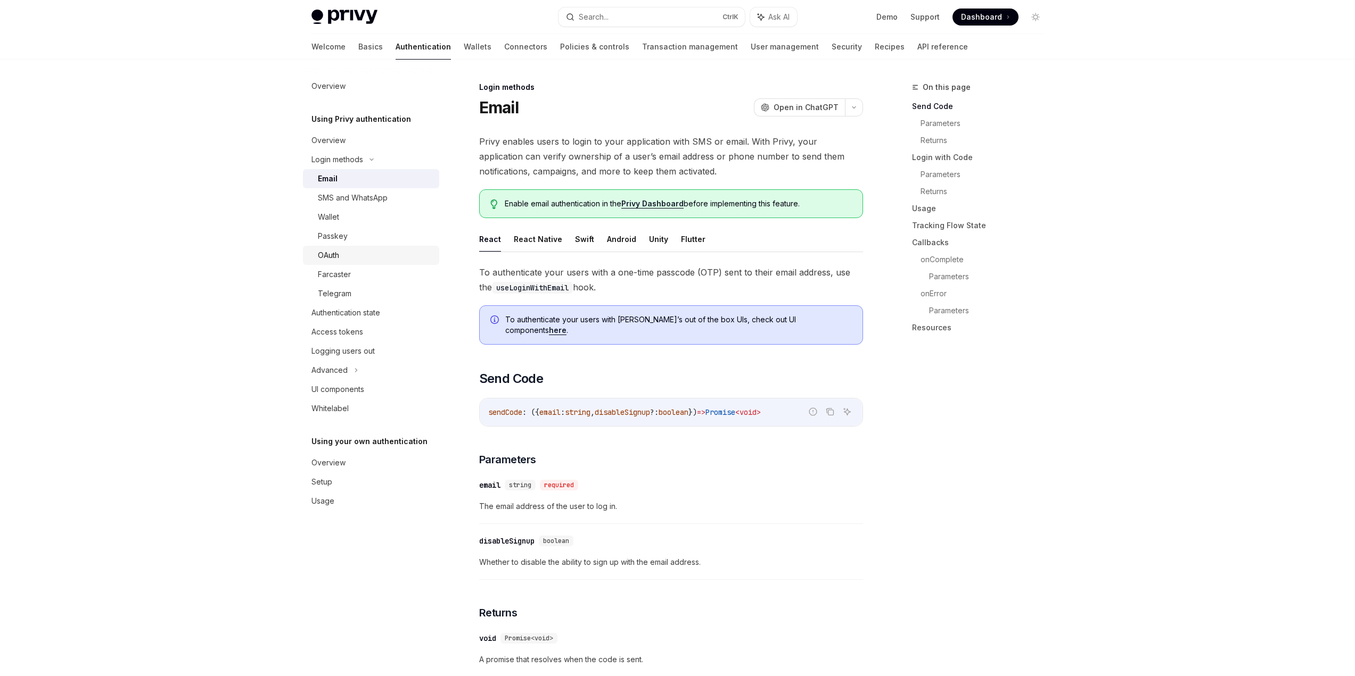
click at [335, 254] on div "OAuth" at bounding box center [328, 255] width 21 height 13
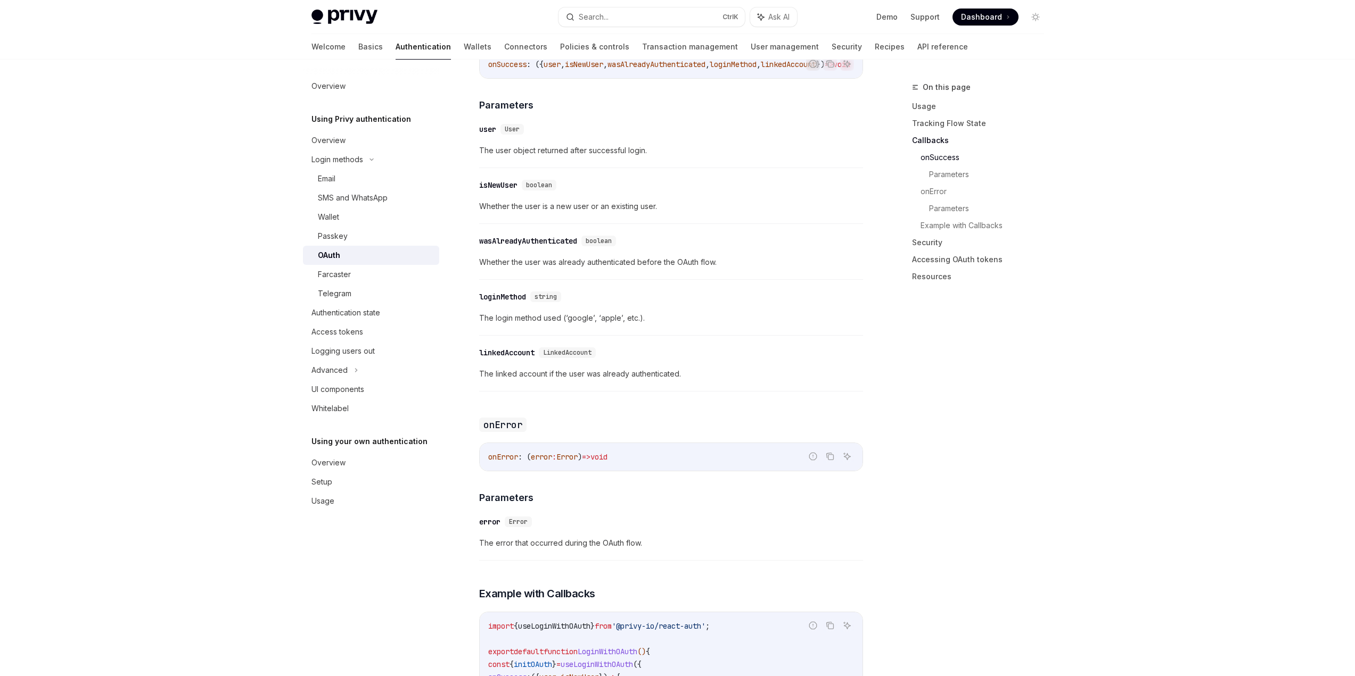
scroll to position [1650, 0]
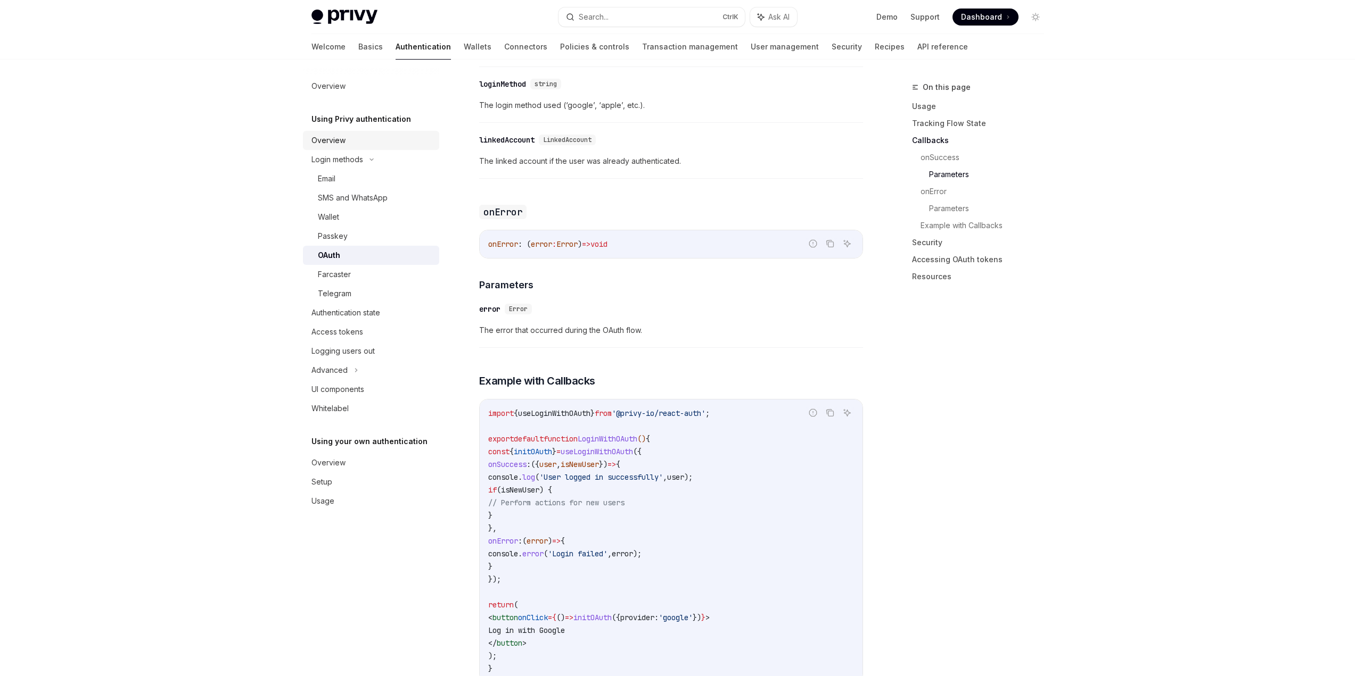
click at [337, 141] on div "Overview" at bounding box center [328, 140] width 34 height 13
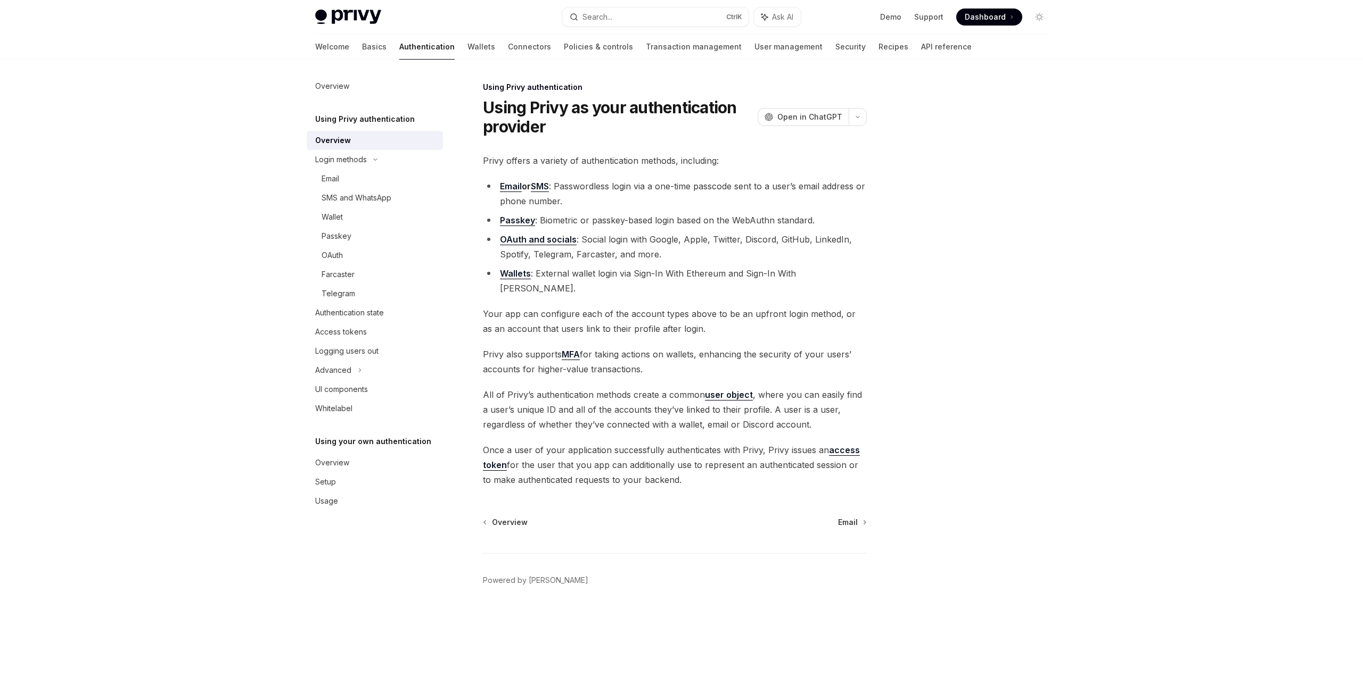
drag, startPoint x: 671, startPoint y: 434, endPoint x: 819, endPoint y: 463, distance: 150.7
click at [819, 463] on span "Once a user of your application successfully authenticates with Privy, Privy is…" at bounding box center [675, 465] width 384 height 45
click at [849, 517] on span "Email" at bounding box center [848, 522] width 20 height 11
type textarea "*"
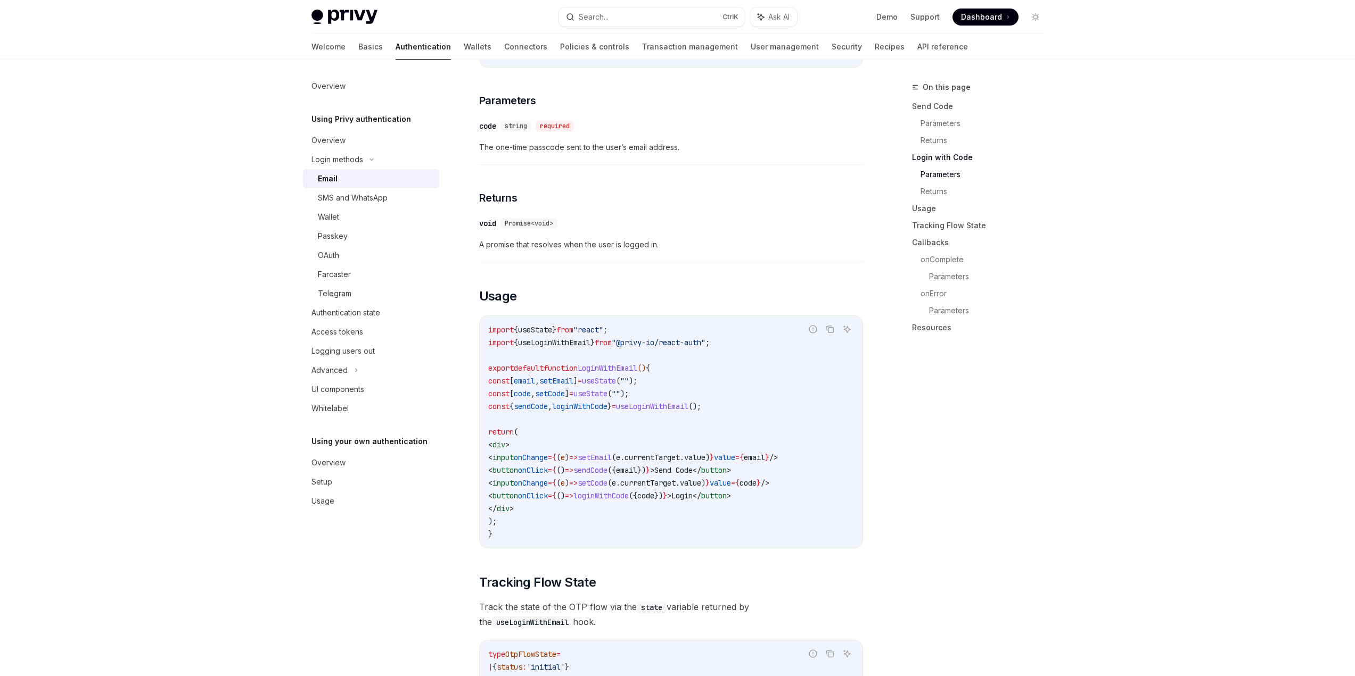
scroll to position [745, 0]
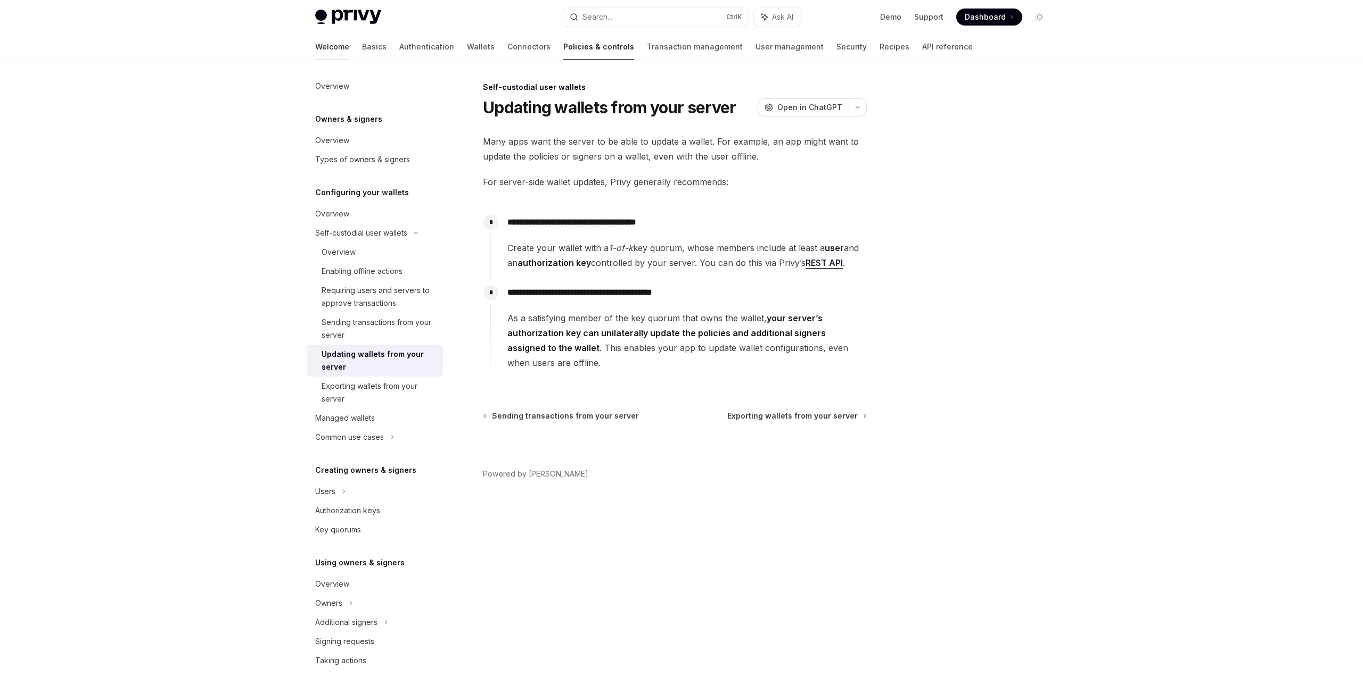
click at [315, 34] on link "Welcome" at bounding box center [332, 47] width 34 height 26
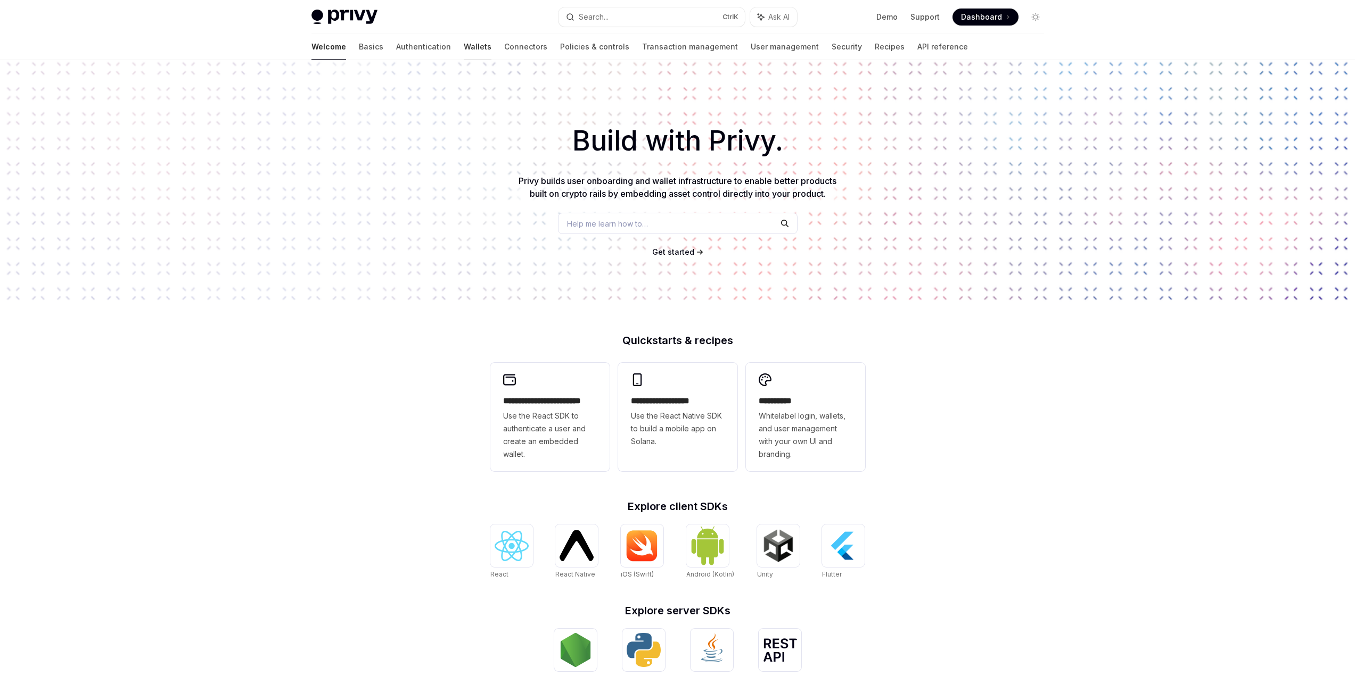
click at [464, 46] on link "Wallets" at bounding box center [478, 47] width 28 height 26
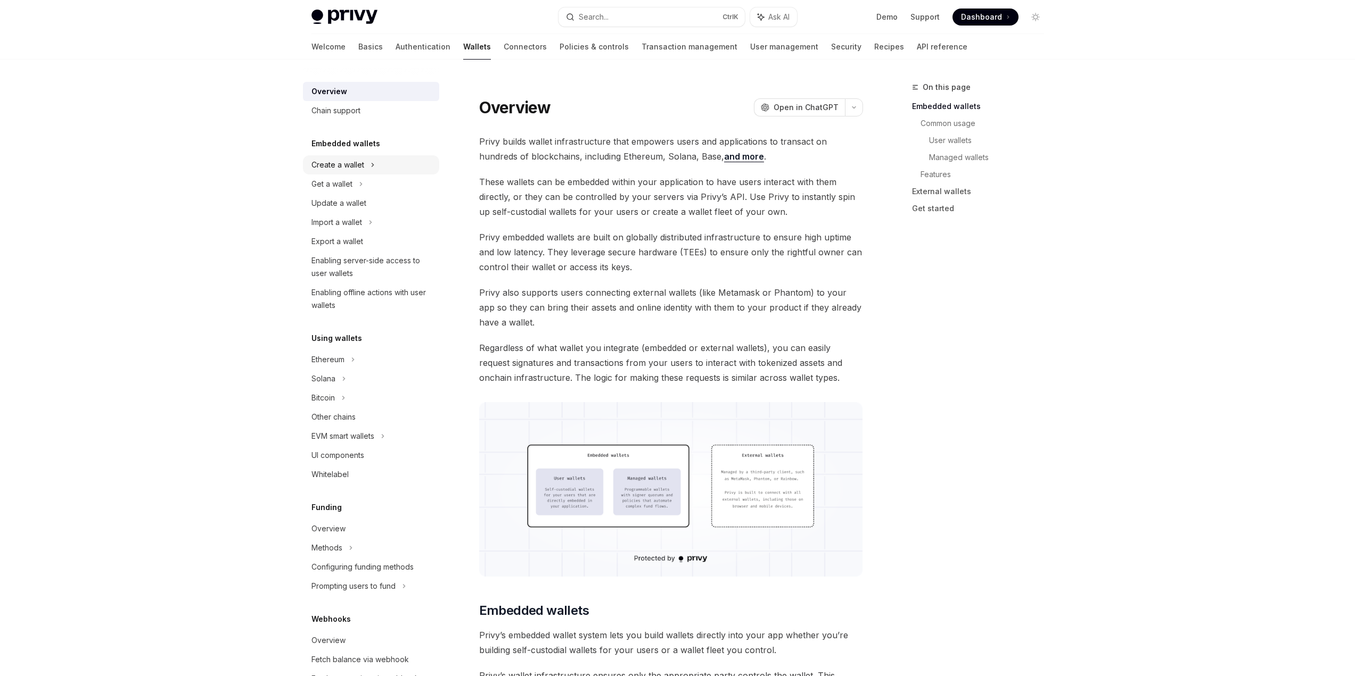
click at [341, 166] on div "Create a wallet" at bounding box center [337, 165] width 53 height 13
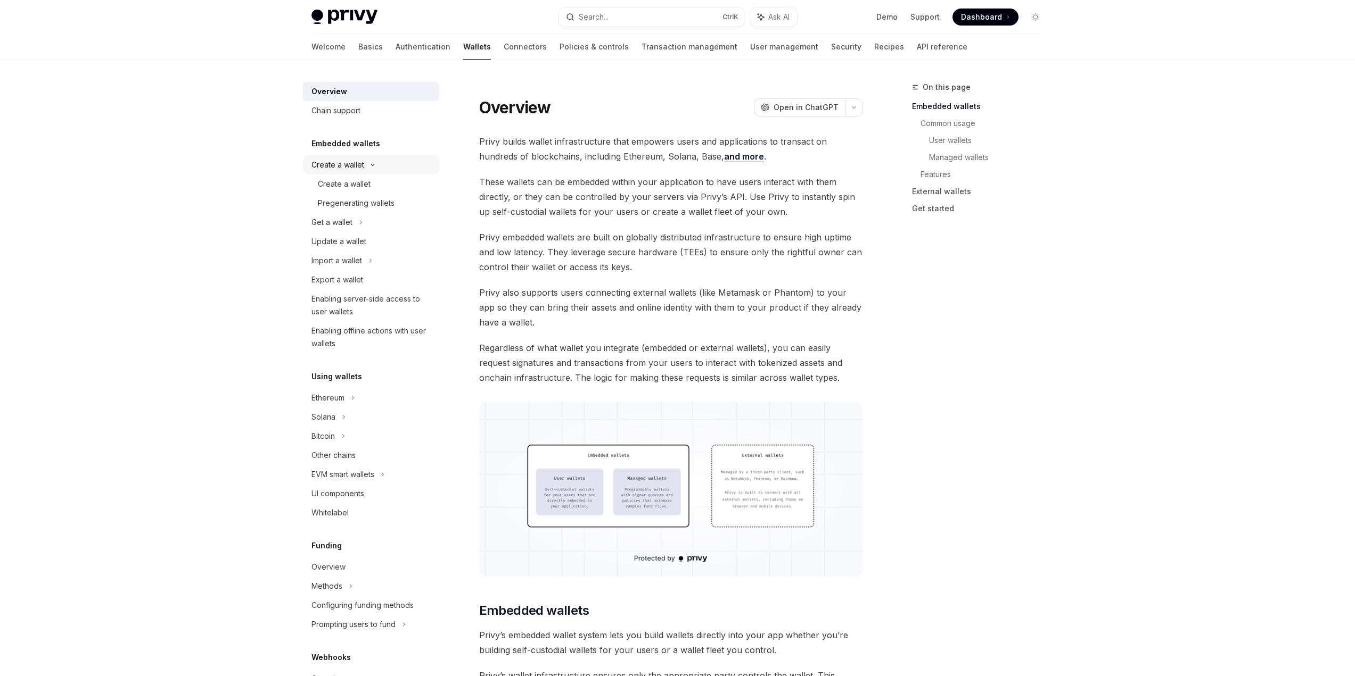
type textarea "*"
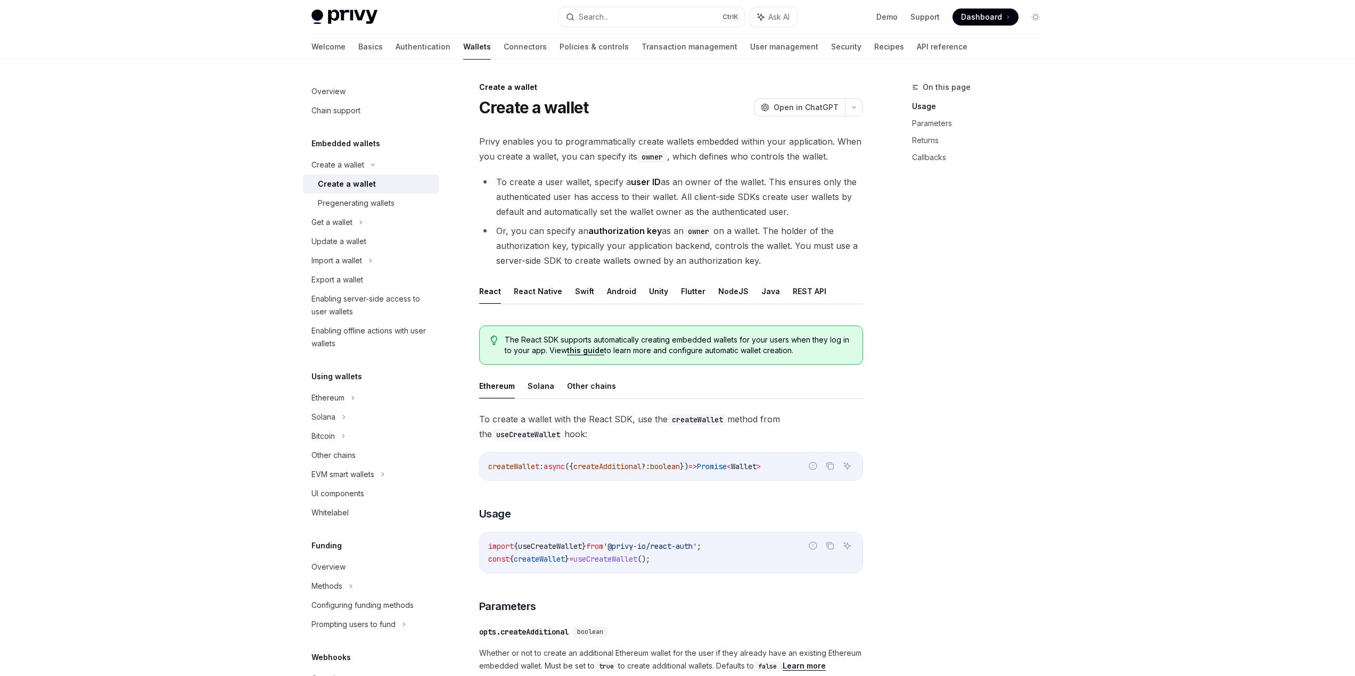
drag, startPoint x: 766, startPoint y: 160, endPoint x: 835, endPoint y: 162, distance: 68.7
click at [833, 162] on span "Privy enables you to programmatically create wallets embedded within your appli…" at bounding box center [671, 149] width 384 height 30
drag, startPoint x: 579, startPoint y: 184, endPoint x: 682, endPoint y: 184, distance: 102.7
click at [682, 184] on li "To create a user wallet, specify a user ID as an owner of the wallet. This ensu…" at bounding box center [671, 197] width 384 height 45
